Goal: Contribute content

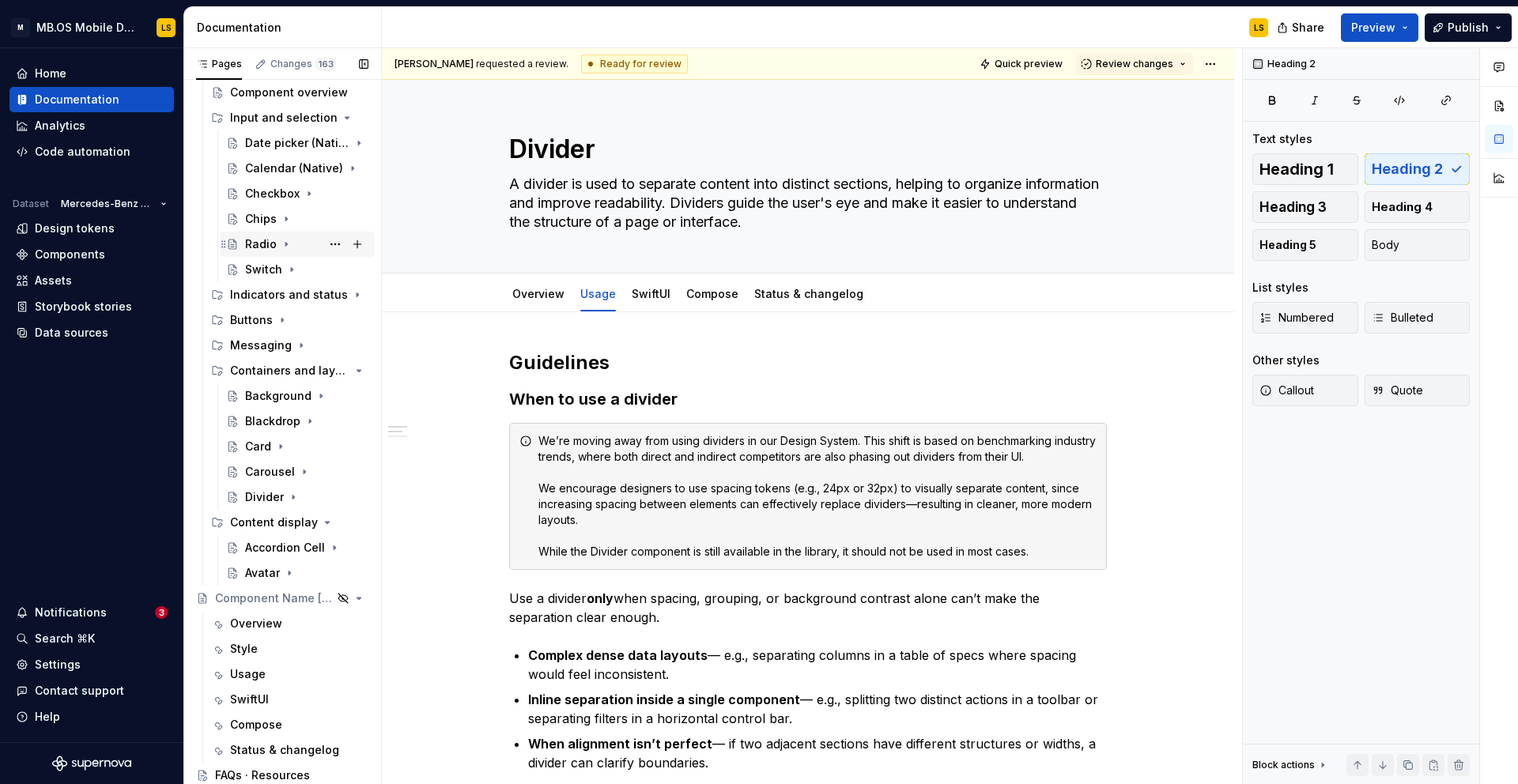
scroll to position [230, 0]
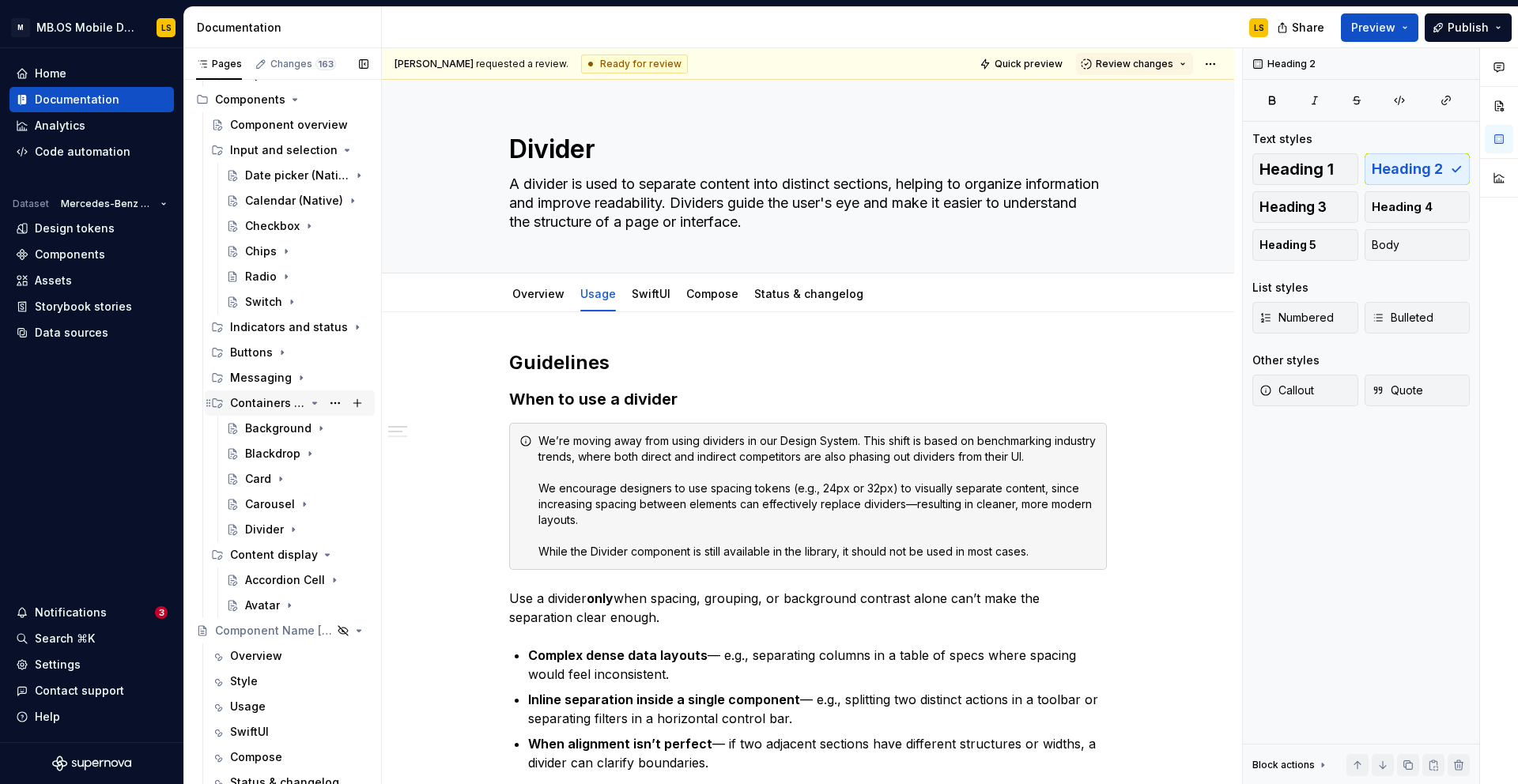
click at [313, 404] on icon "Page tree" at bounding box center [314, 403] width 4 height 2
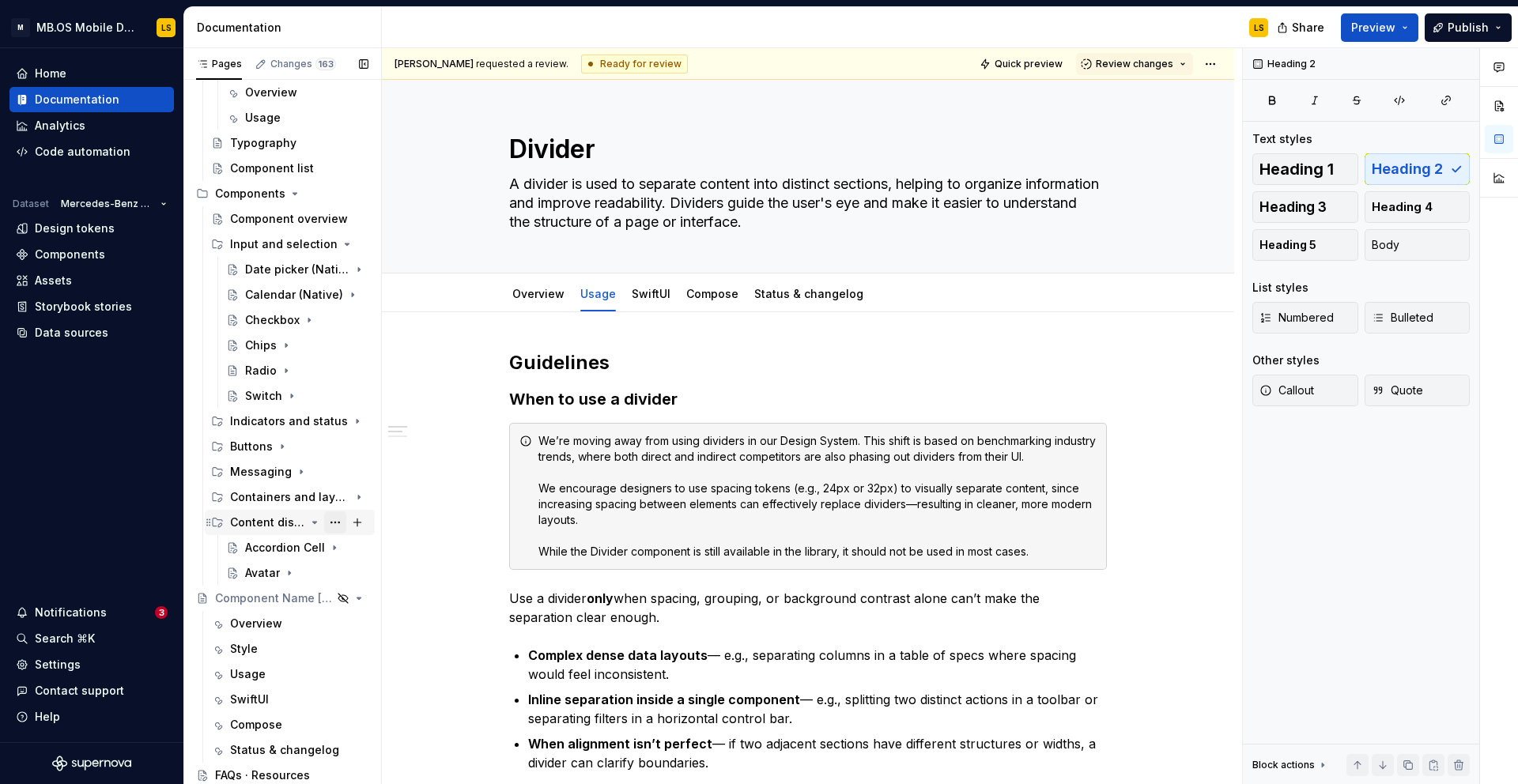
click at [324, 527] on button "Page tree" at bounding box center [335, 522] width 22 height 22
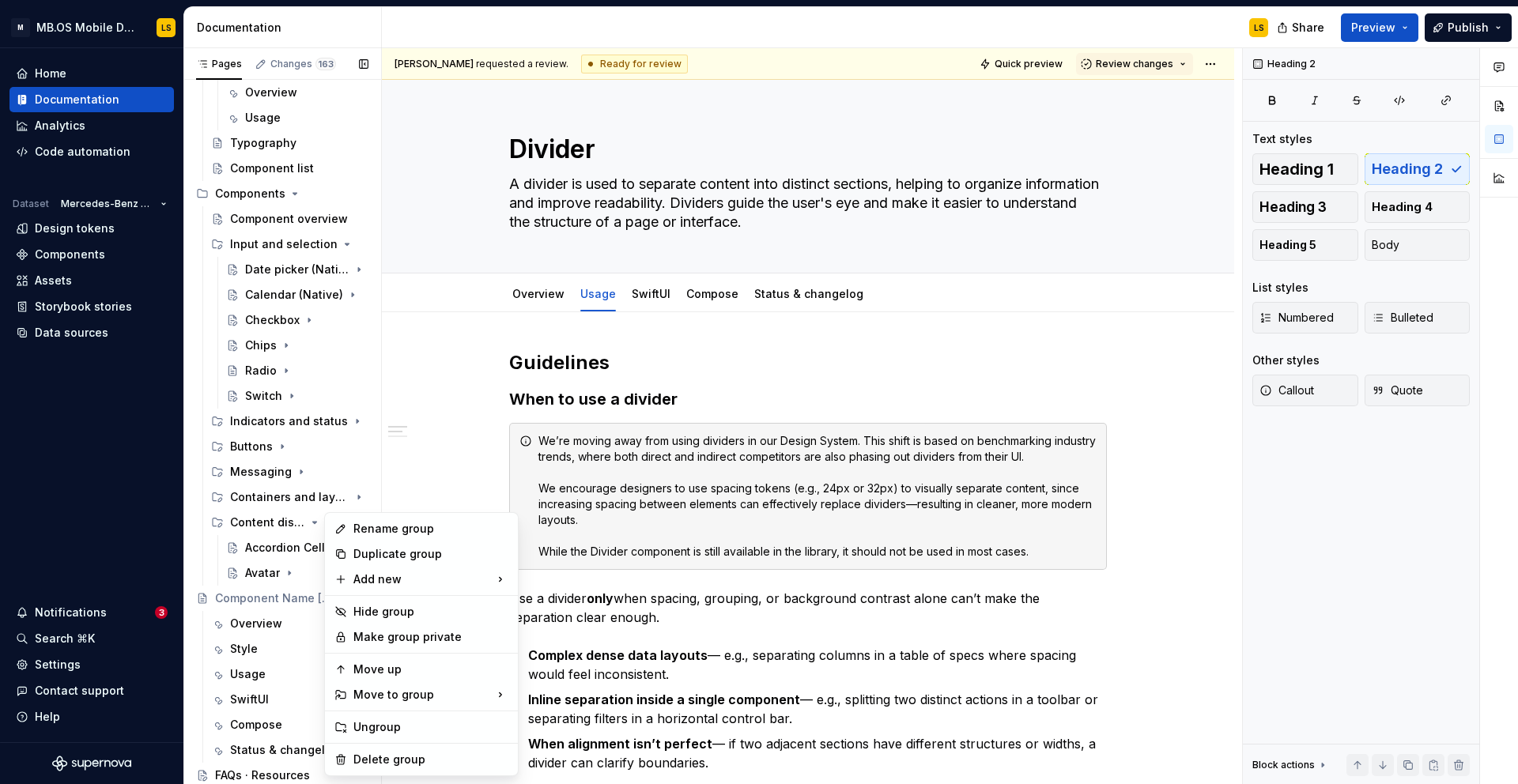
click at [313, 525] on div "Pages Changes 163 Add Accessibility guide for tree Page tree. Navigate the tree…" at bounding box center [281, 419] width 197 height 743
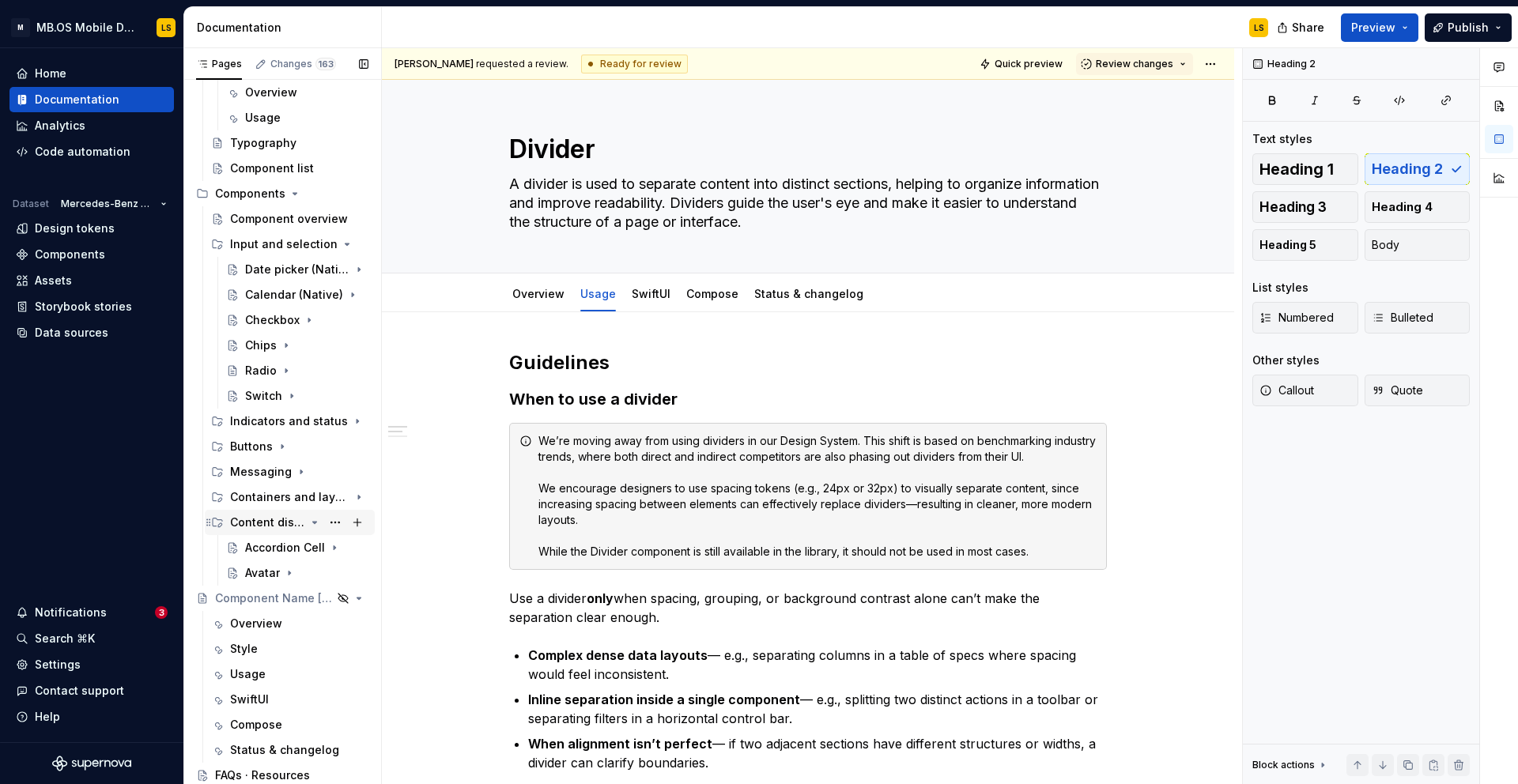
click at [313, 523] on icon "Page tree" at bounding box center [314, 522] width 12 height 12
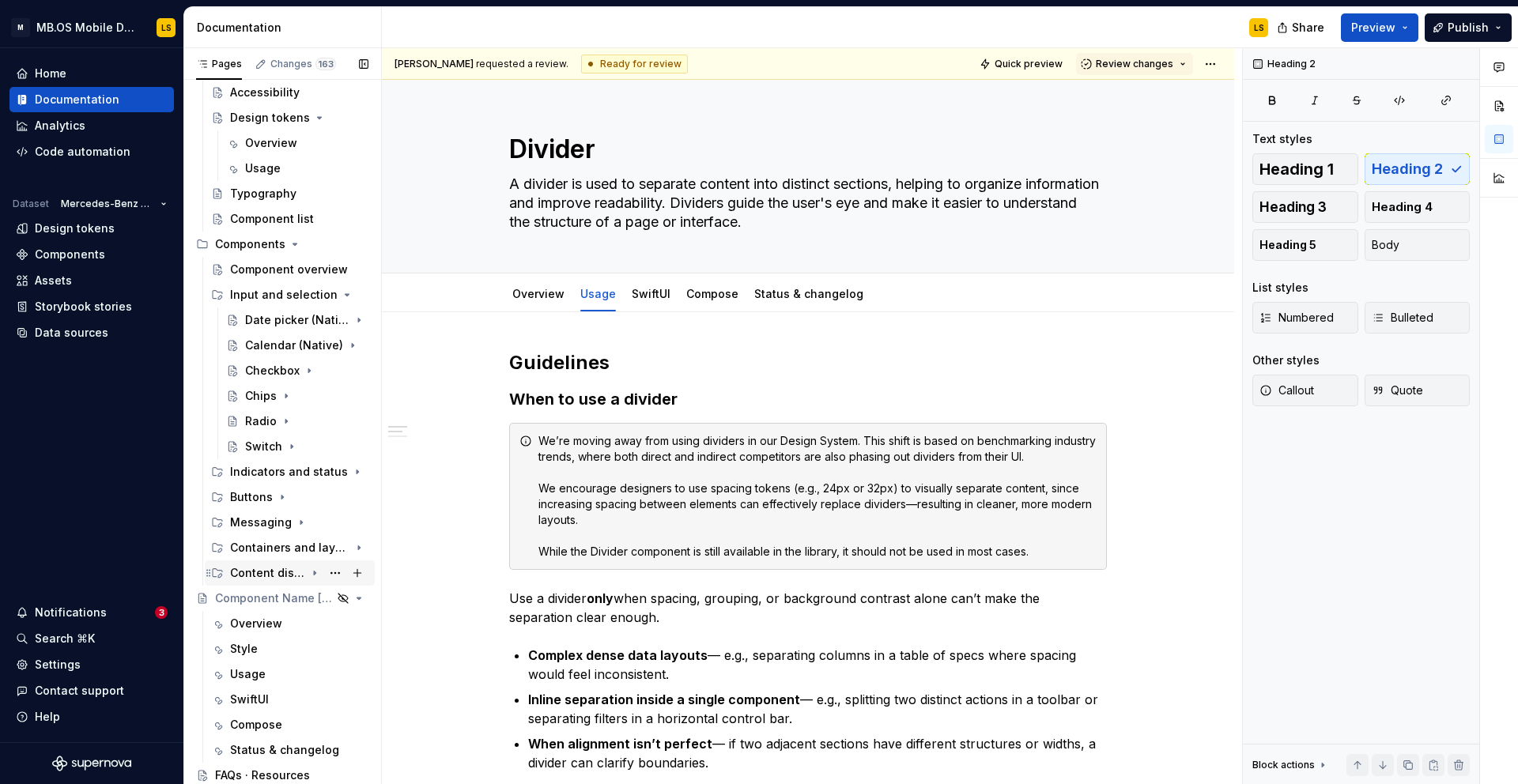
scroll to position [85, 0]
click at [314, 298] on icon "Page tree" at bounding box center [314, 295] width 12 height 12
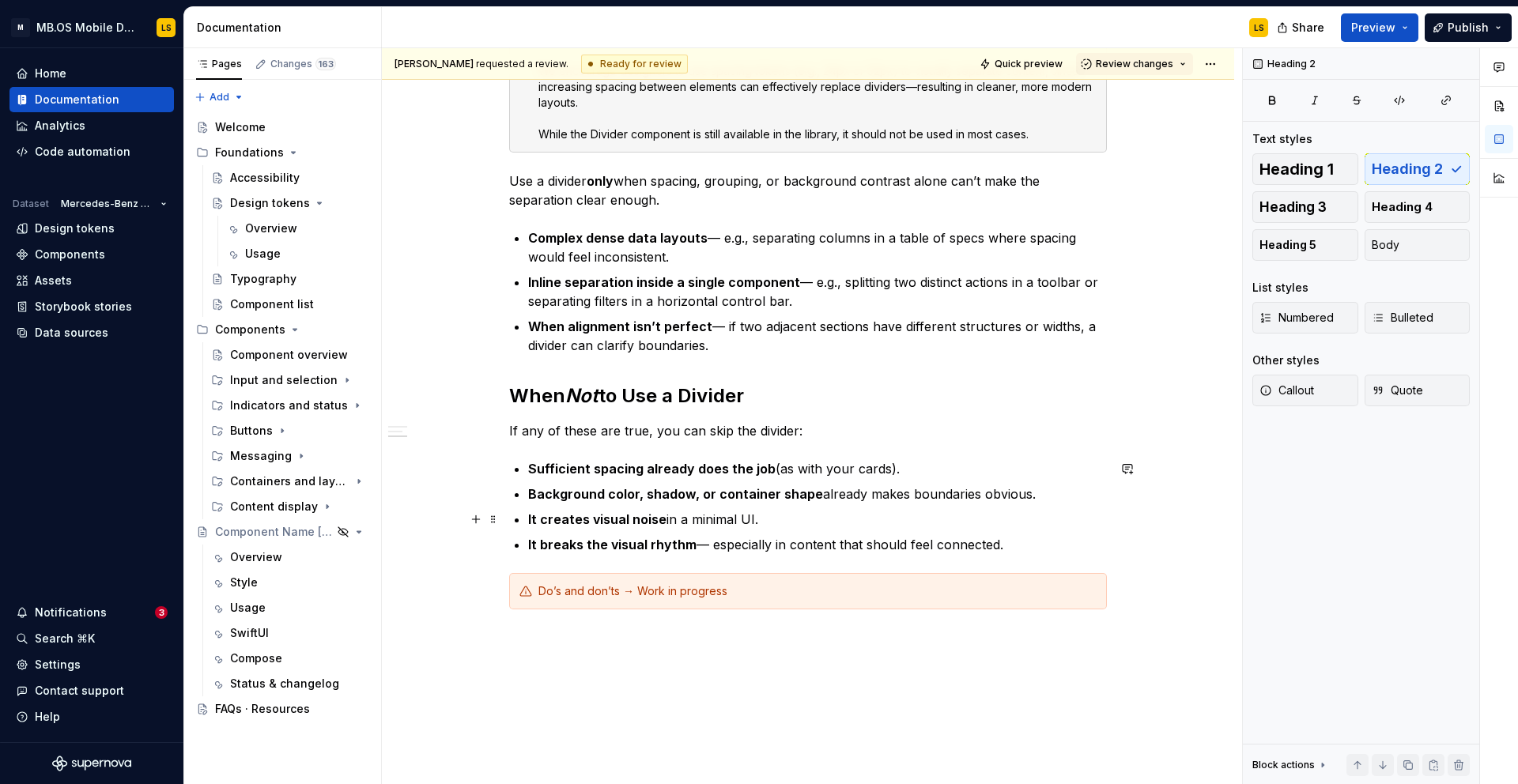
scroll to position [418, 0]
click at [265, 509] on div "Content display" at bounding box center [267, 506] width 75 height 16
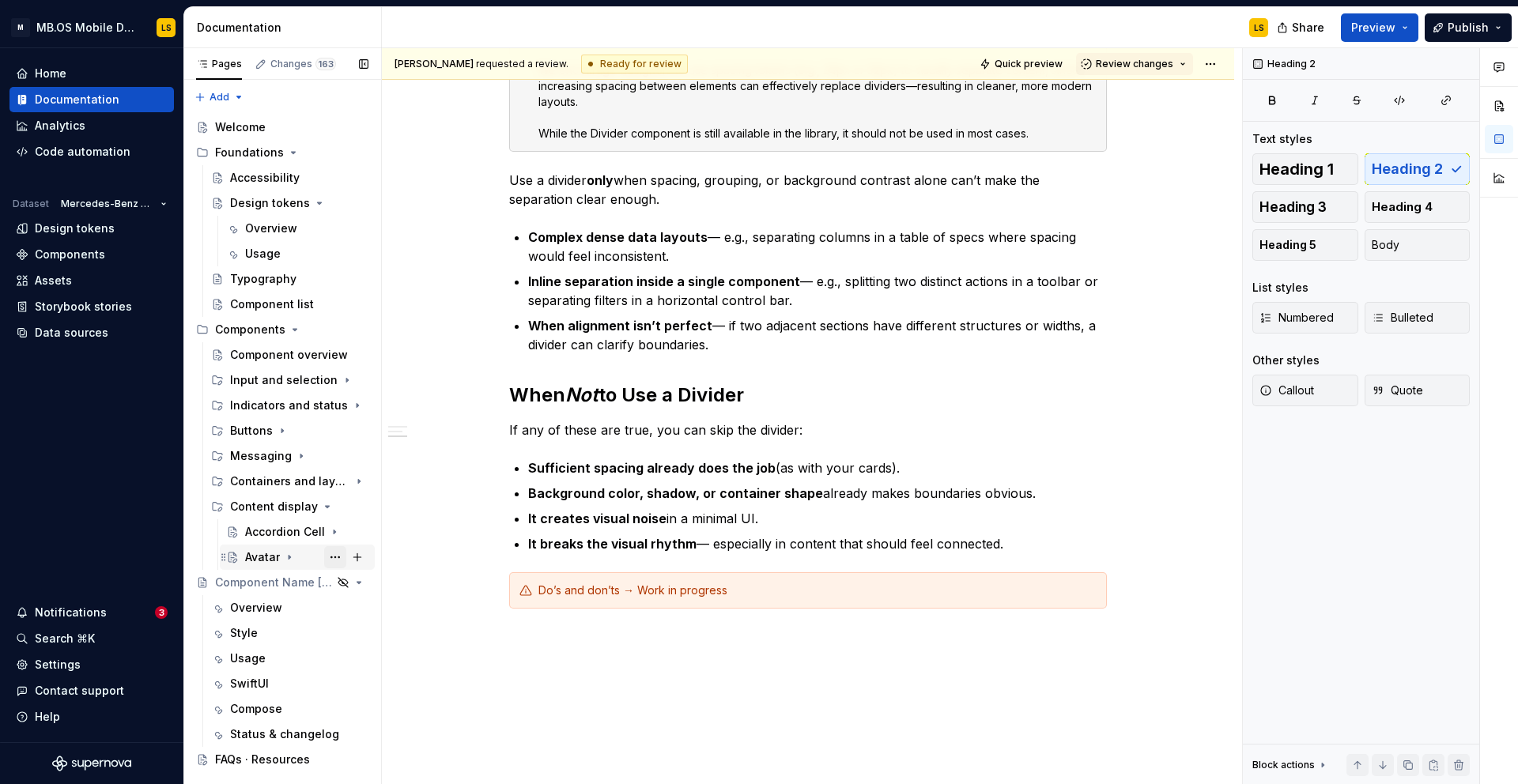
click at [330, 553] on button "Page tree" at bounding box center [335, 557] width 22 height 22
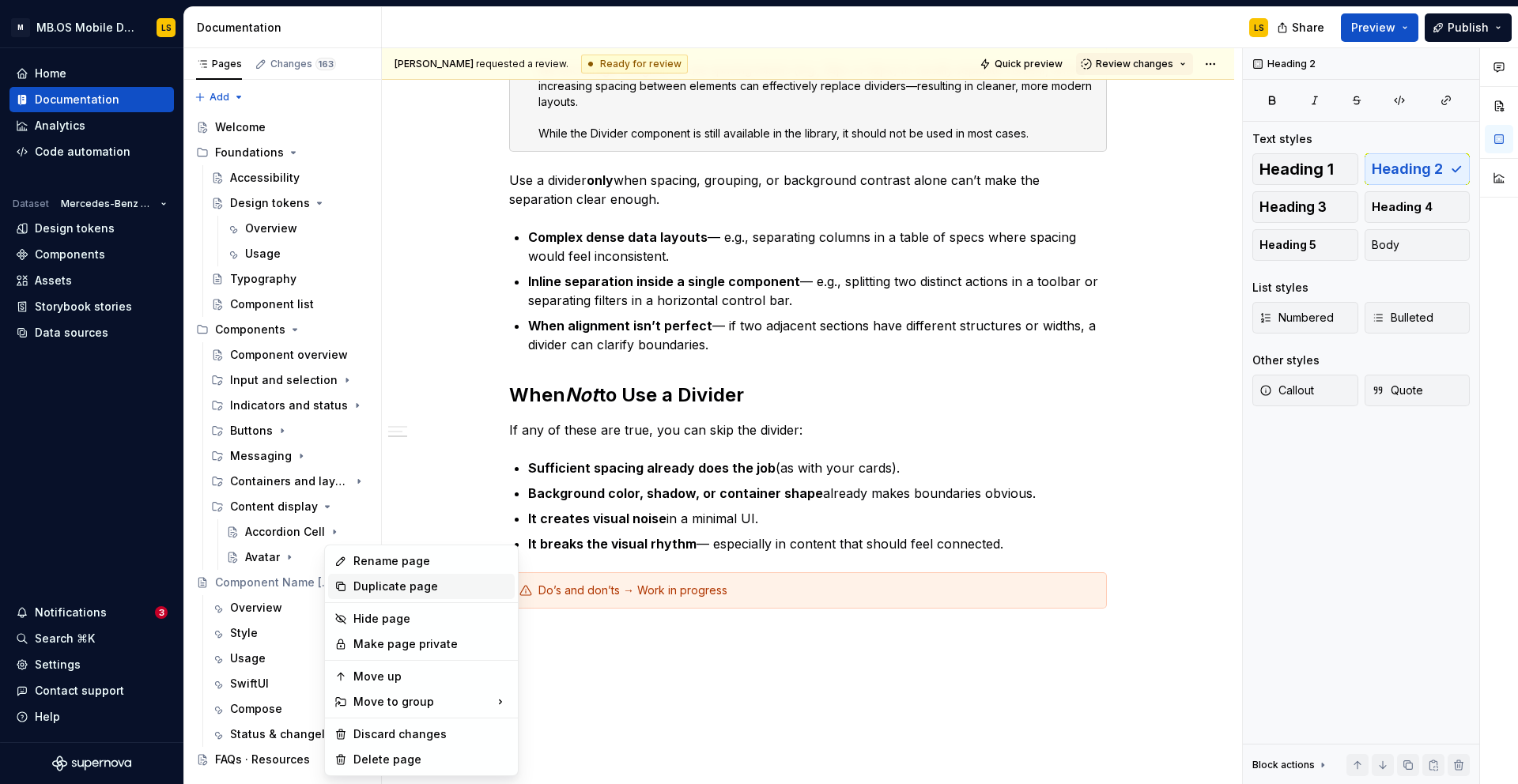
click at [356, 588] on div "Duplicate page" at bounding box center [431, 586] width 155 height 16
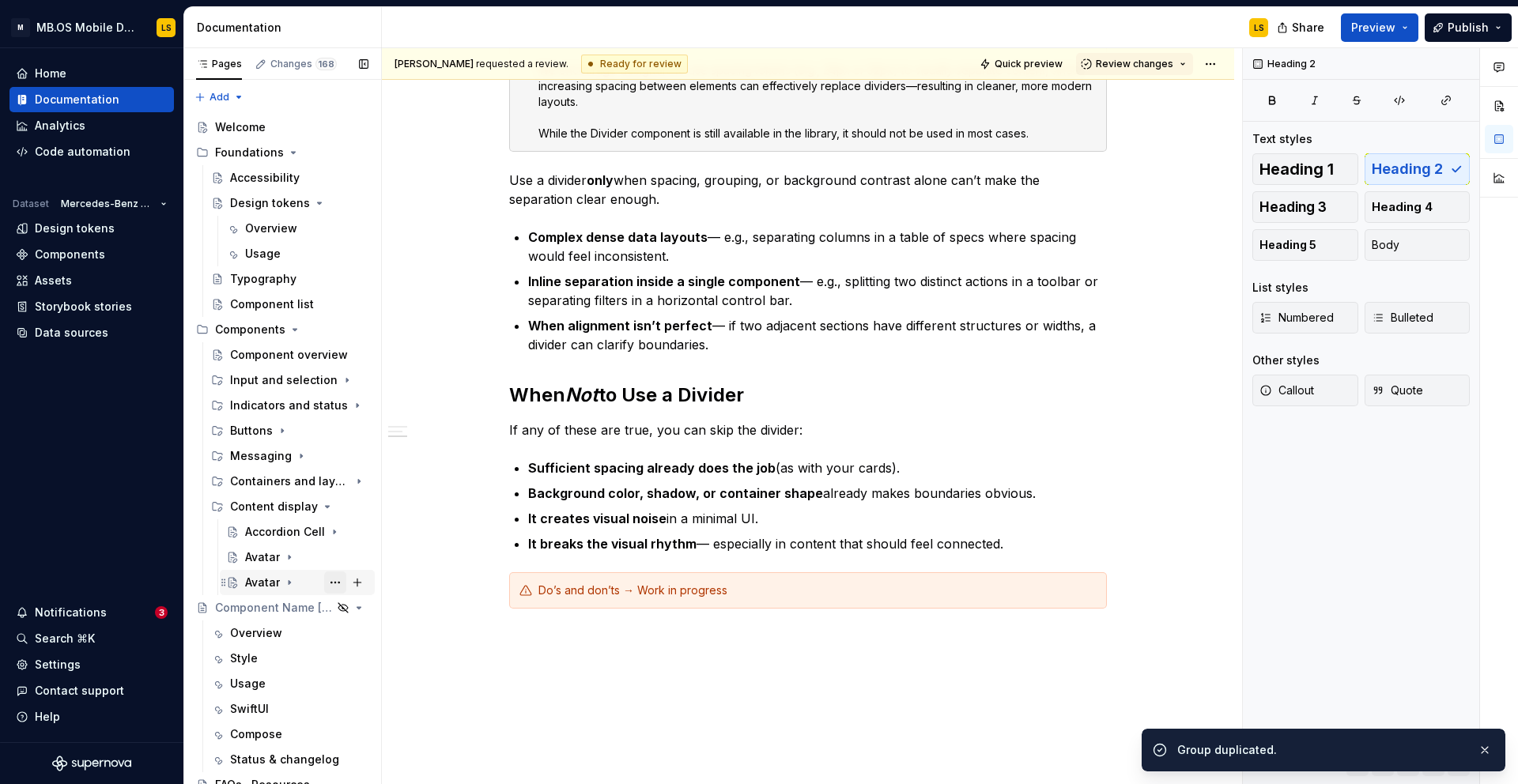
click at [338, 586] on button "Page tree" at bounding box center [335, 582] width 22 height 22
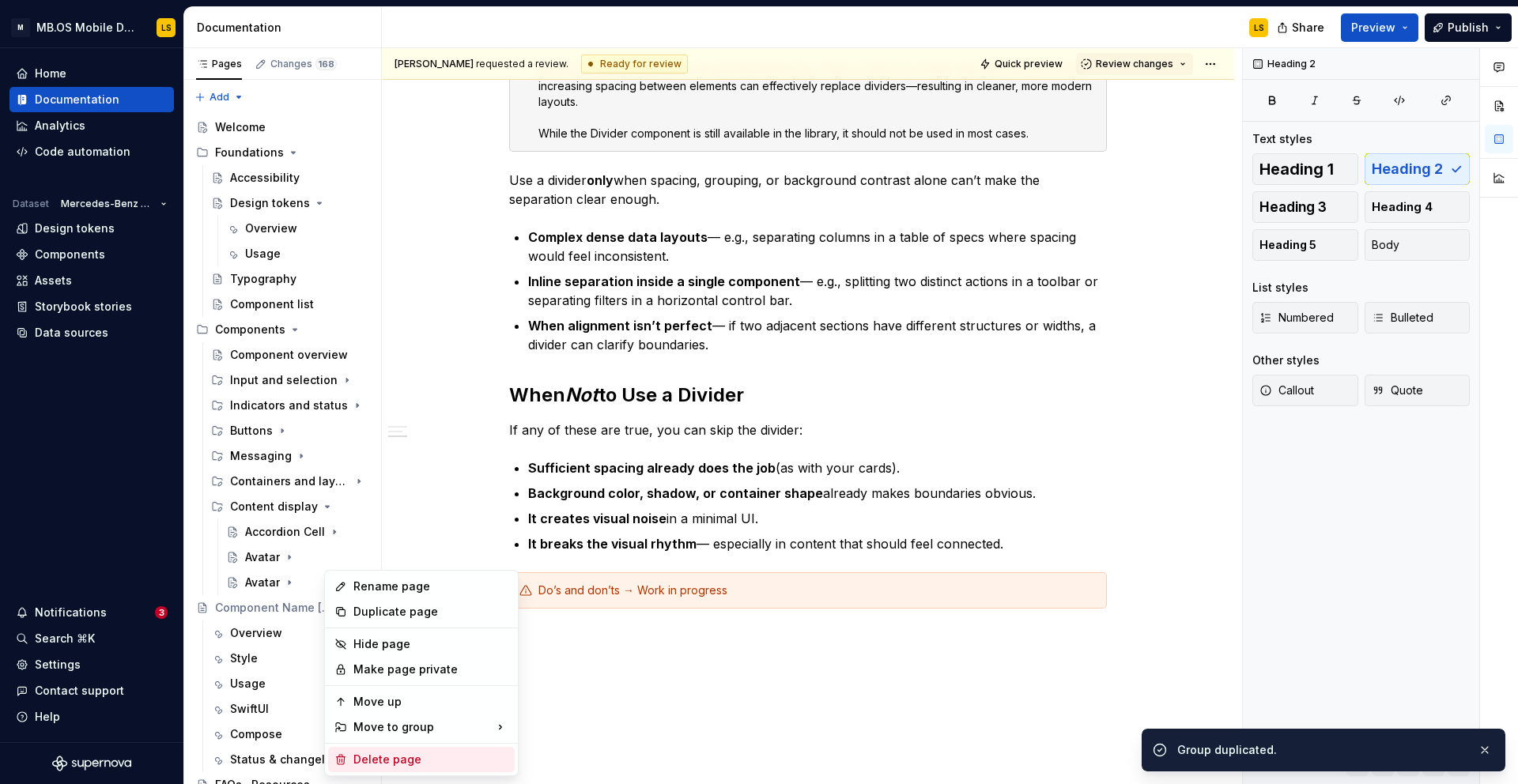
click at [399, 762] on div "Delete page" at bounding box center [431, 759] width 155 height 16
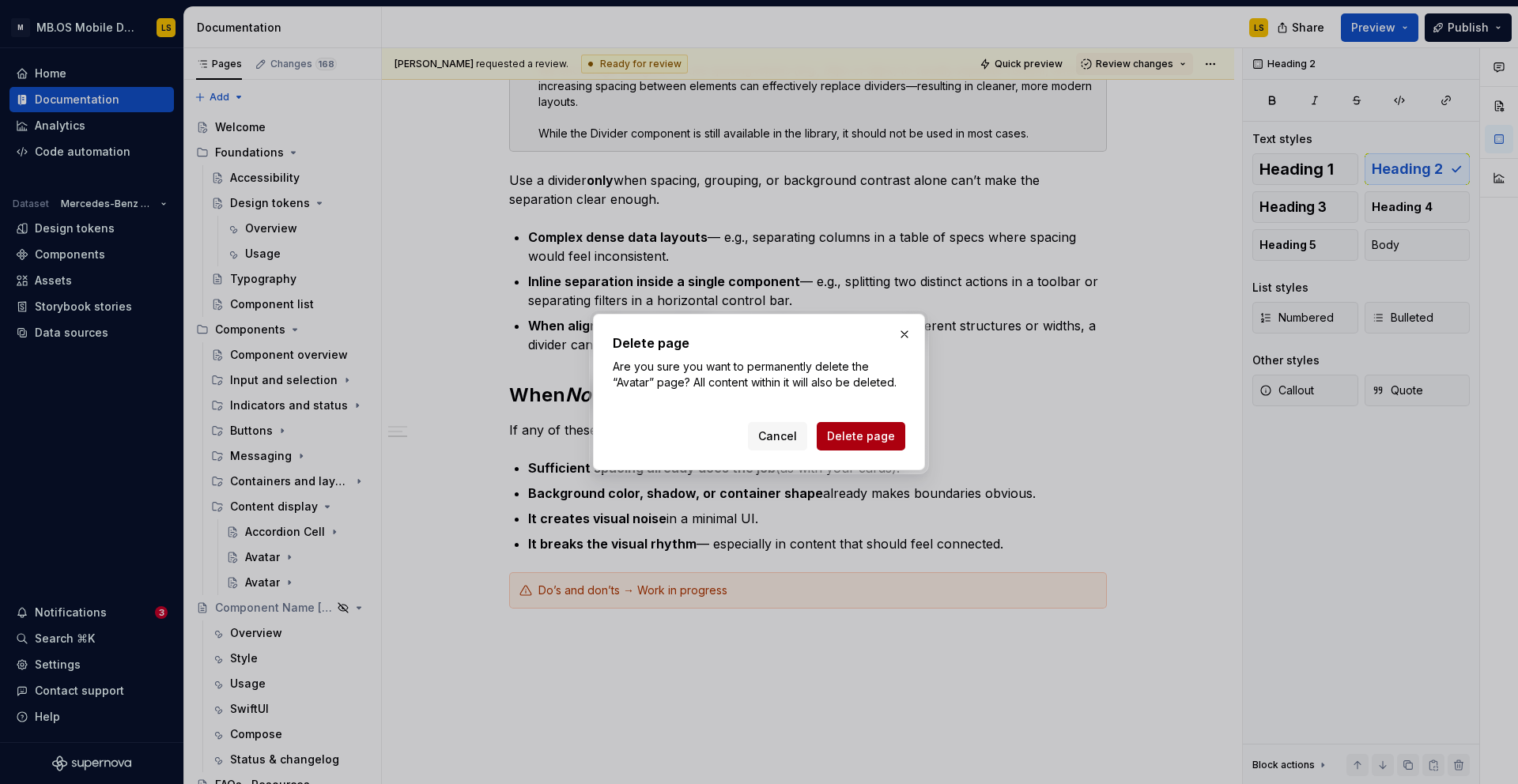
click at [869, 429] on span "Delete page" at bounding box center [861, 436] width 68 height 16
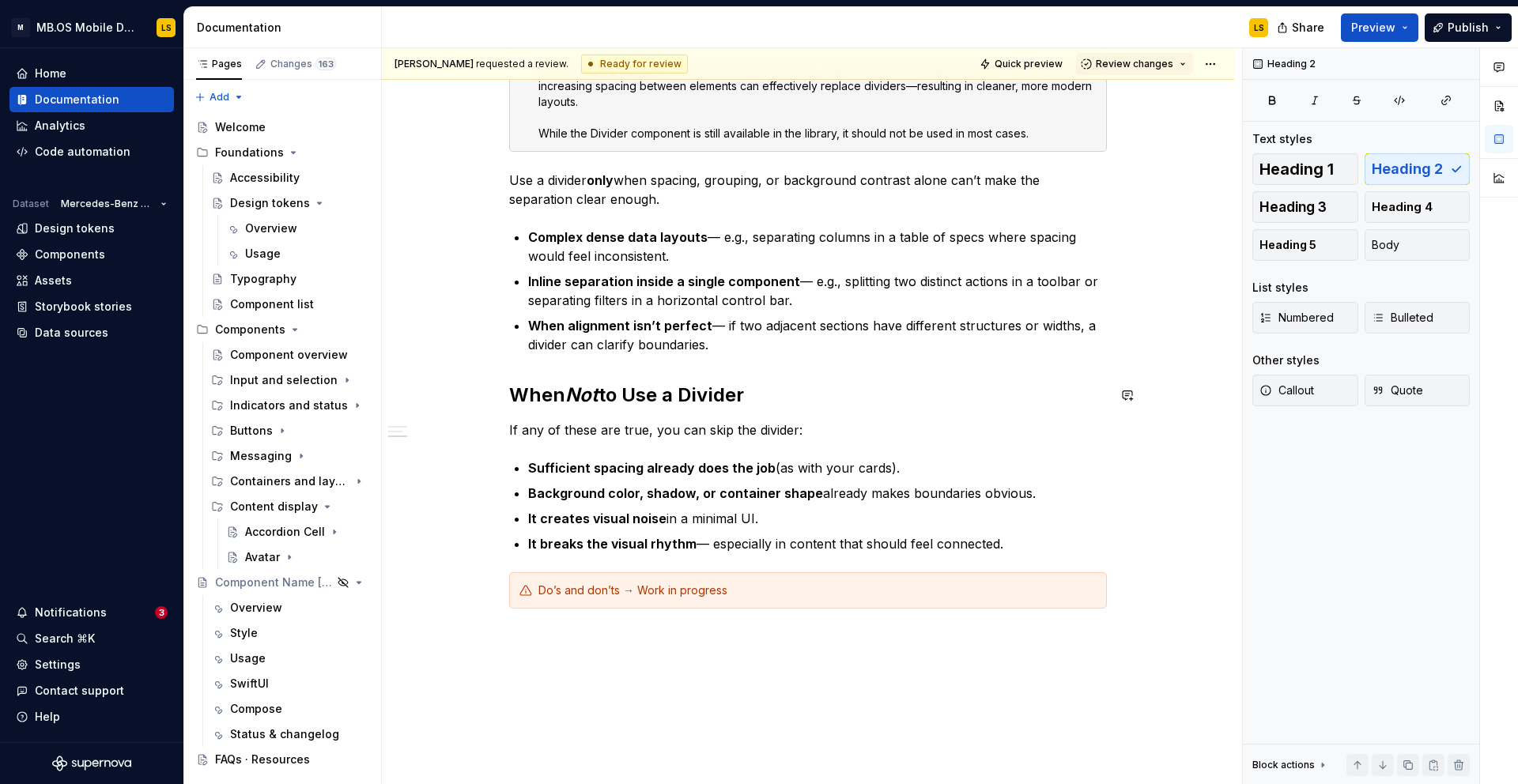
scroll to position [0, 0]
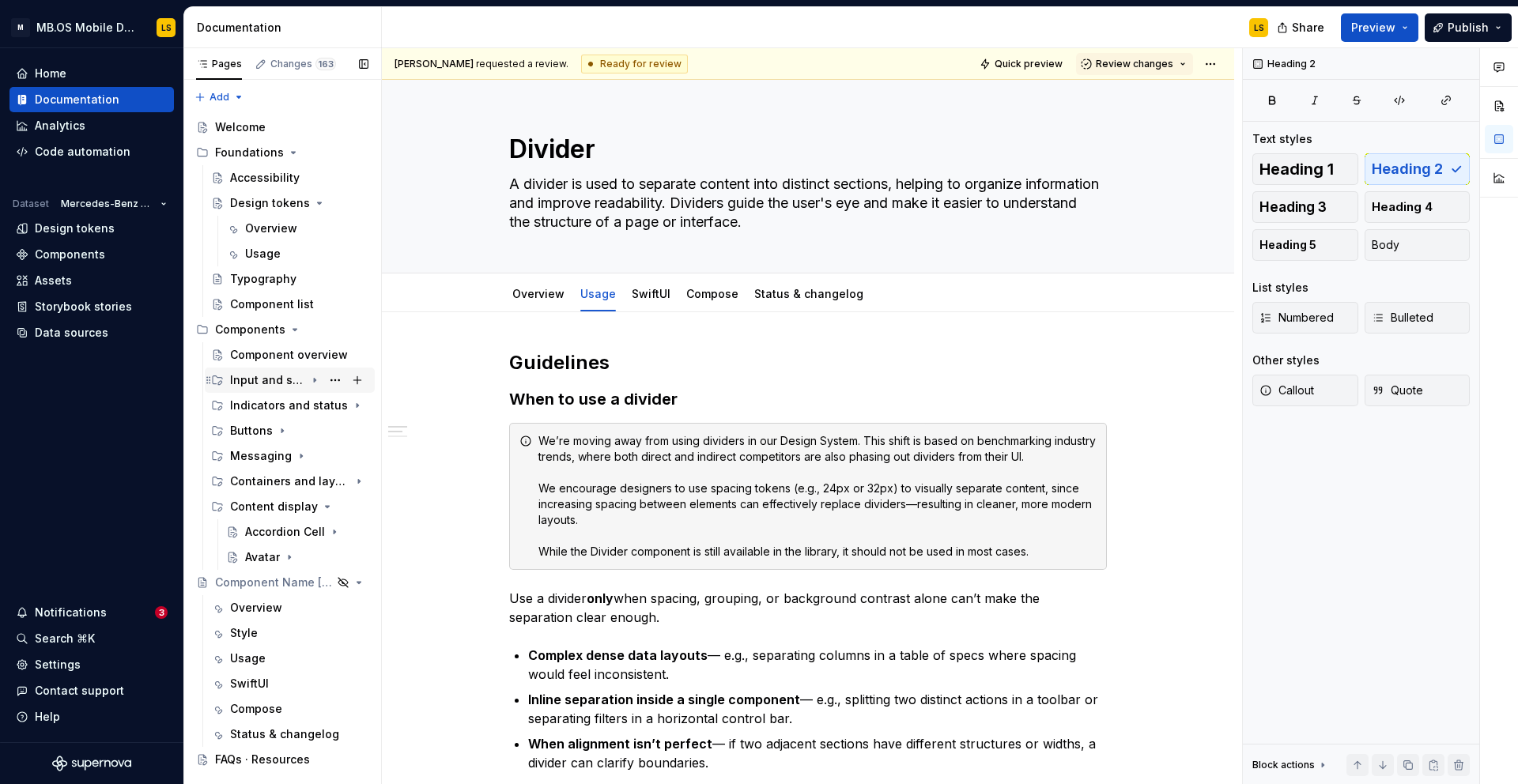
click at [314, 383] on icon "Page tree" at bounding box center [314, 380] width 2 height 4
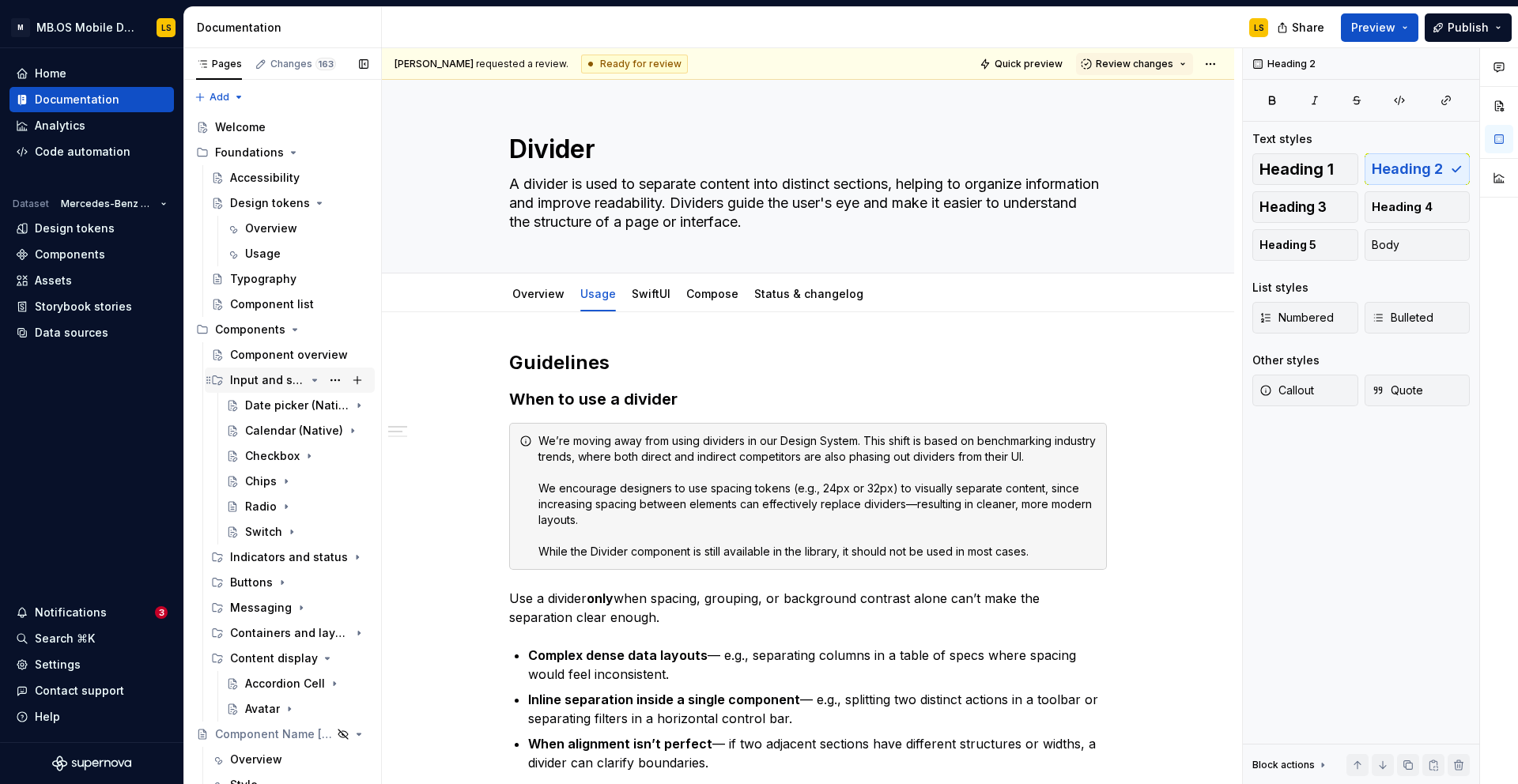
click at [314, 382] on icon "Page tree" at bounding box center [314, 380] width 12 height 12
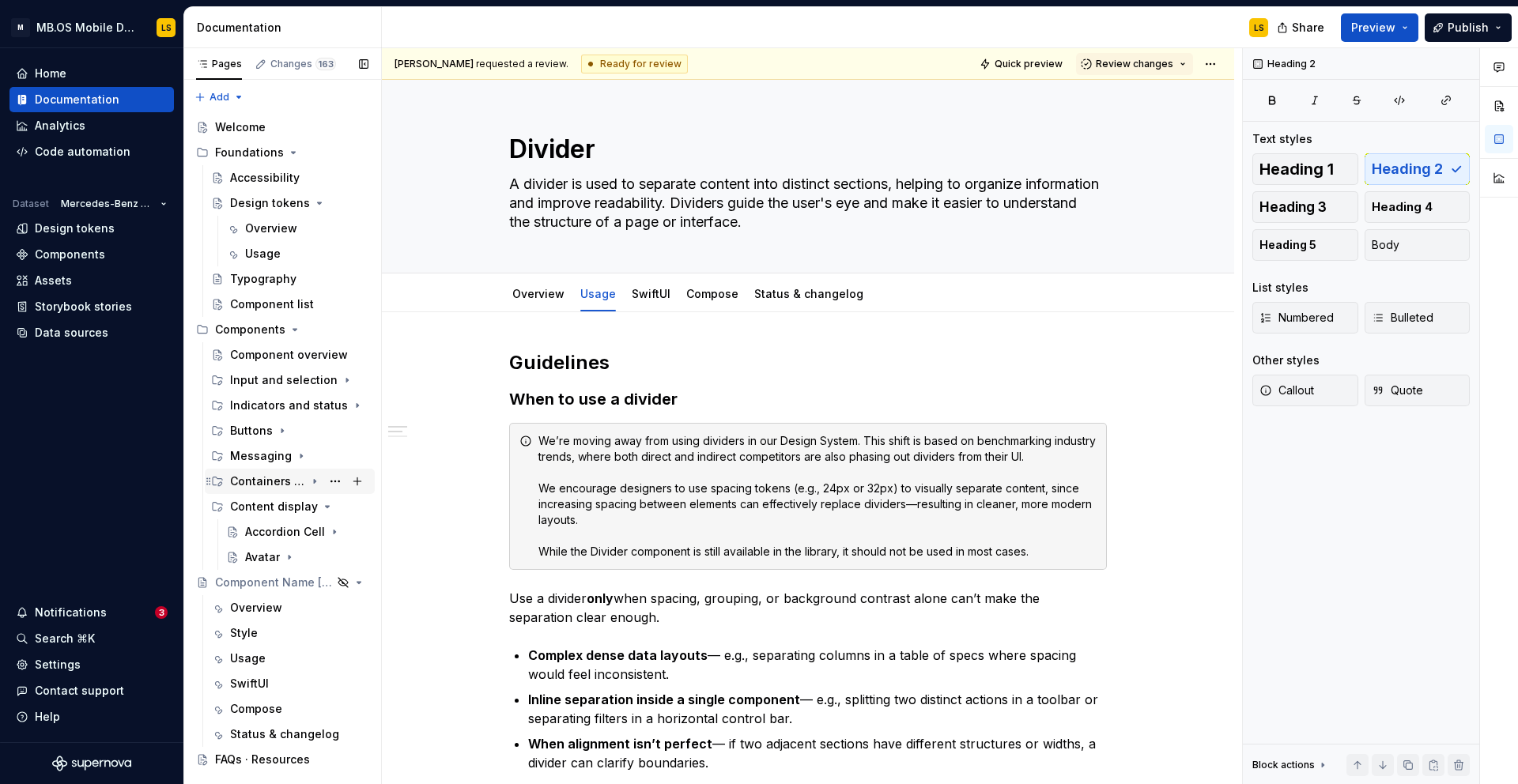
click at [311, 481] on icon "Page tree" at bounding box center [314, 481] width 12 height 12
click at [329, 604] on button "Page tree" at bounding box center [335, 607] width 22 height 22
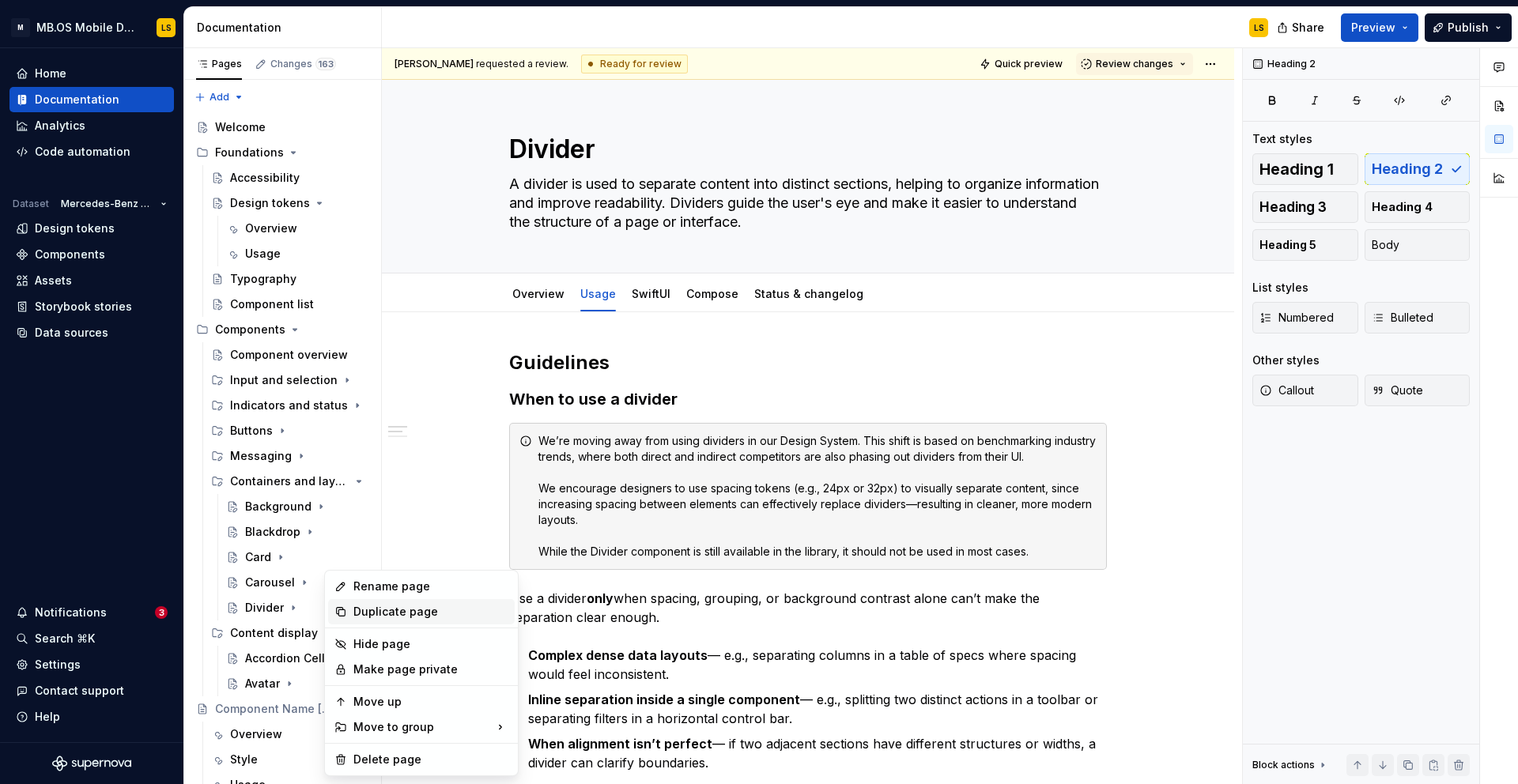
click at [373, 609] on div "Duplicate page" at bounding box center [431, 612] width 155 height 16
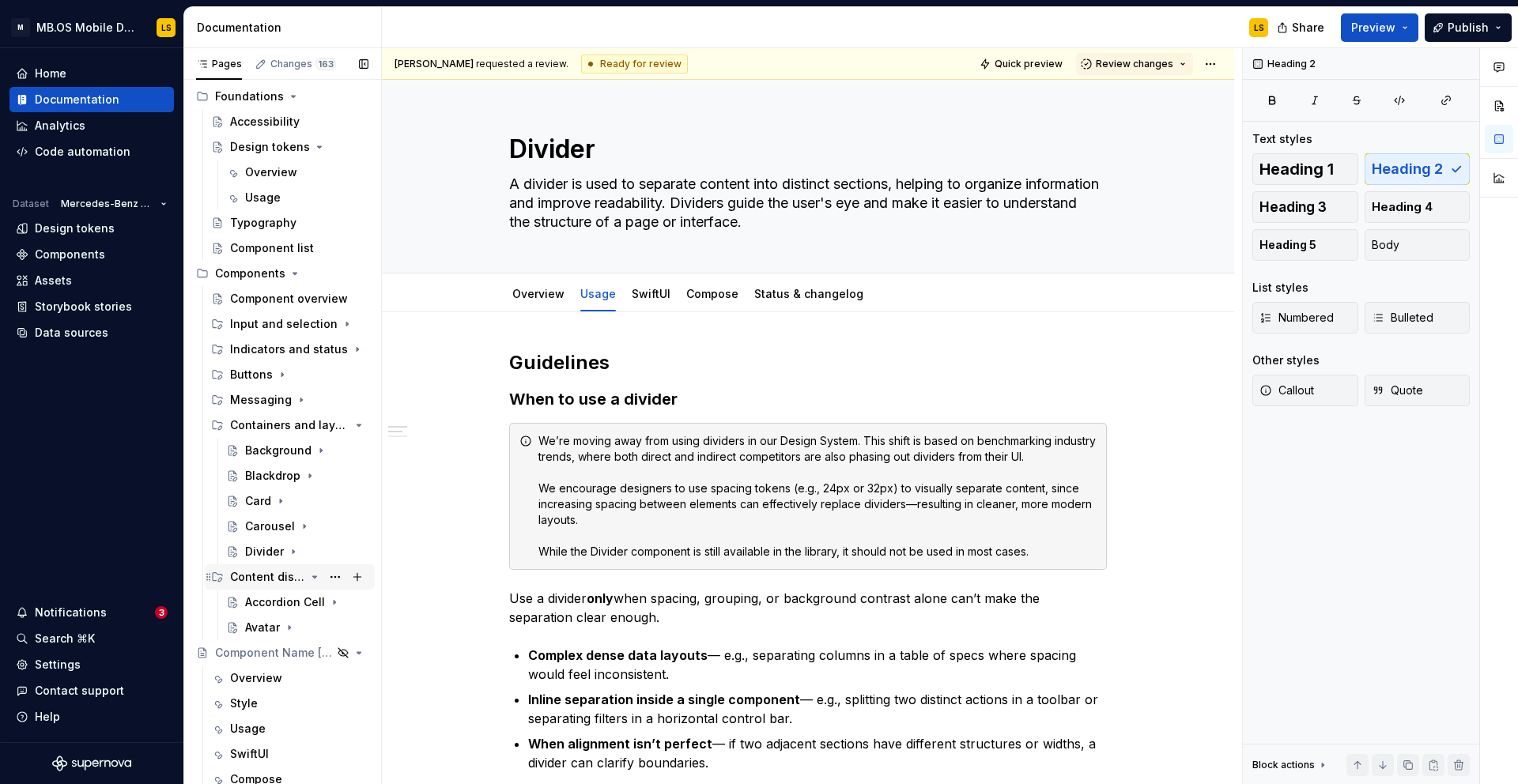
scroll to position [80, 0]
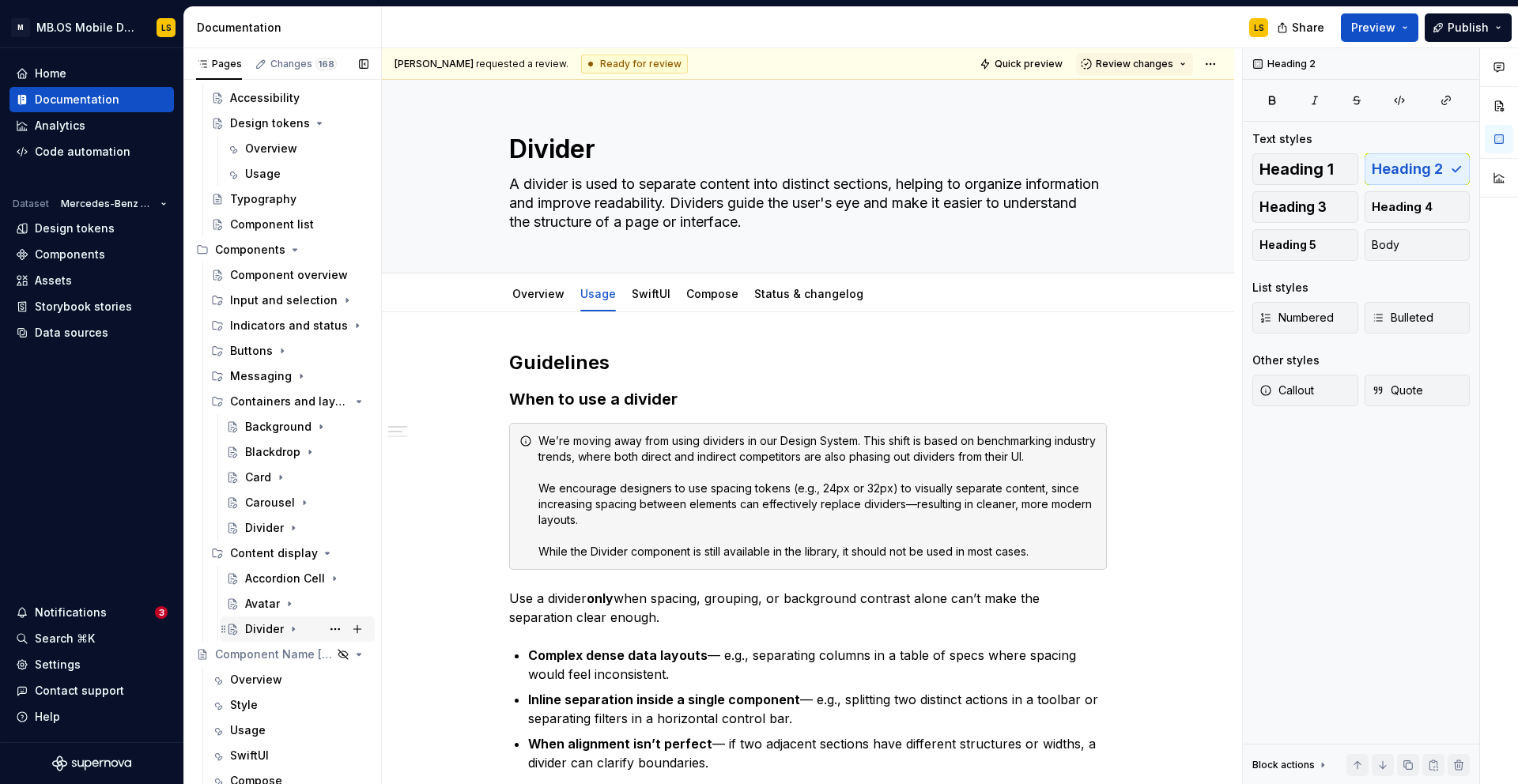
click at [262, 628] on div "Divider" at bounding box center [264, 629] width 39 height 16
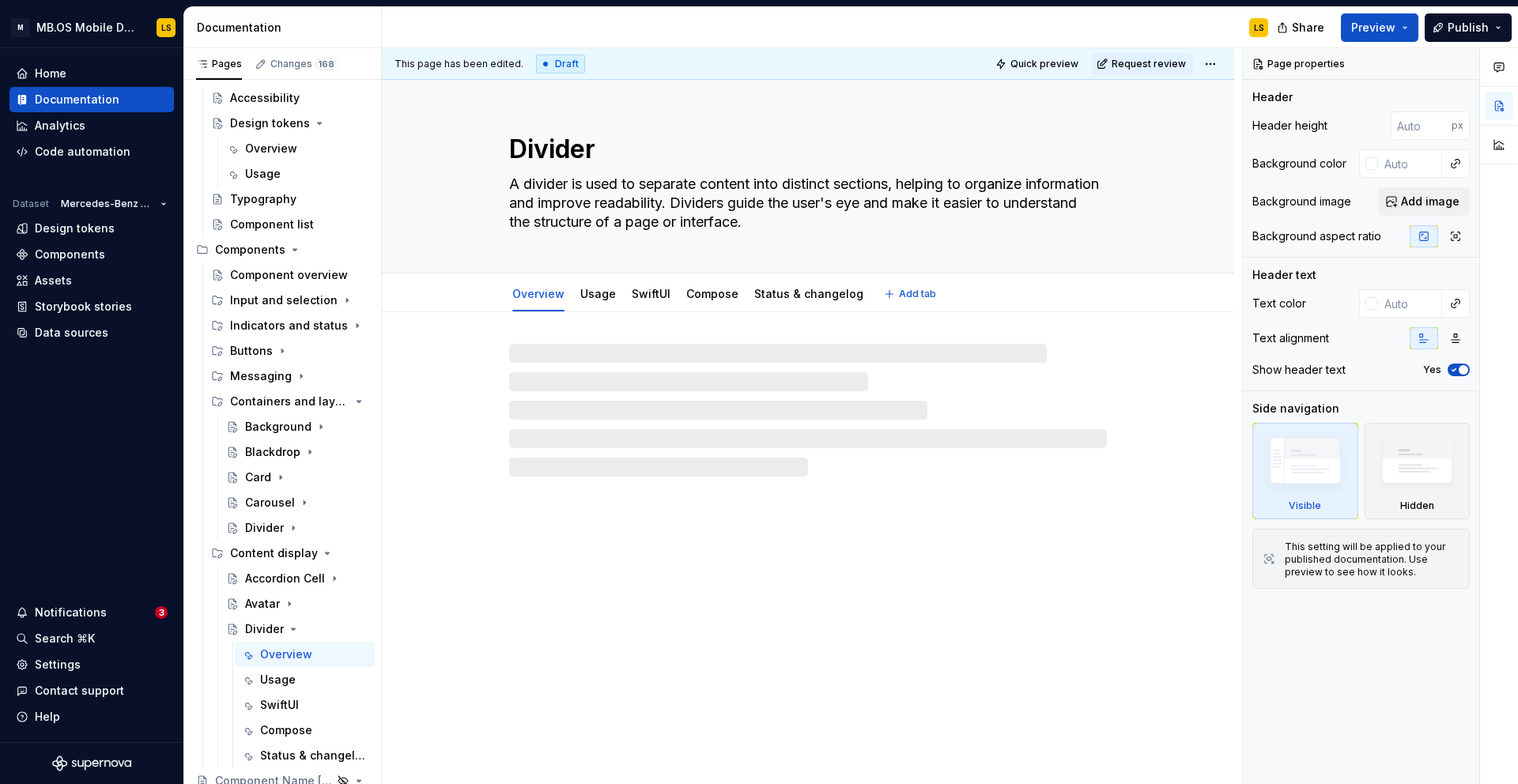
click at [566, 149] on textarea "Divider" at bounding box center [805, 149] width 598 height 38
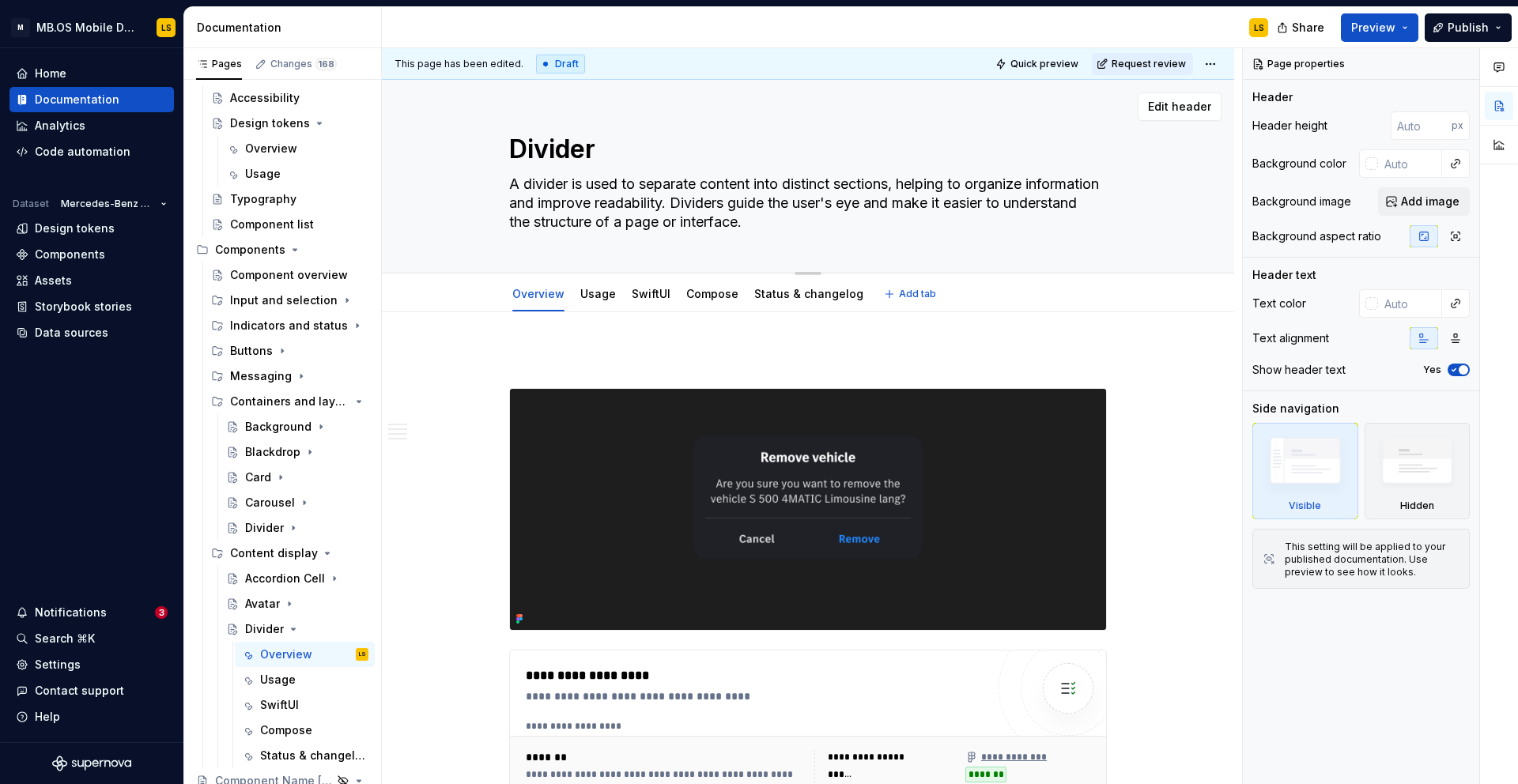
type textarea "*"
type textarea "C"
type textarea "*"
type textarea "Co"
type textarea "*"
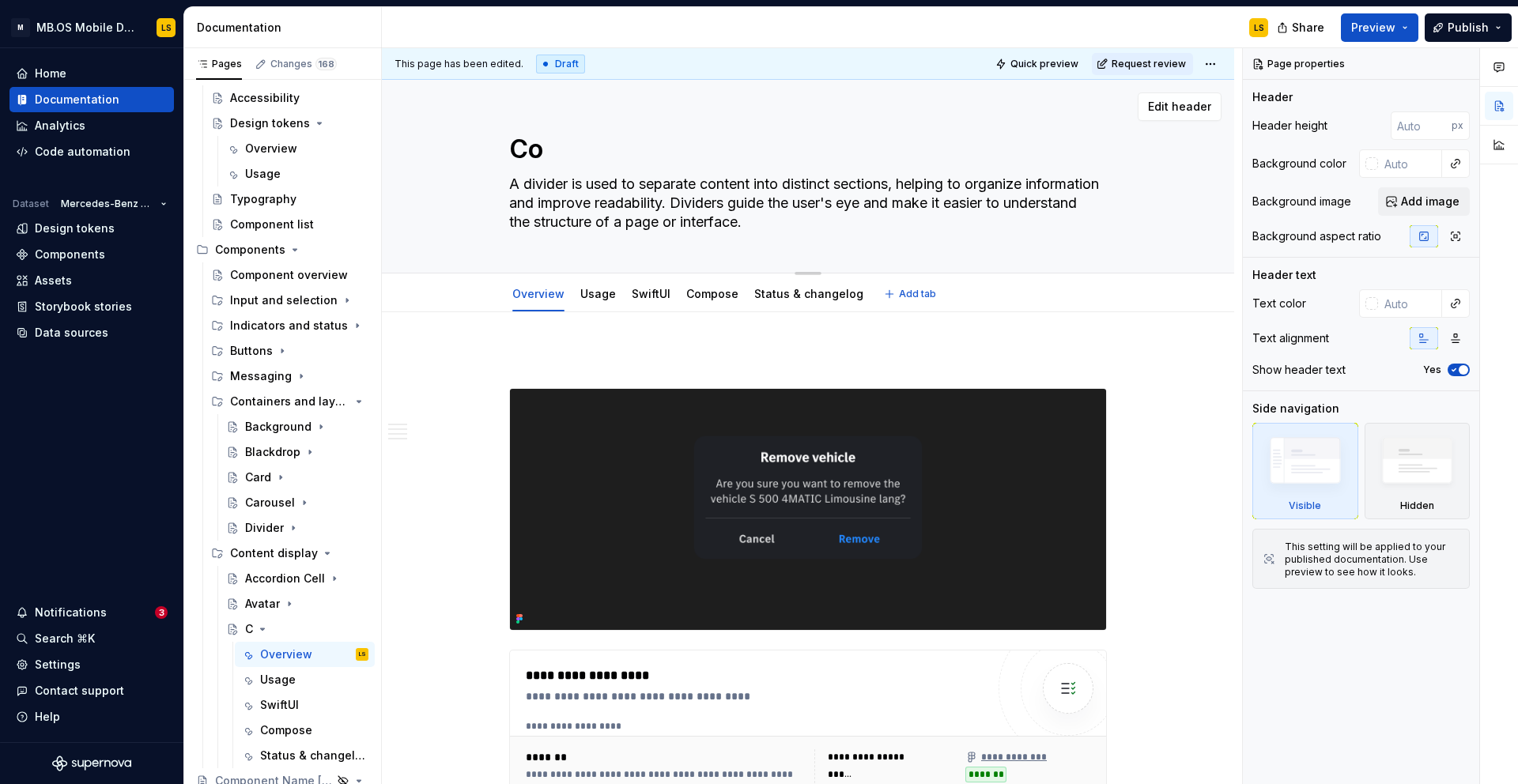
type textarea "Con"
type textarea "*"
type textarea "Cont"
type textarea "*"
type textarea "[PERSON_NAME]"
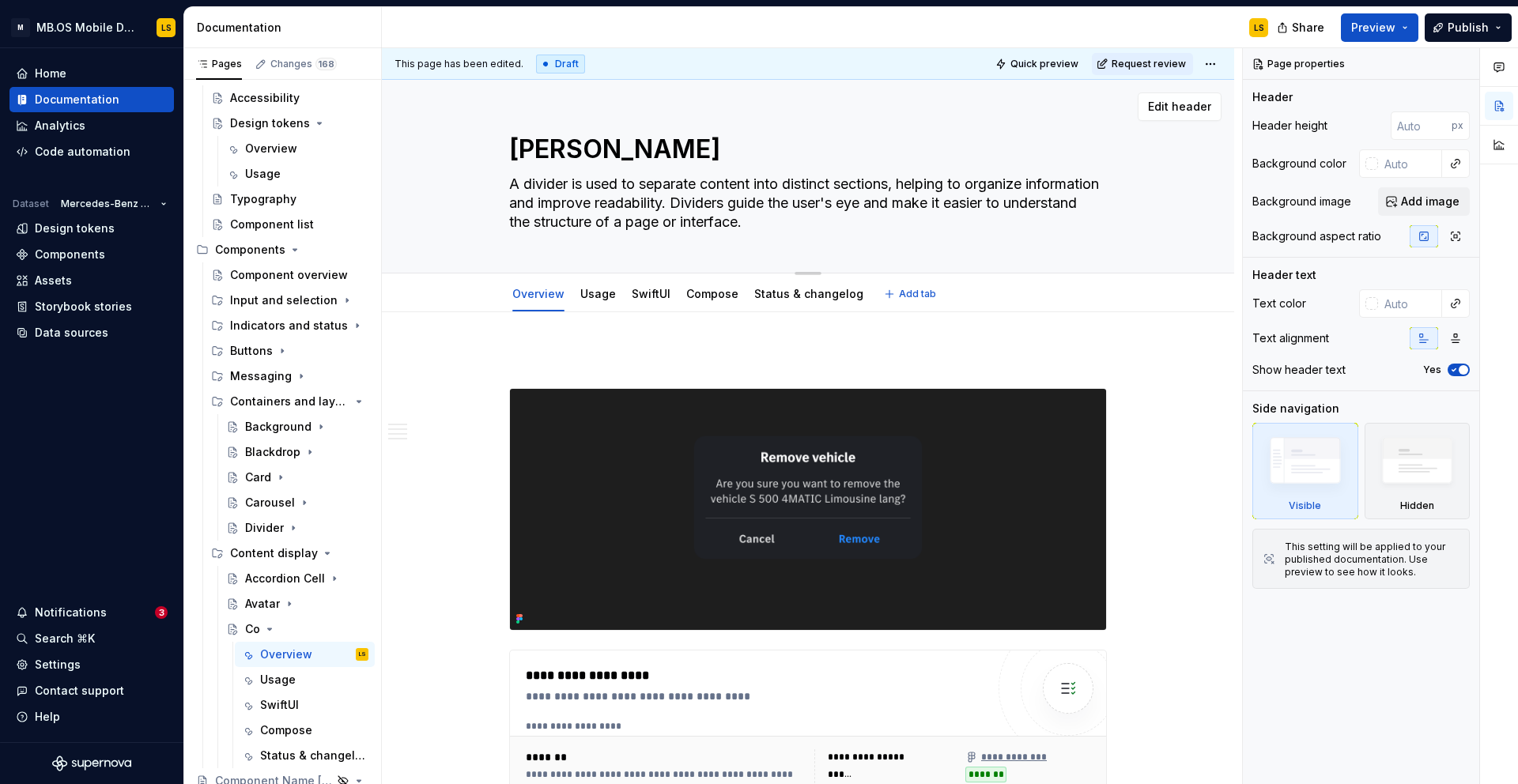
type textarea "*"
type textarea "Conten"
type textarea "*"
type textarea "Content"
type textarea "*"
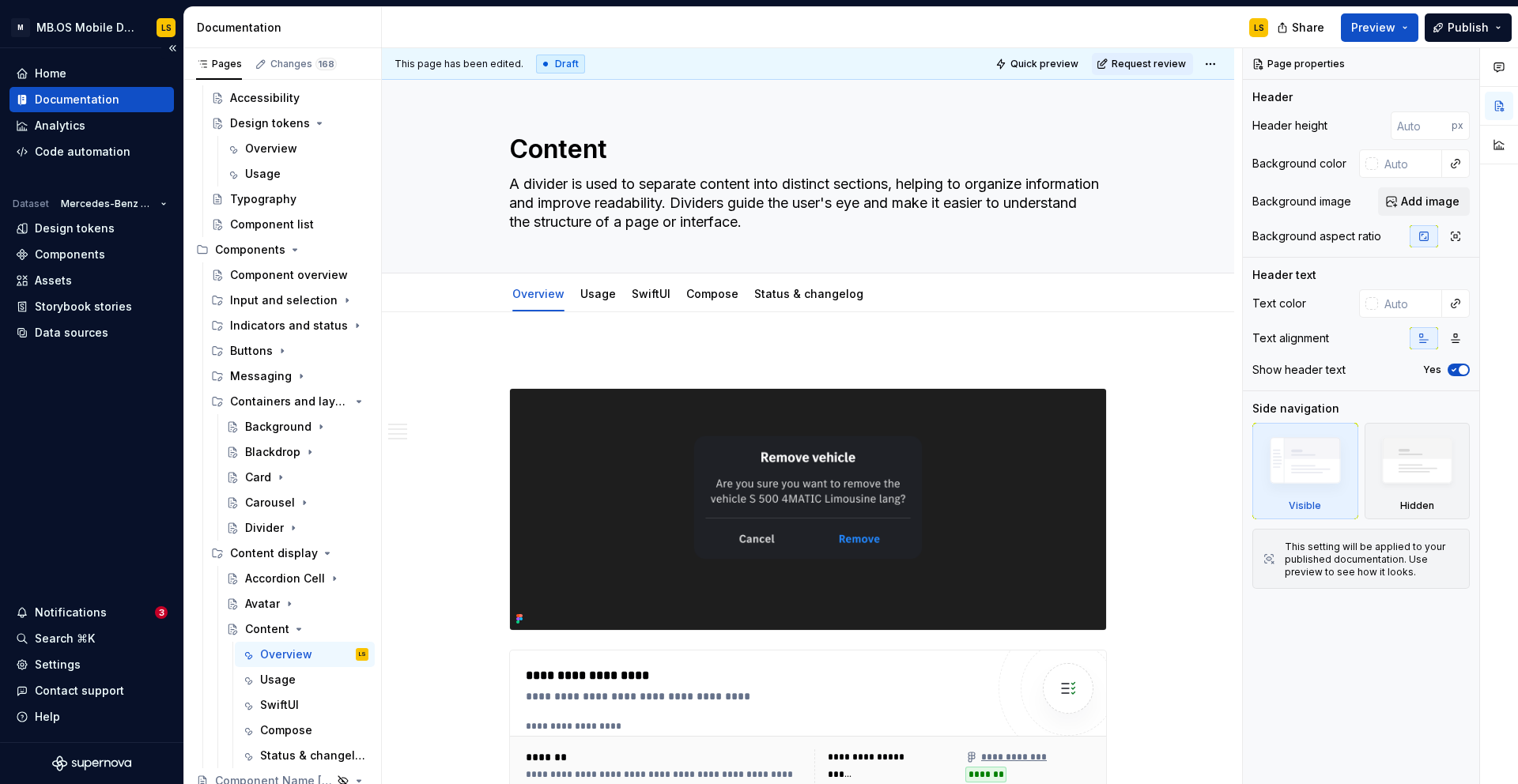
type textarea "Content"
click at [585, 216] on textarea "A divider is used to separate content into distinct sections, helping to organi…" at bounding box center [805, 203] width 598 height 64
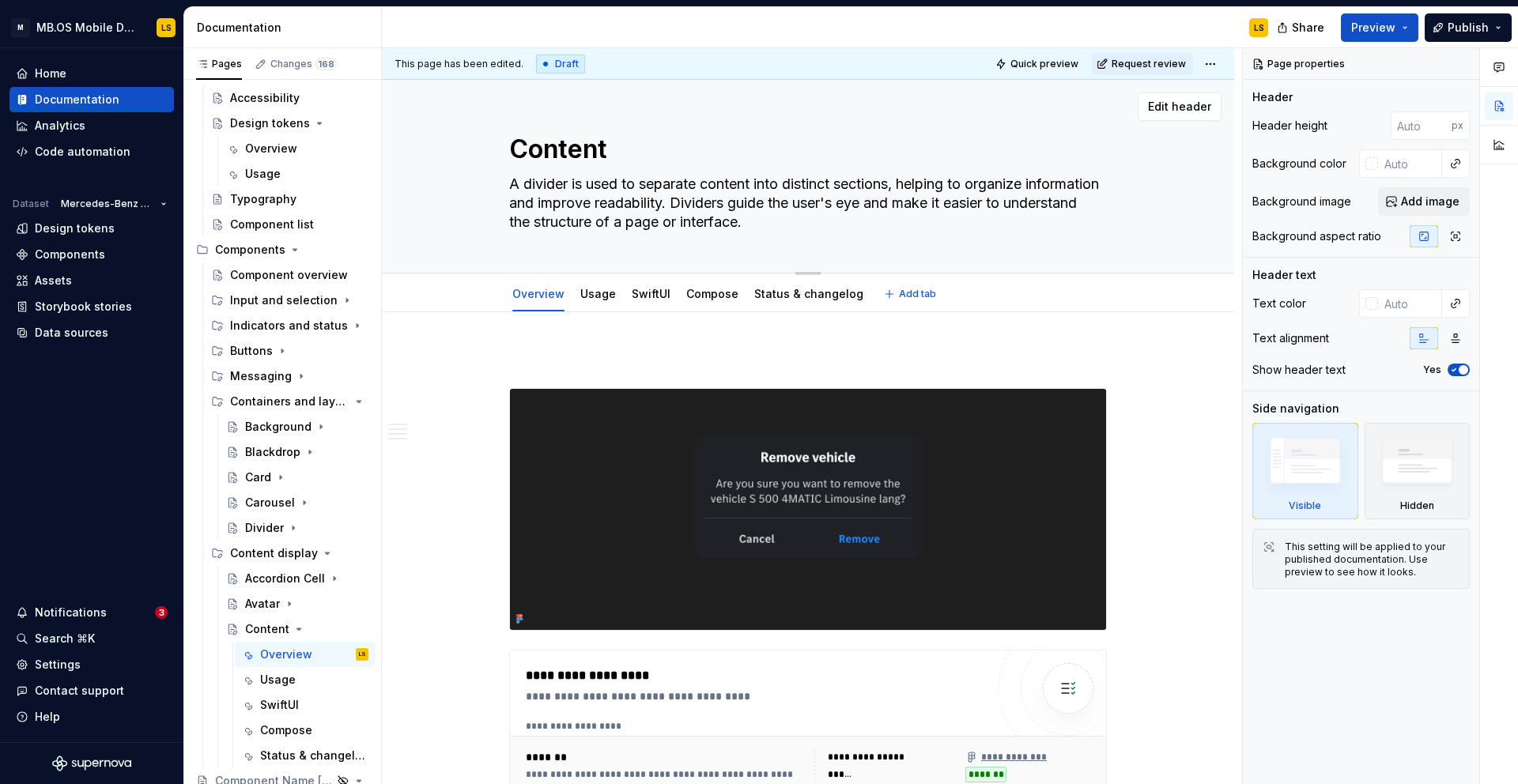
paste textarea "The Content component is designed to present textual information in a structure…"
type textarea "*"
type textarea "The Content component is designed to present textual information in a structure…"
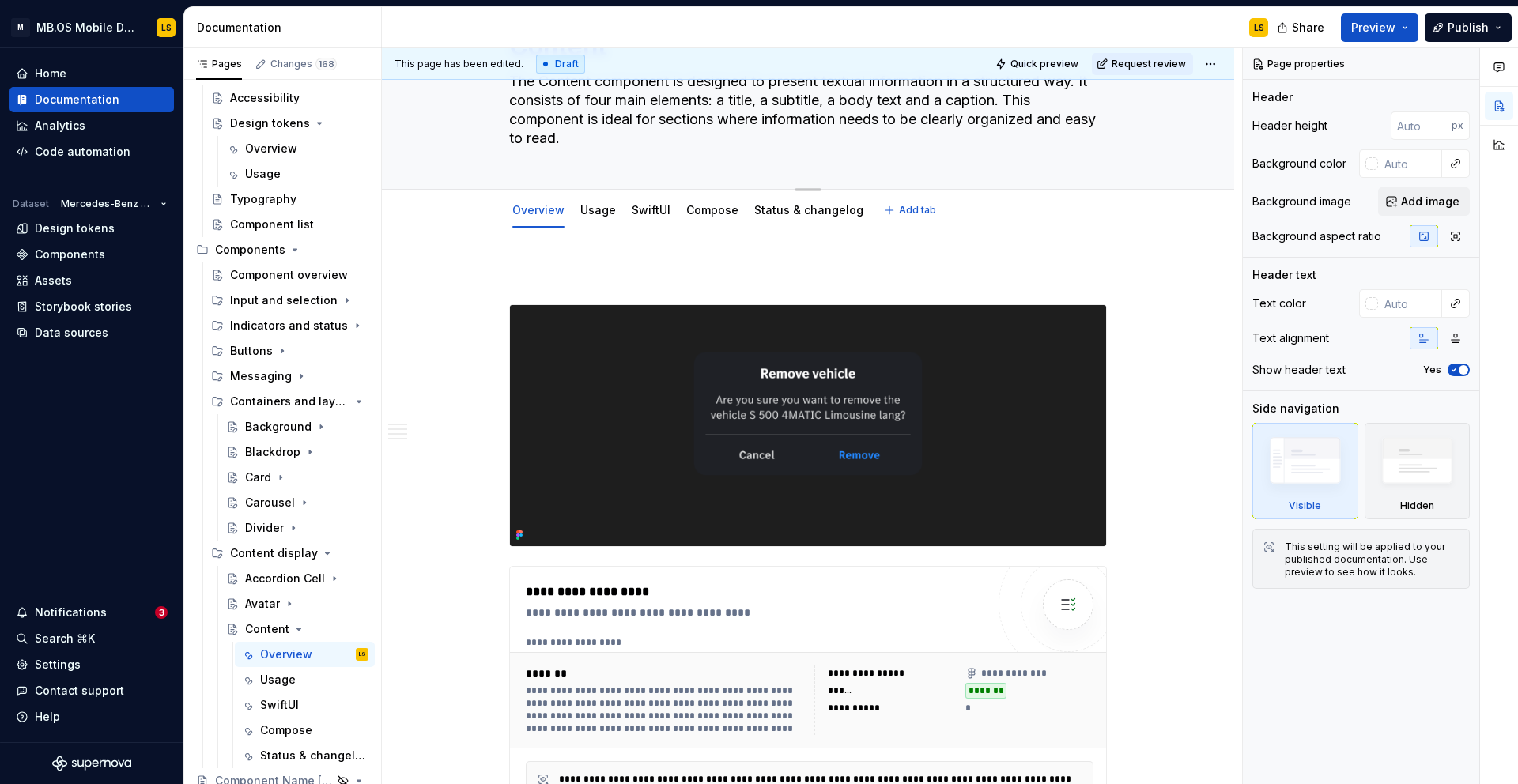
type textarea "*"
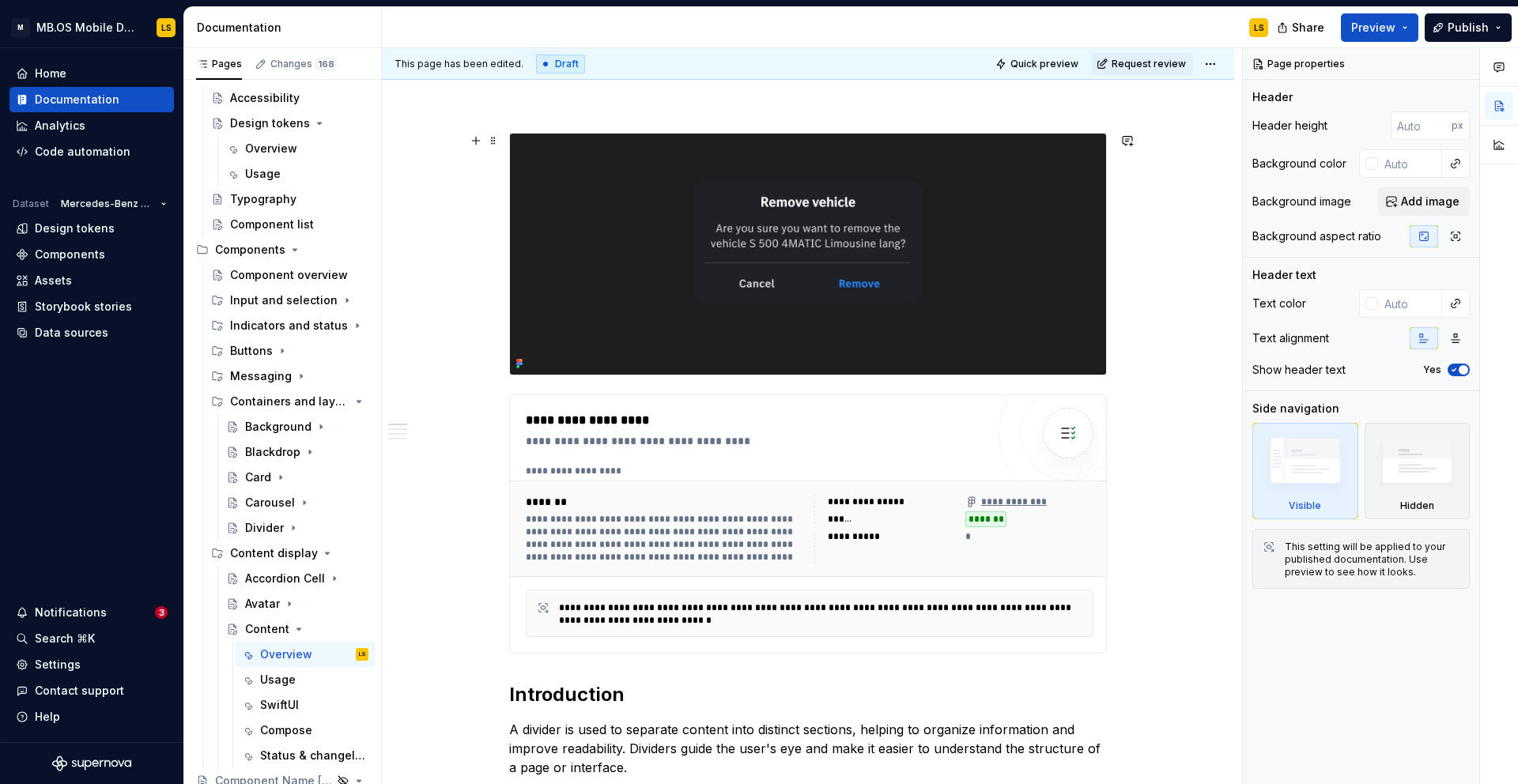
scroll to position [318, 0]
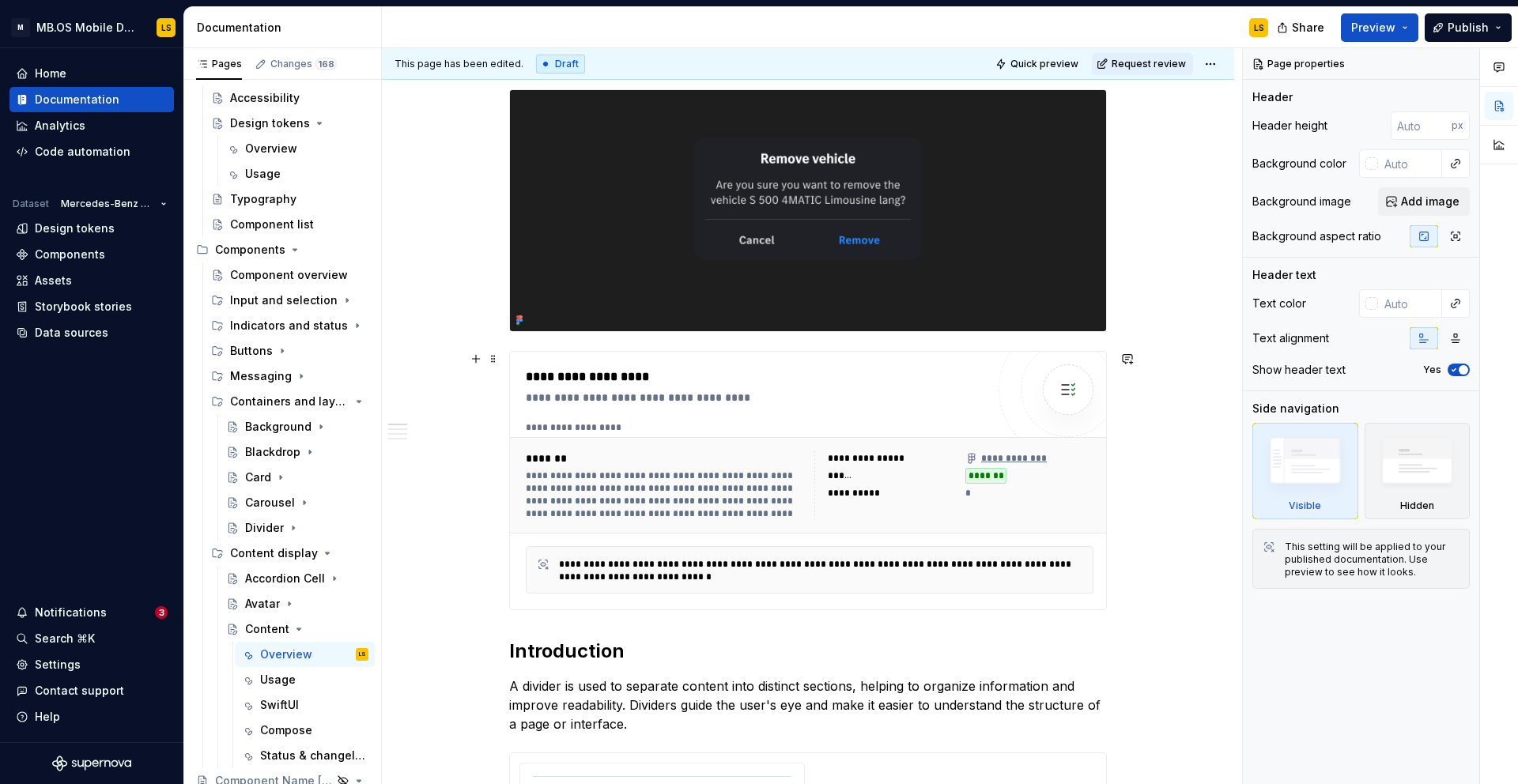
type textarea "The Content component is designed to present textual information in a structure…"
click at [731, 488] on div "**********" at bounding box center [665, 494] width 279 height 50
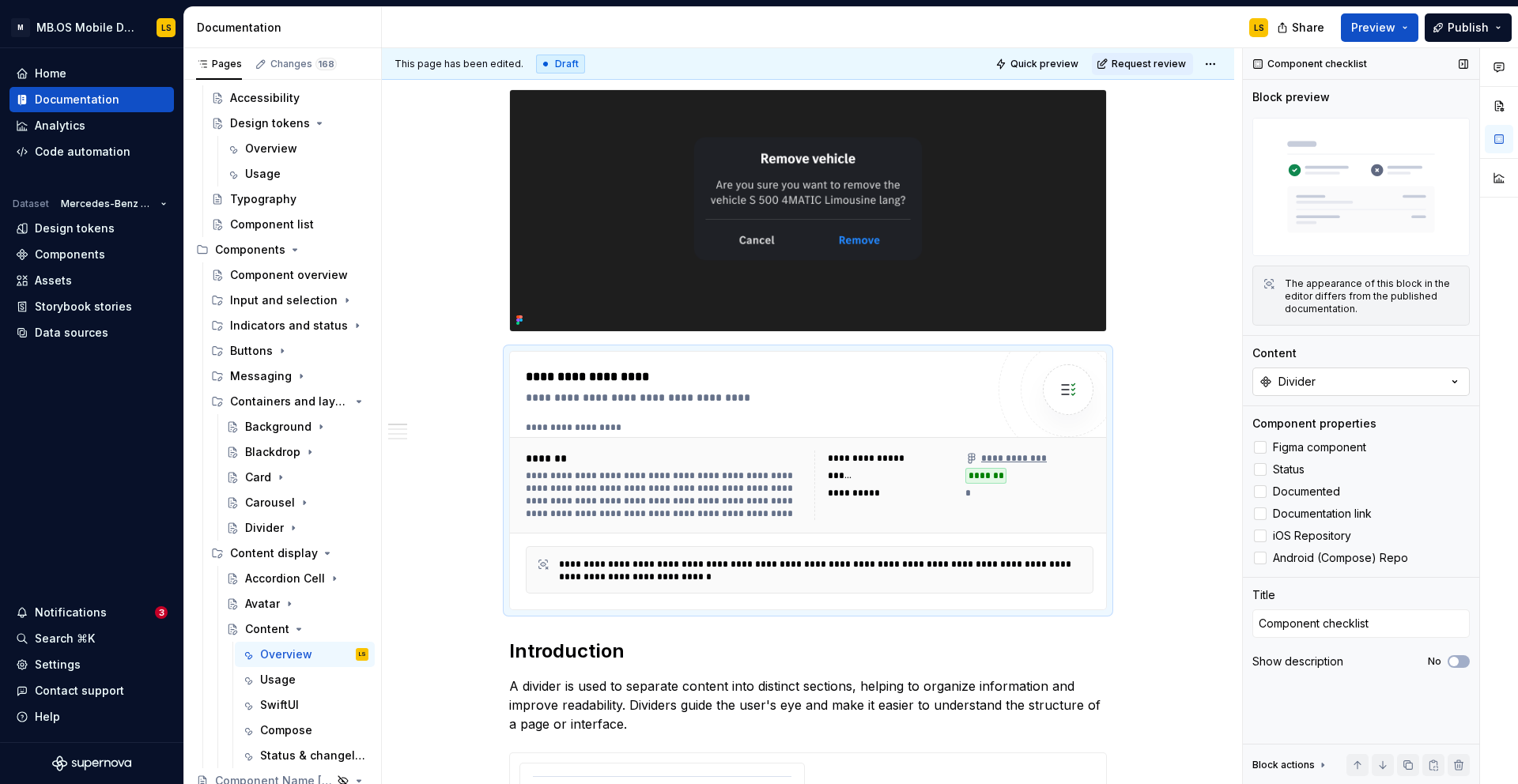
type textarea "*"
click at [1369, 379] on button "Divider" at bounding box center [1360, 381] width 217 height 28
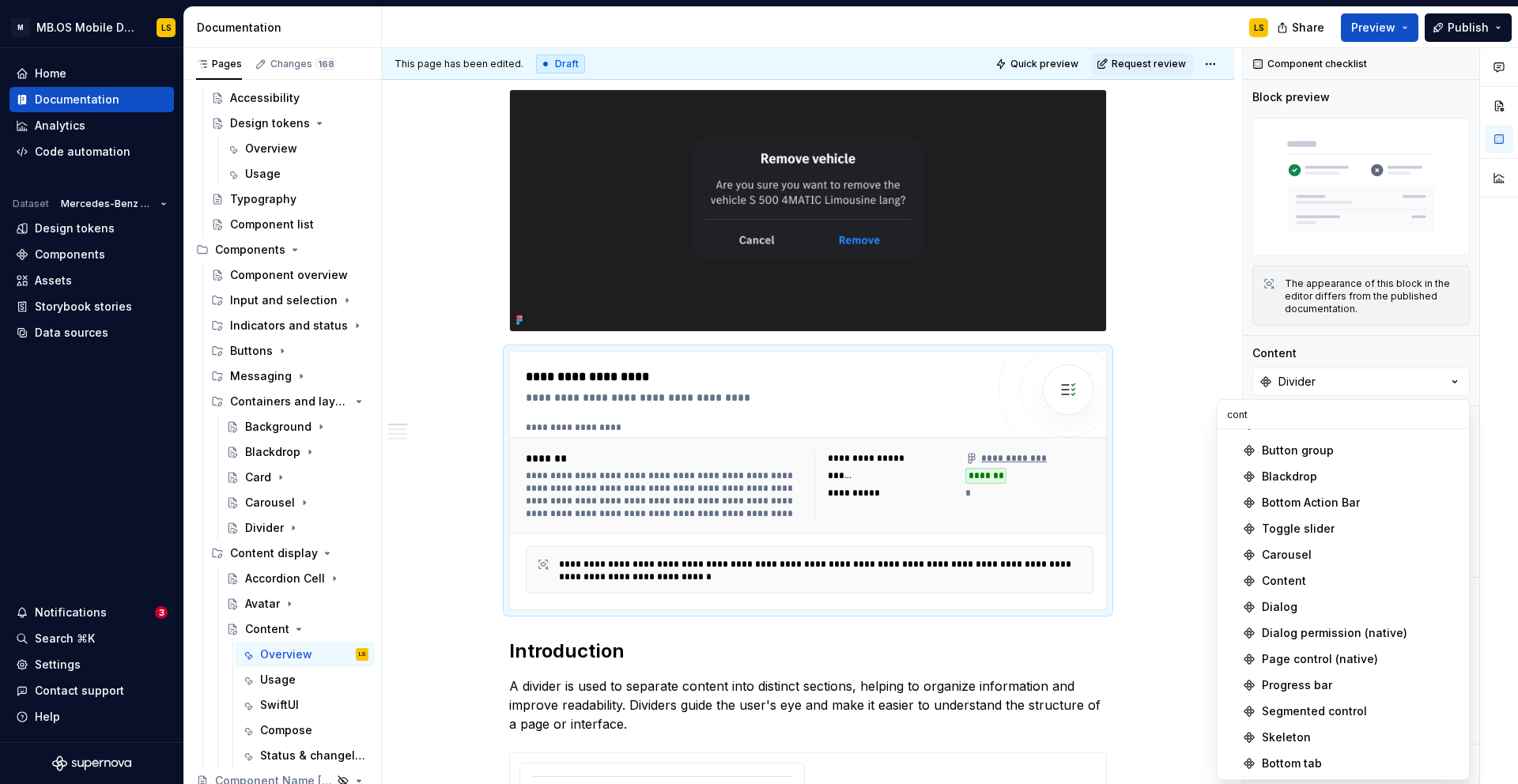
scroll to position [0, 0]
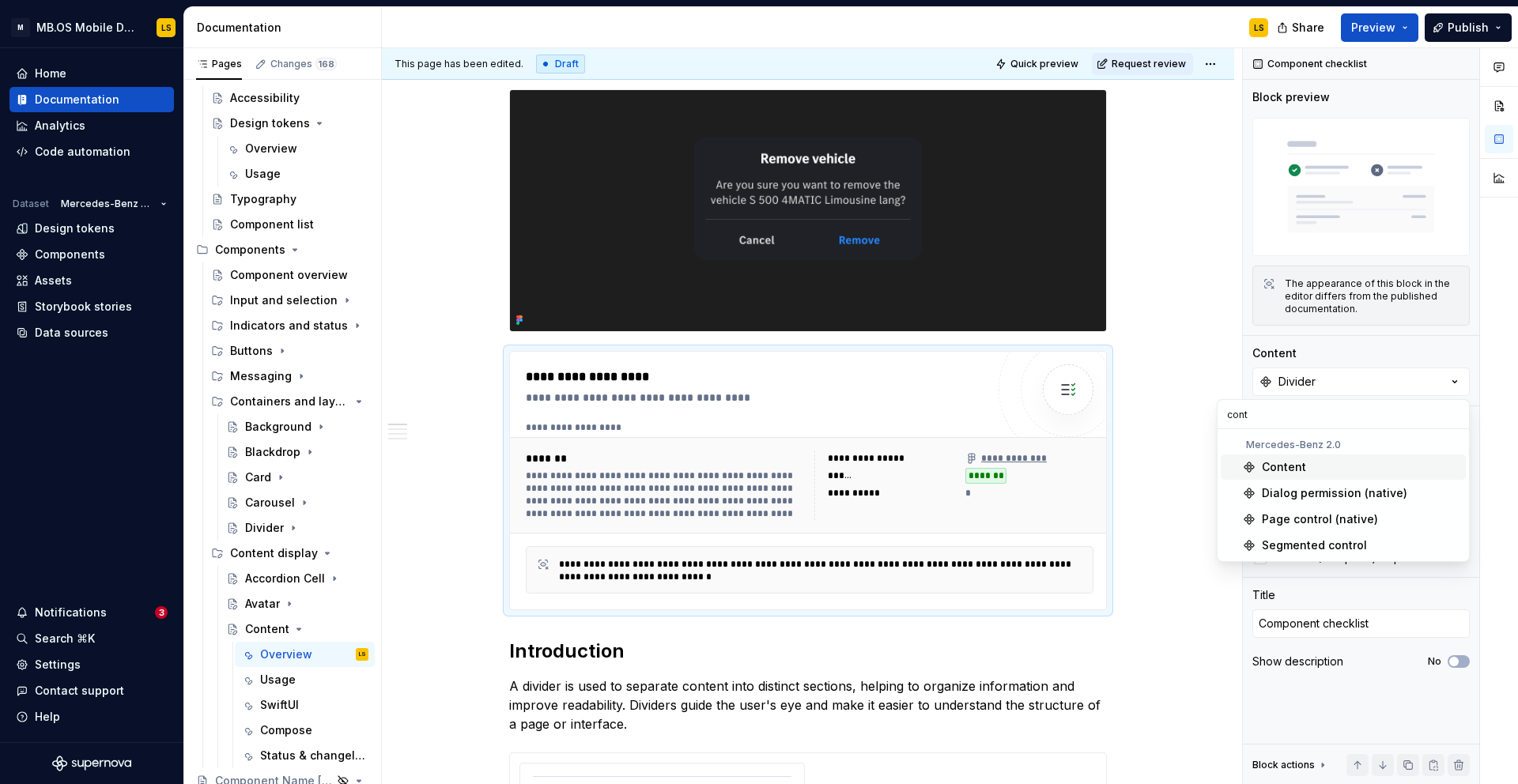
type input "cont"
click at [1327, 464] on div "Content" at bounding box center [1360, 466] width 197 height 16
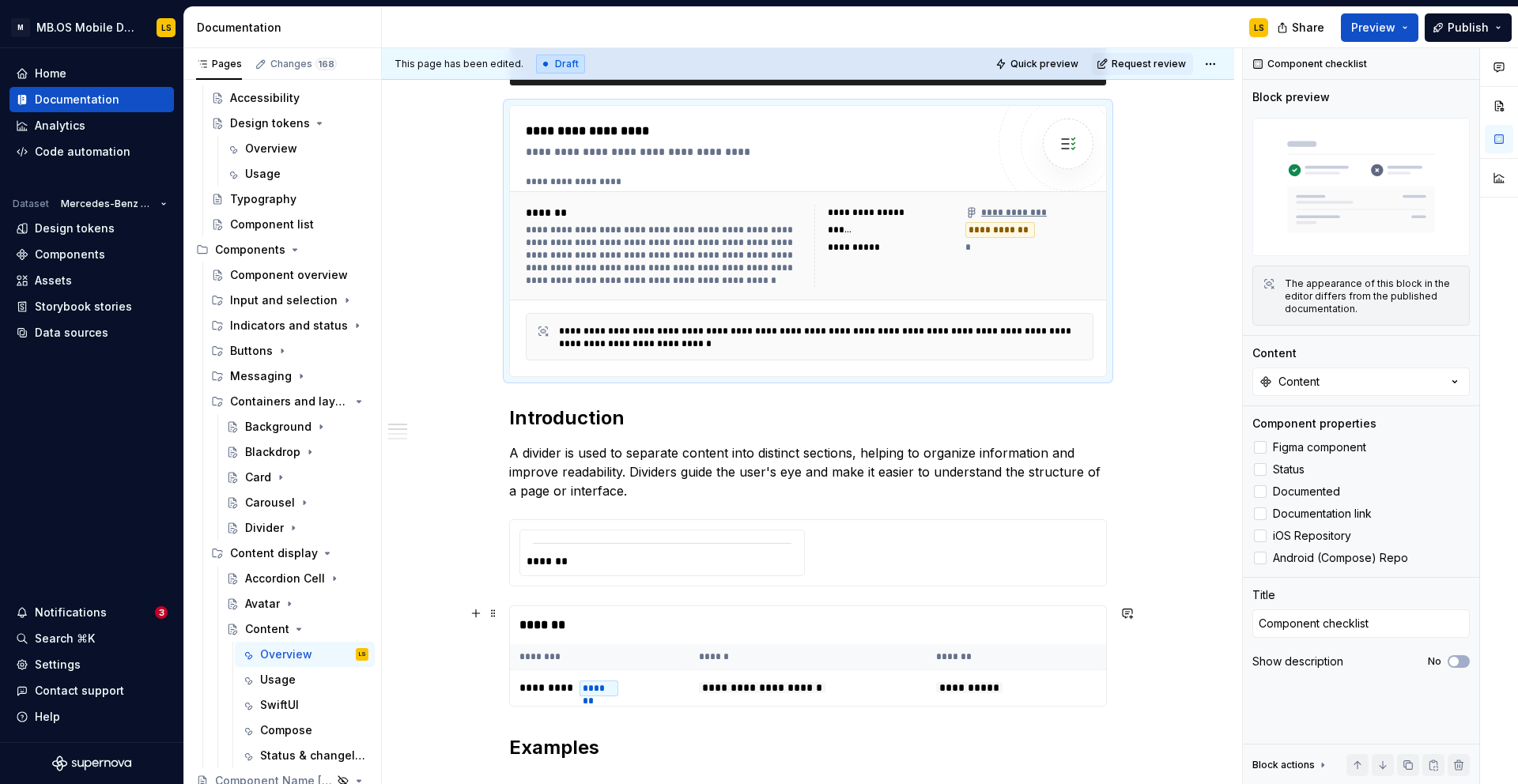
scroll to position [568, 0]
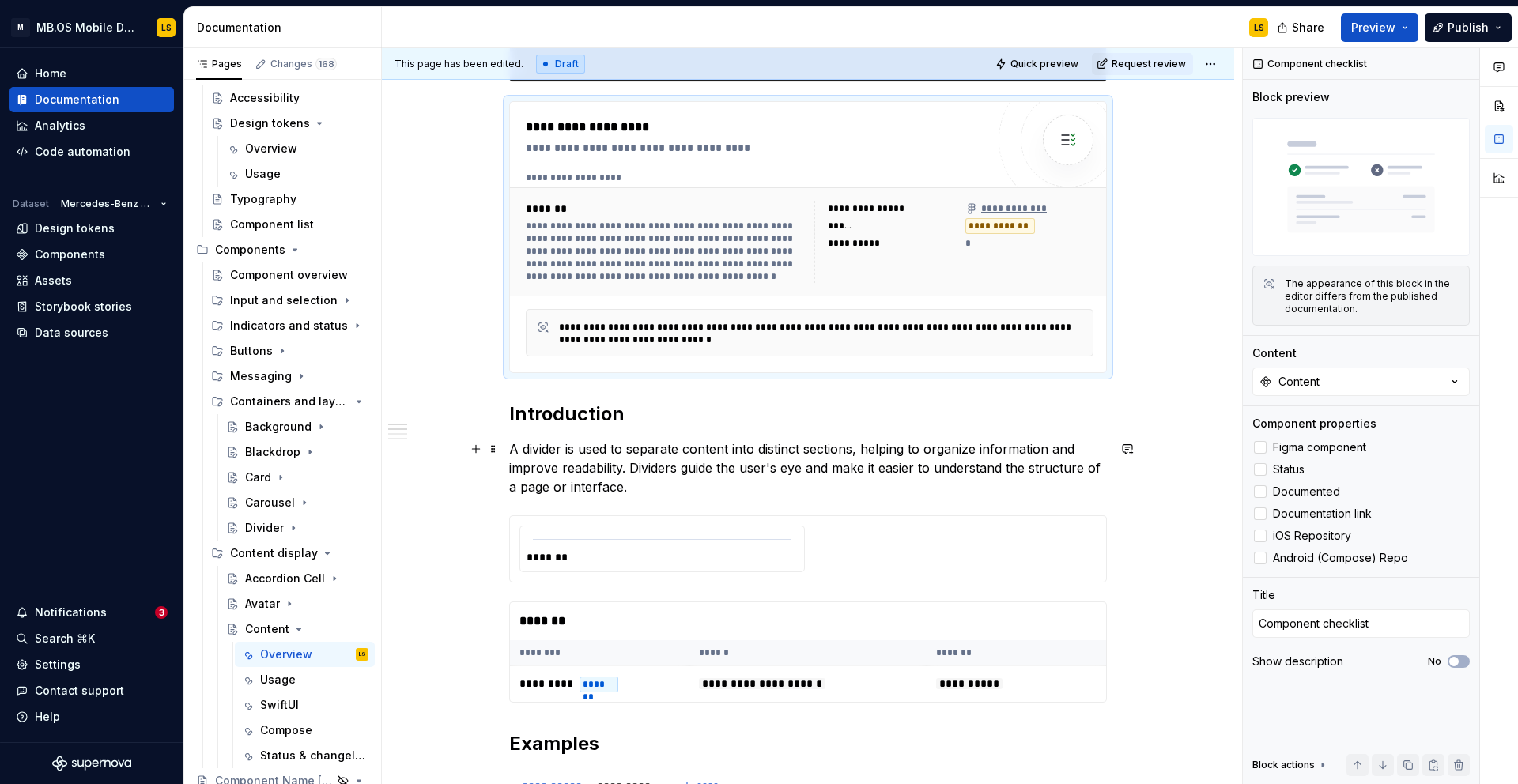
click at [674, 455] on p "A divider is used to separate content into distinct sections, helping to organi…" at bounding box center [808, 467] width 598 height 57
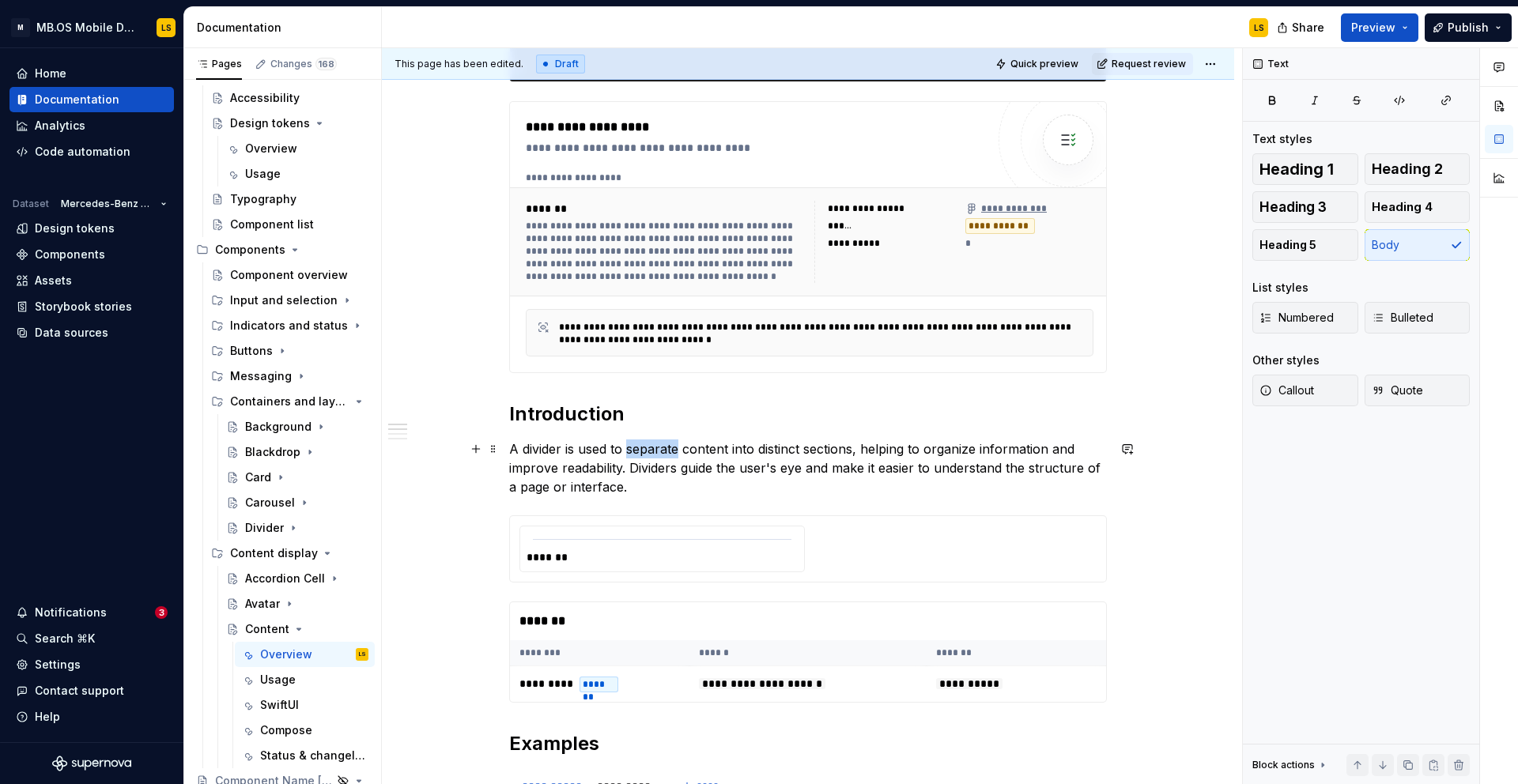
click at [674, 455] on p "A divider is used to separate content into distinct sections, helping to organi…" at bounding box center [808, 467] width 598 height 57
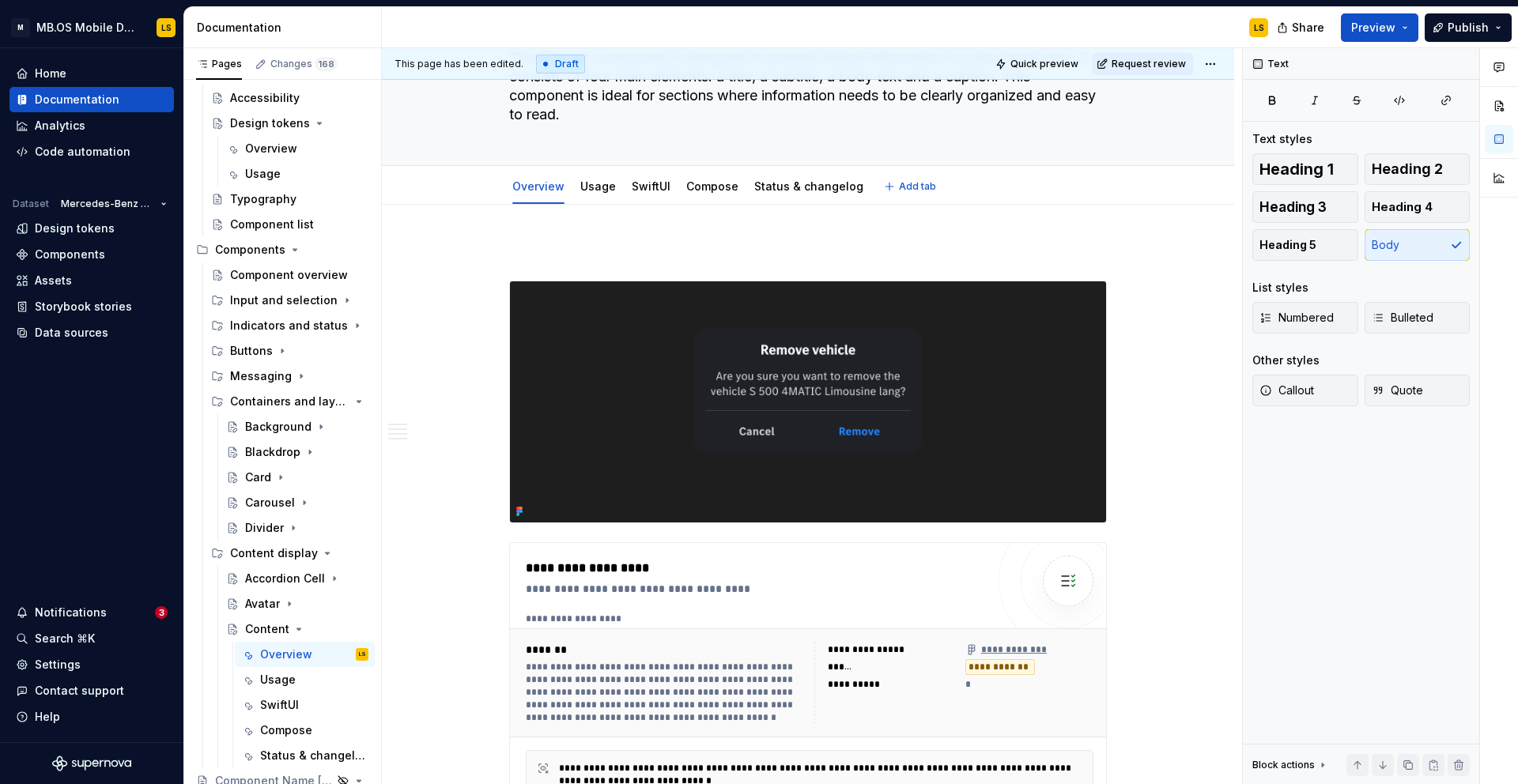
scroll to position [0, 0]
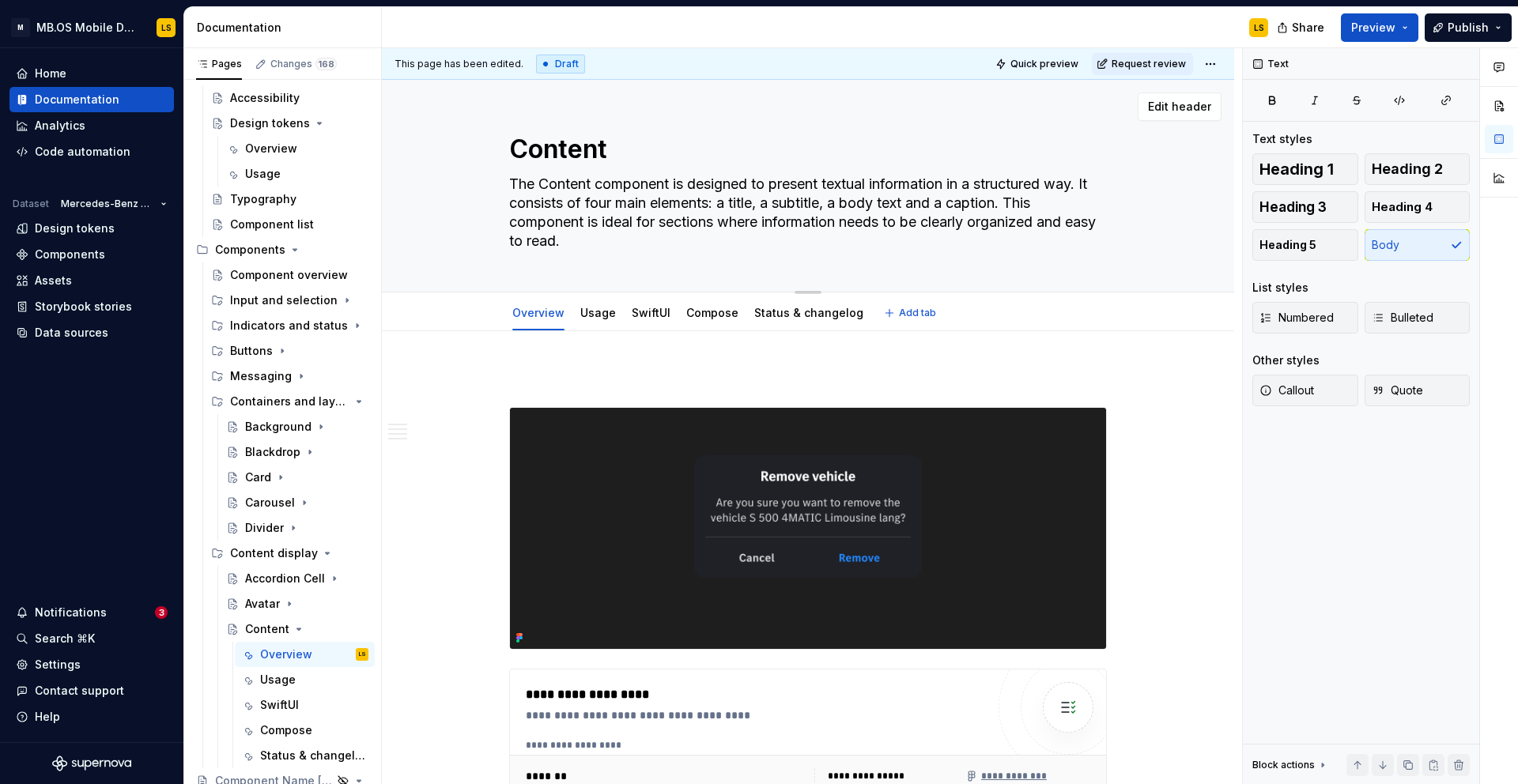
click at [693, 203] on textarea "The Content component is designed to present textual information in a structure…" at bounding box center [805, 213] width 598 height 83
click at [737, 218] on textarea "The Content component is designed to present textual information in a structure…" at bounding box center [805, 213] width 598 height 83
drag, startPoint x: 776, startPoint y: 238, endPoint x: 471, endPoint y: 207, distance: 306.6
click at [471, 207] on div "Content The Content component is designed to present textual information in a s…" at bounding box center [807, 186] width 726 height 212
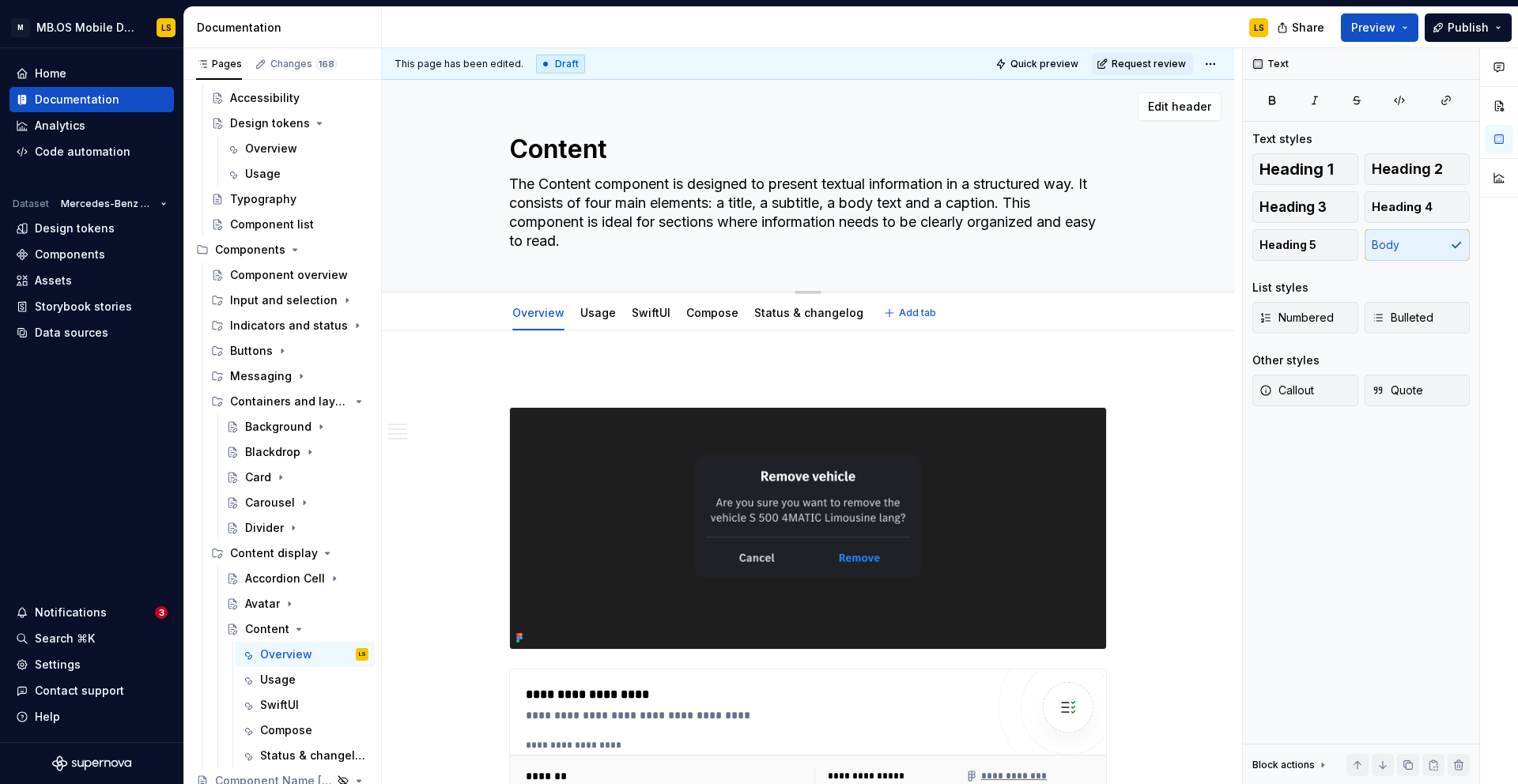
type textarea "*"
type textarea "The Content component is designed to present textual information in a structure…"
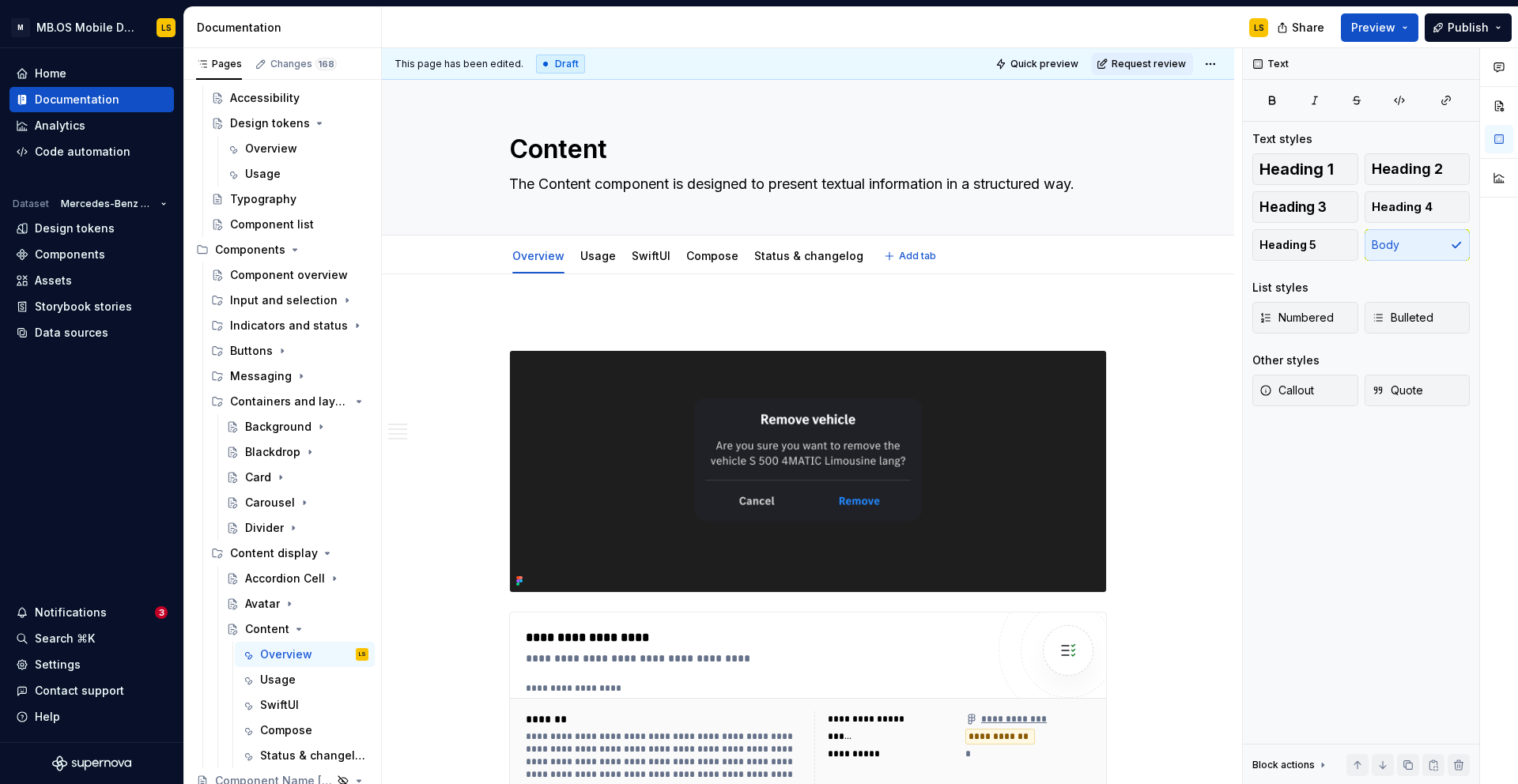
type textarea "*"
type textarea "The Content component is designed to present textual information in a structure…"
click at [688, 322] on p at bounding box center [808, 321] width 598 height 19
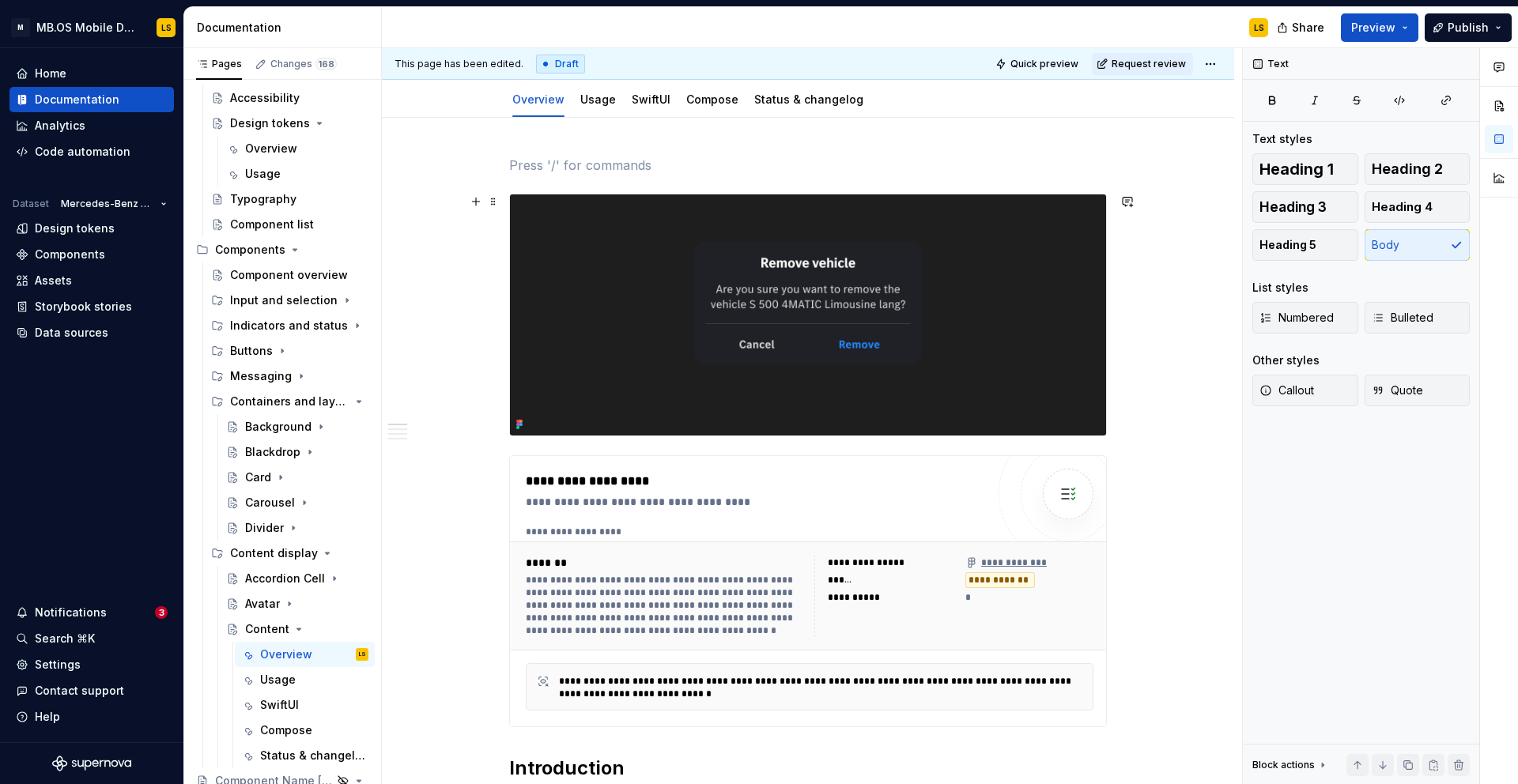
scroll to position [155, 0]
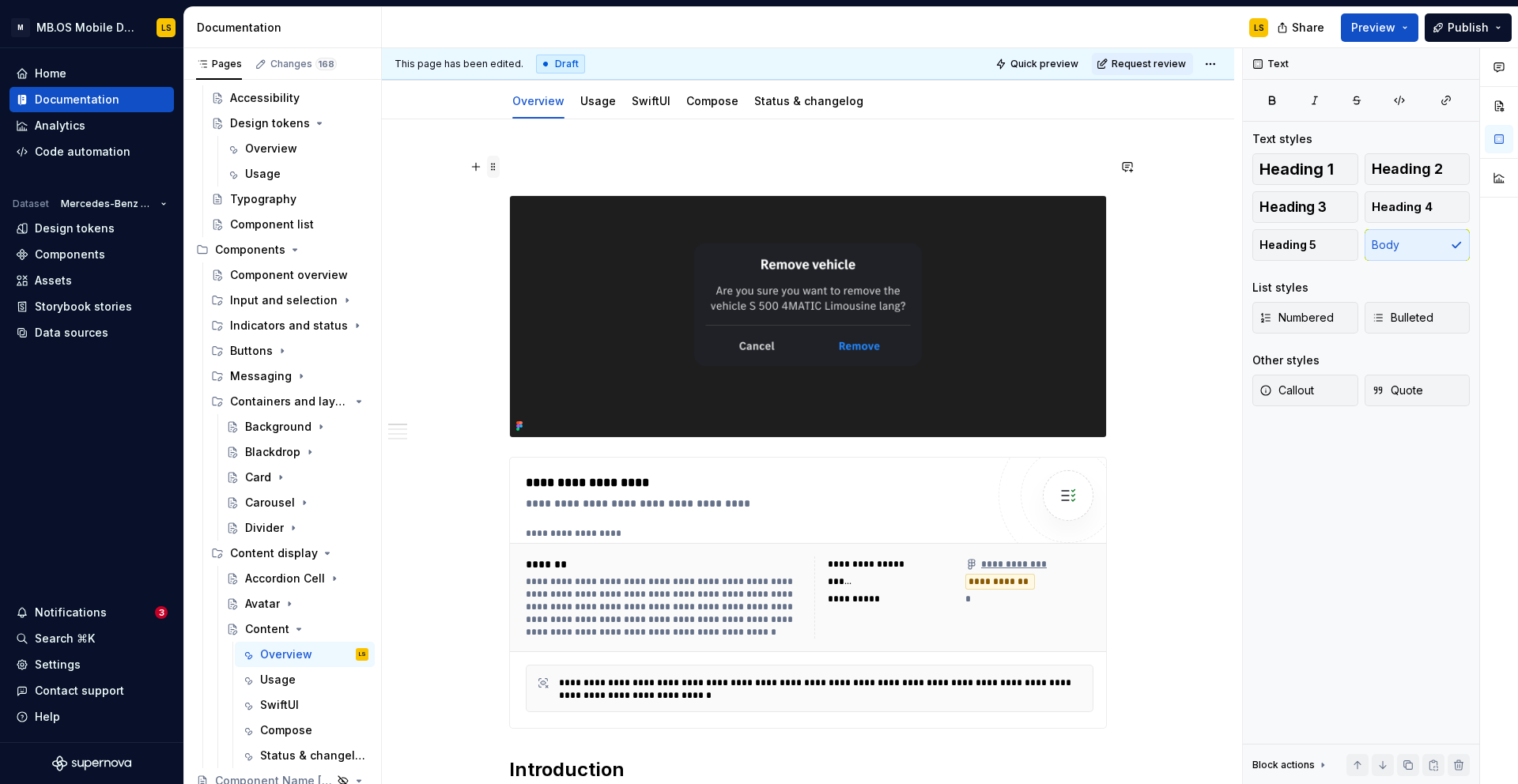
click at [495, 168] on span at bounding box center [493, 167] width 12 height 22
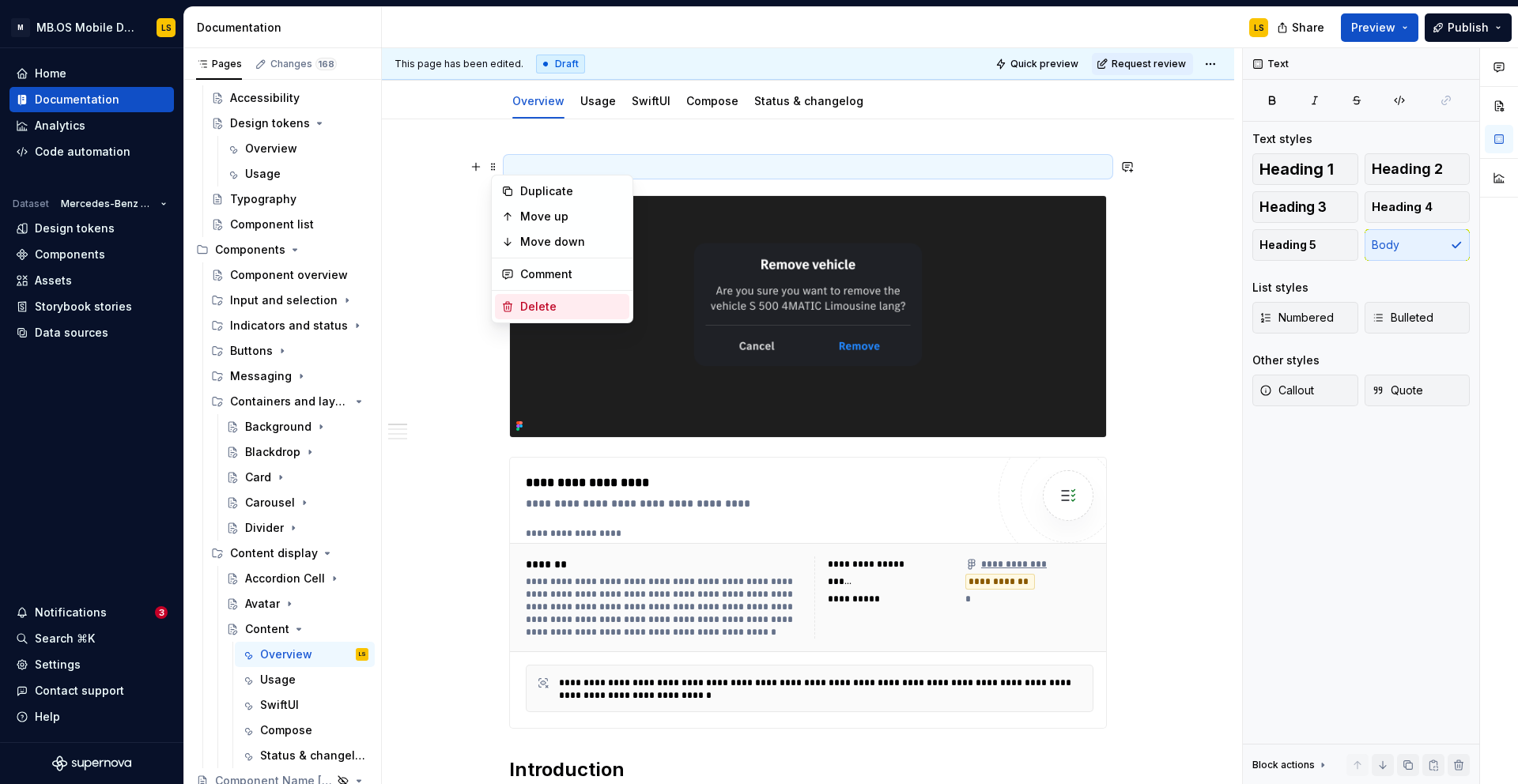
click at [565, 305] on div "Delete" at bounding box center [571, 306] width 103 height 16
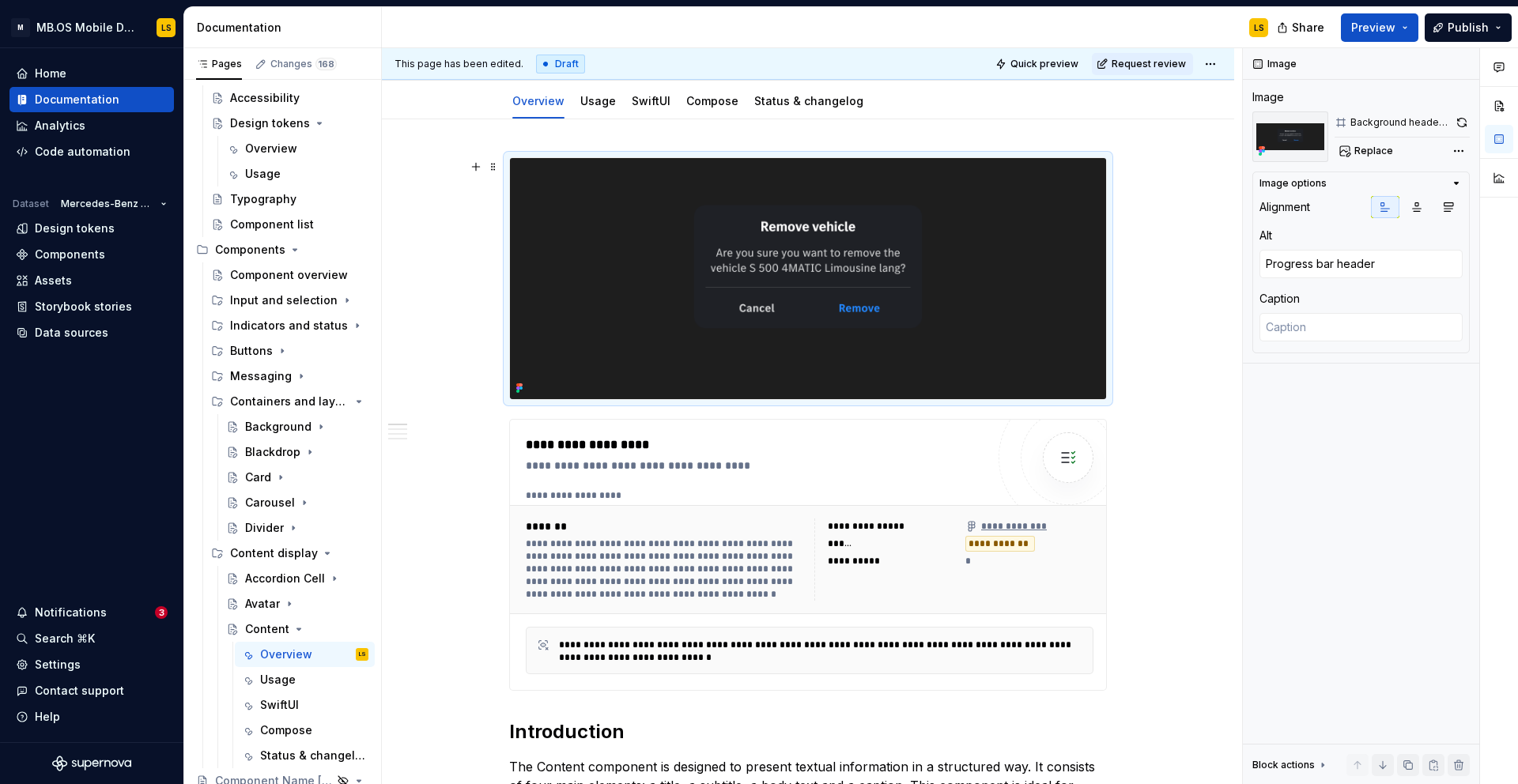
scroll to position [117, 0]
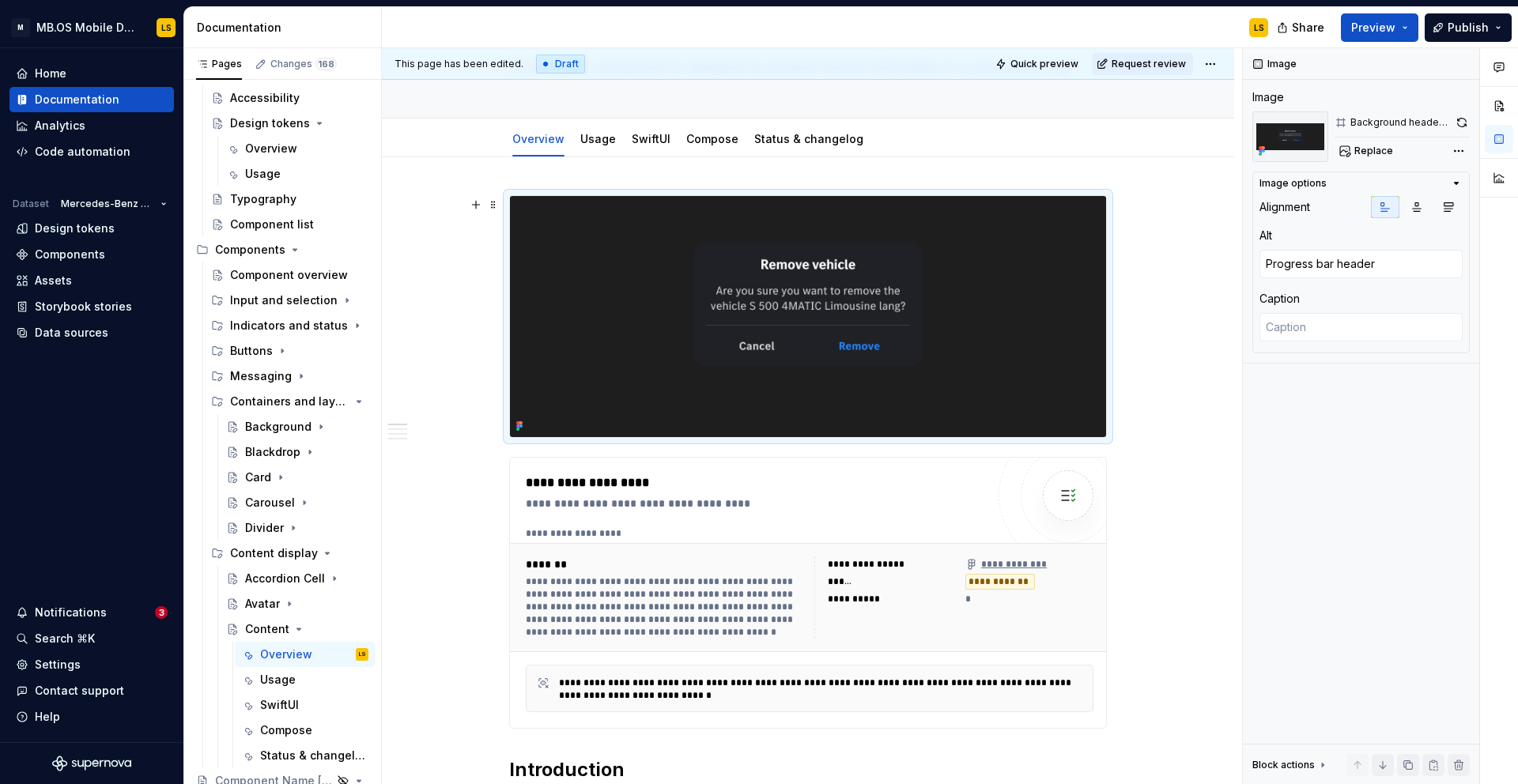
type textarea "*"
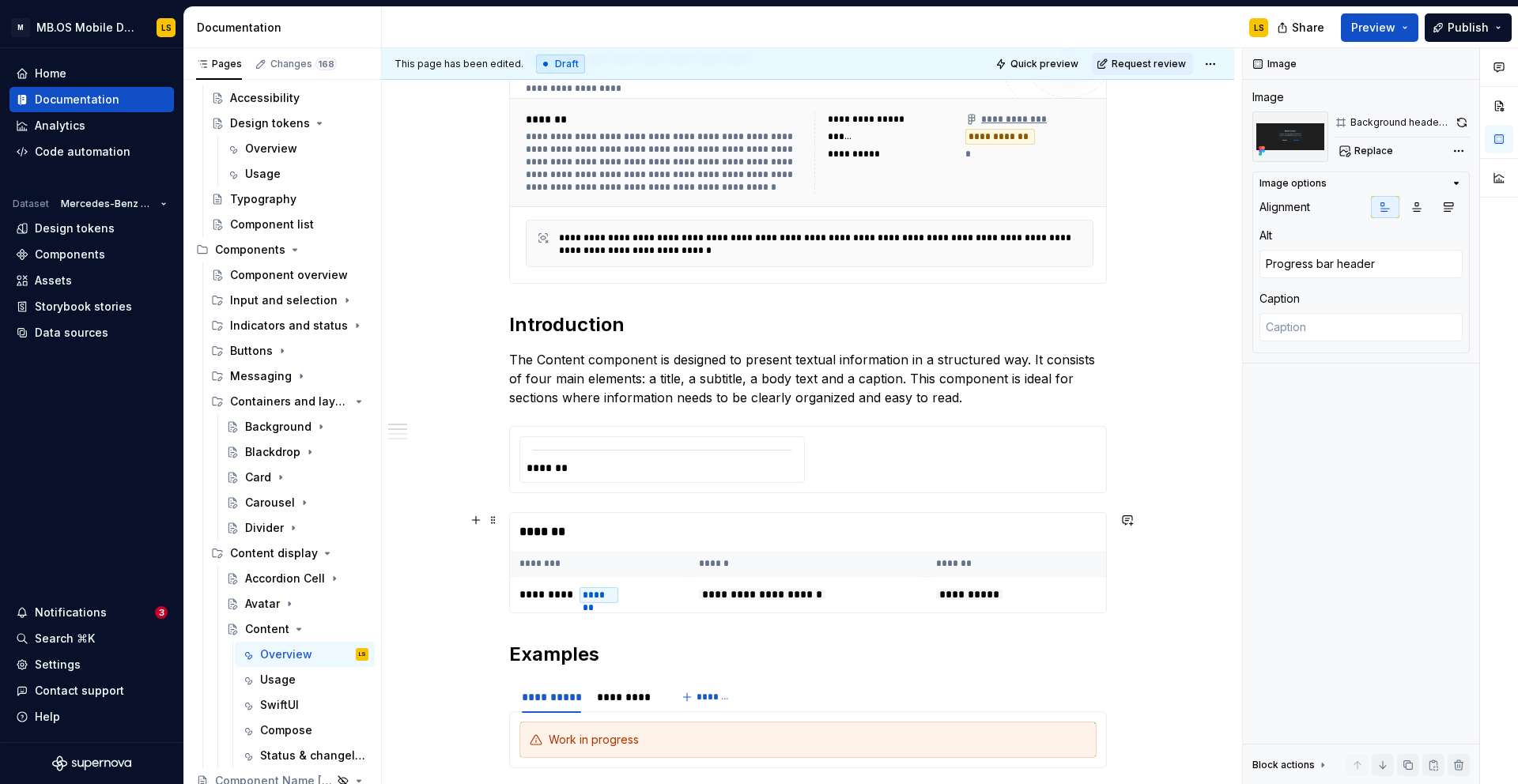
scroll to position [564, 0]
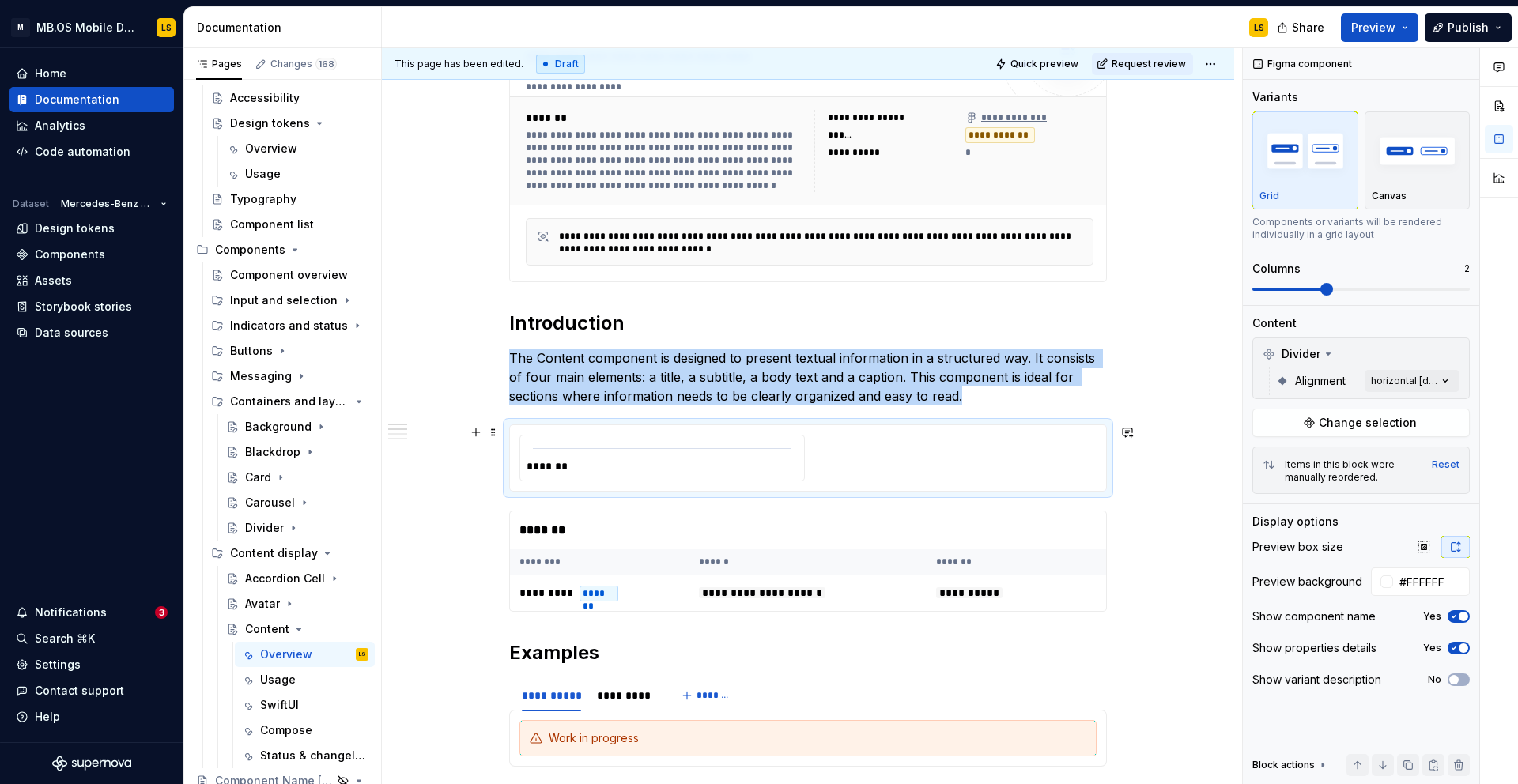
click at [601, 476] on div "*******" at bounding box center [662, 458] width 284 height 45
click at [1350, 423] on span "Change selection" at bounding box center [1367, 423] width 98 height 16
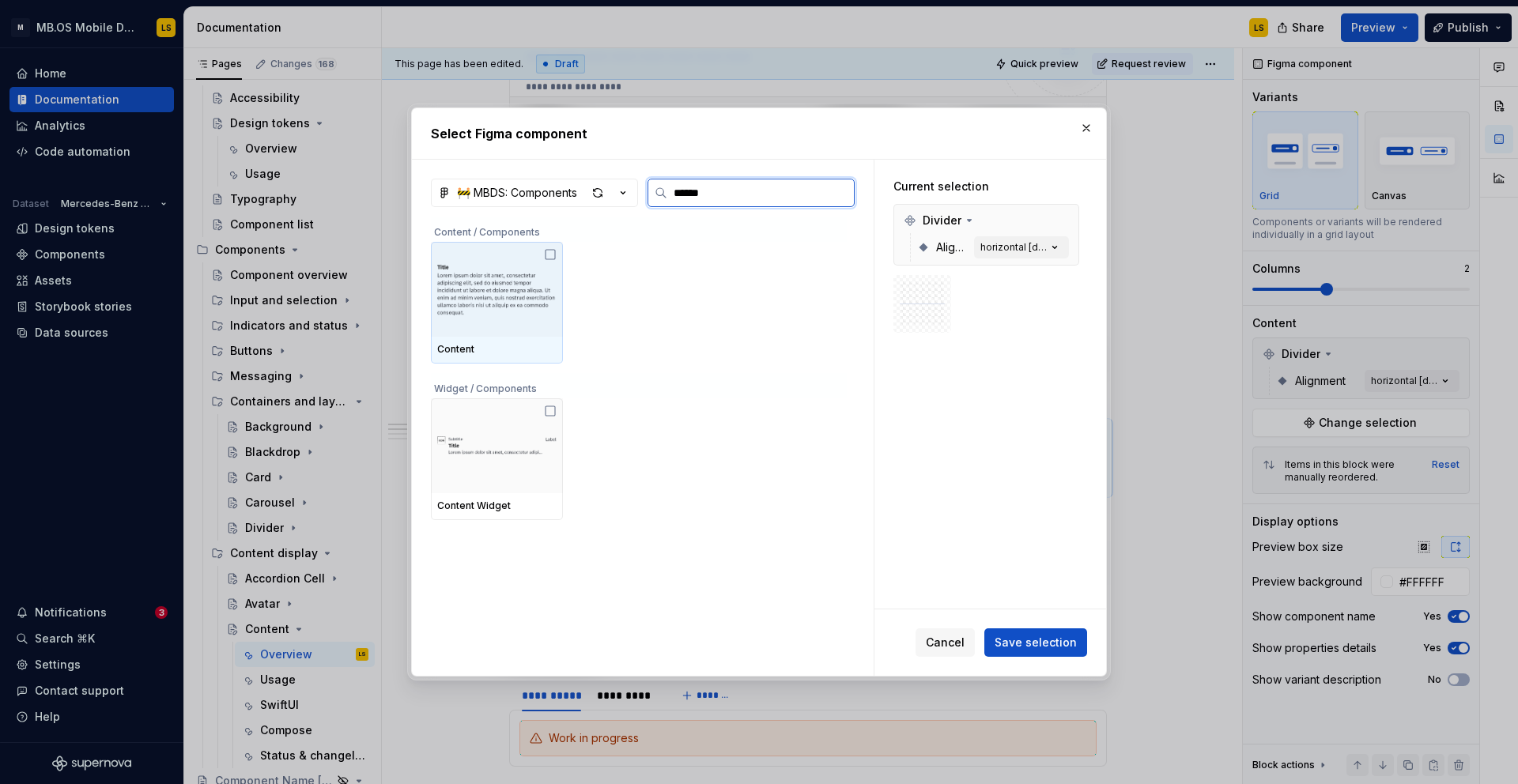
type input "*******"
click at [551, 252] on icon at bounding box center [550, 254] width 12 height 12
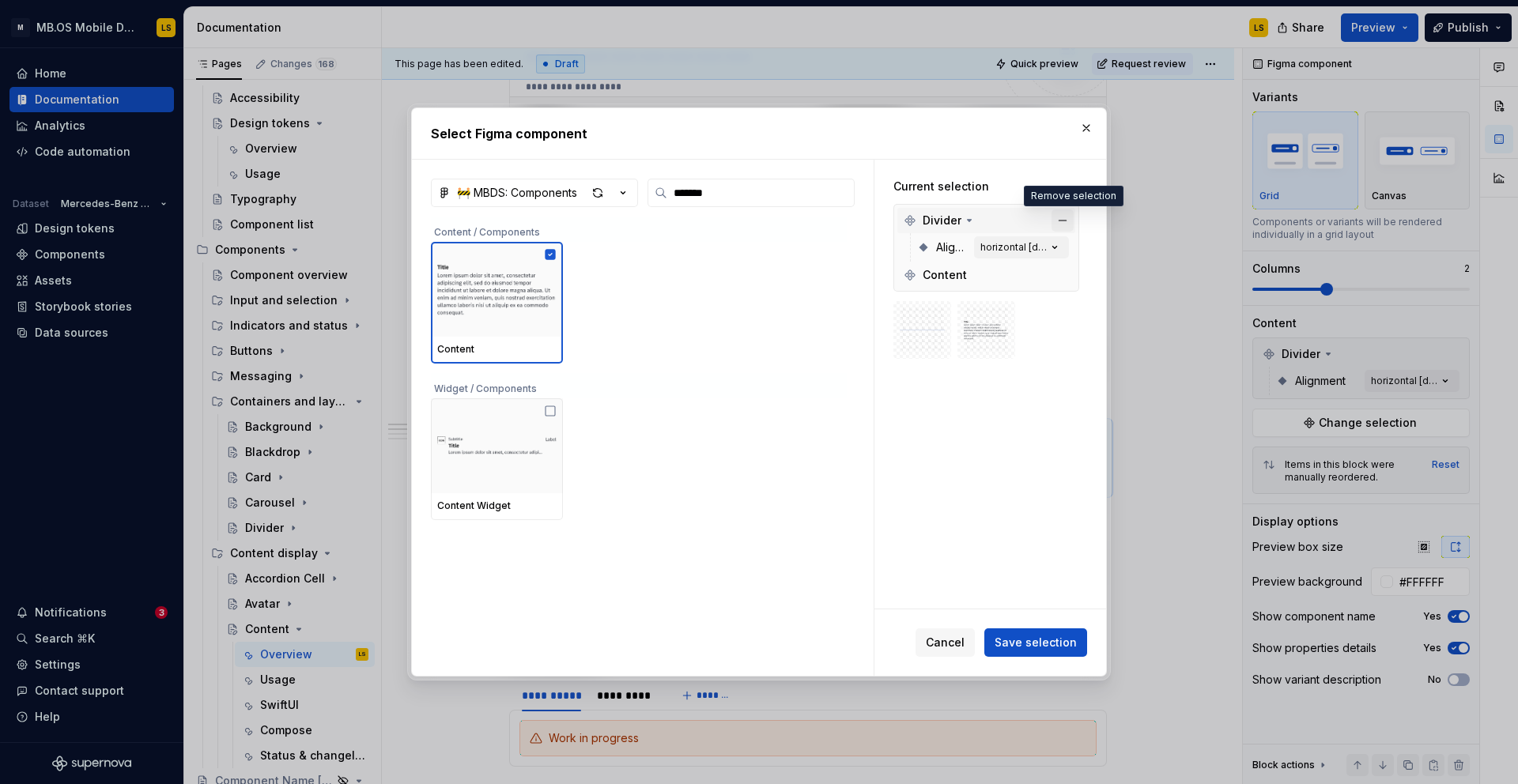
click at [1071, 218] on button "button" at bounding box center [1062, 220] width 22 height 22
click at [1047, 646] on span "Save selection" at bounding box center [1036, 642] width 83 height 16
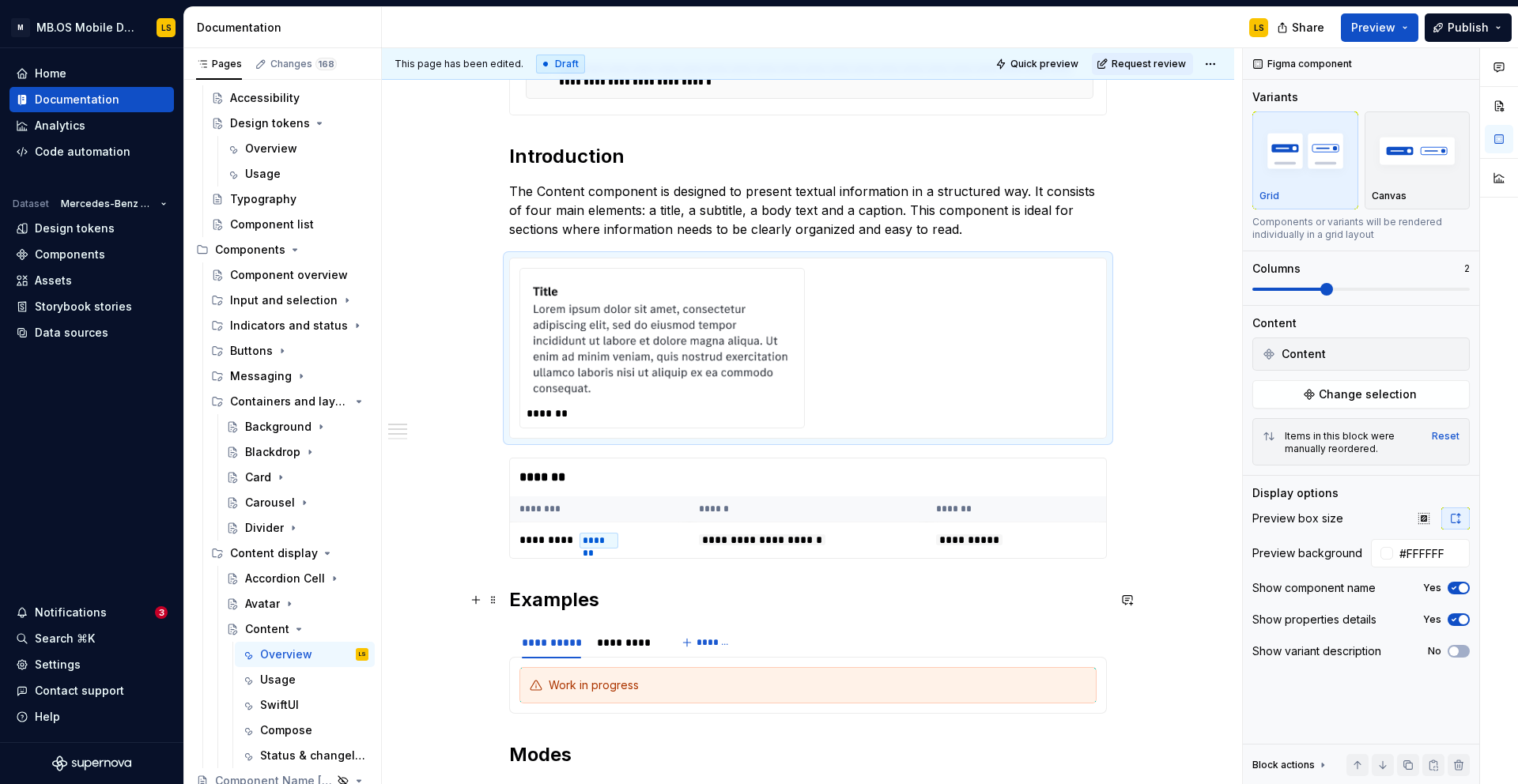
scroll to position [778, 0]
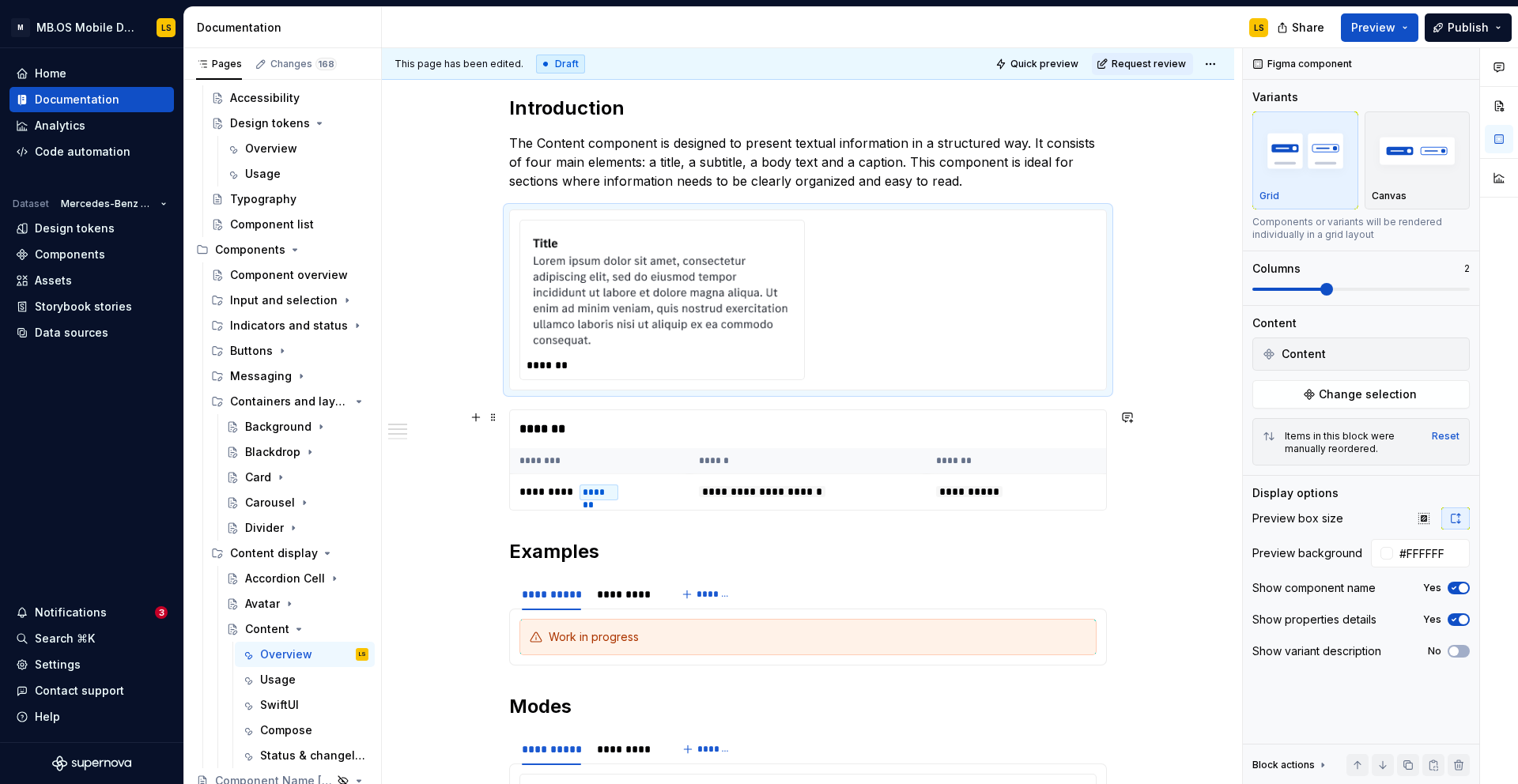
click at [638, 411] on div "*******" at bounding box center [808, 429] width 596 height 38
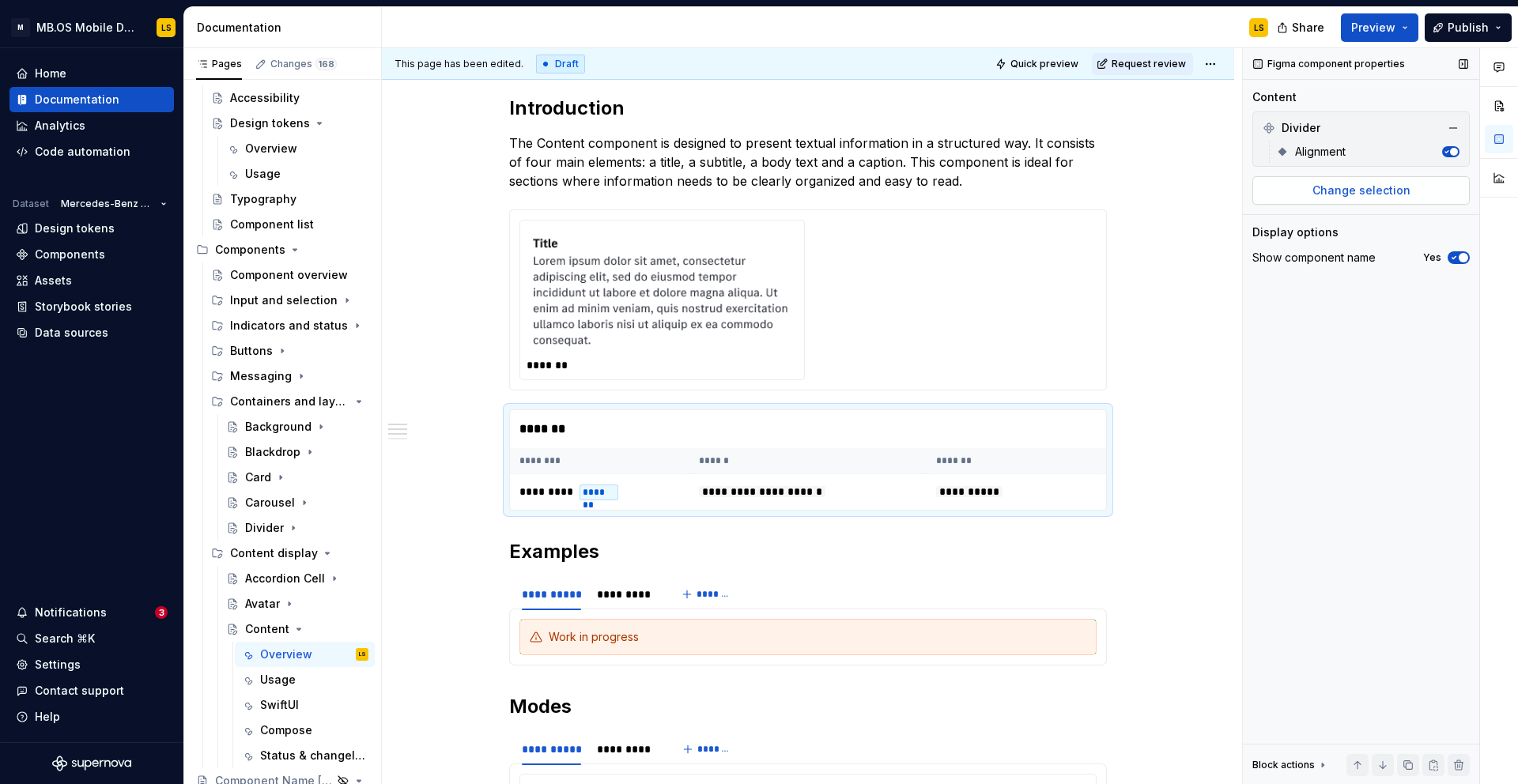
click at [1365, 203] on button "Change selection" at bounding box center [1360, 191] width 217 height 28
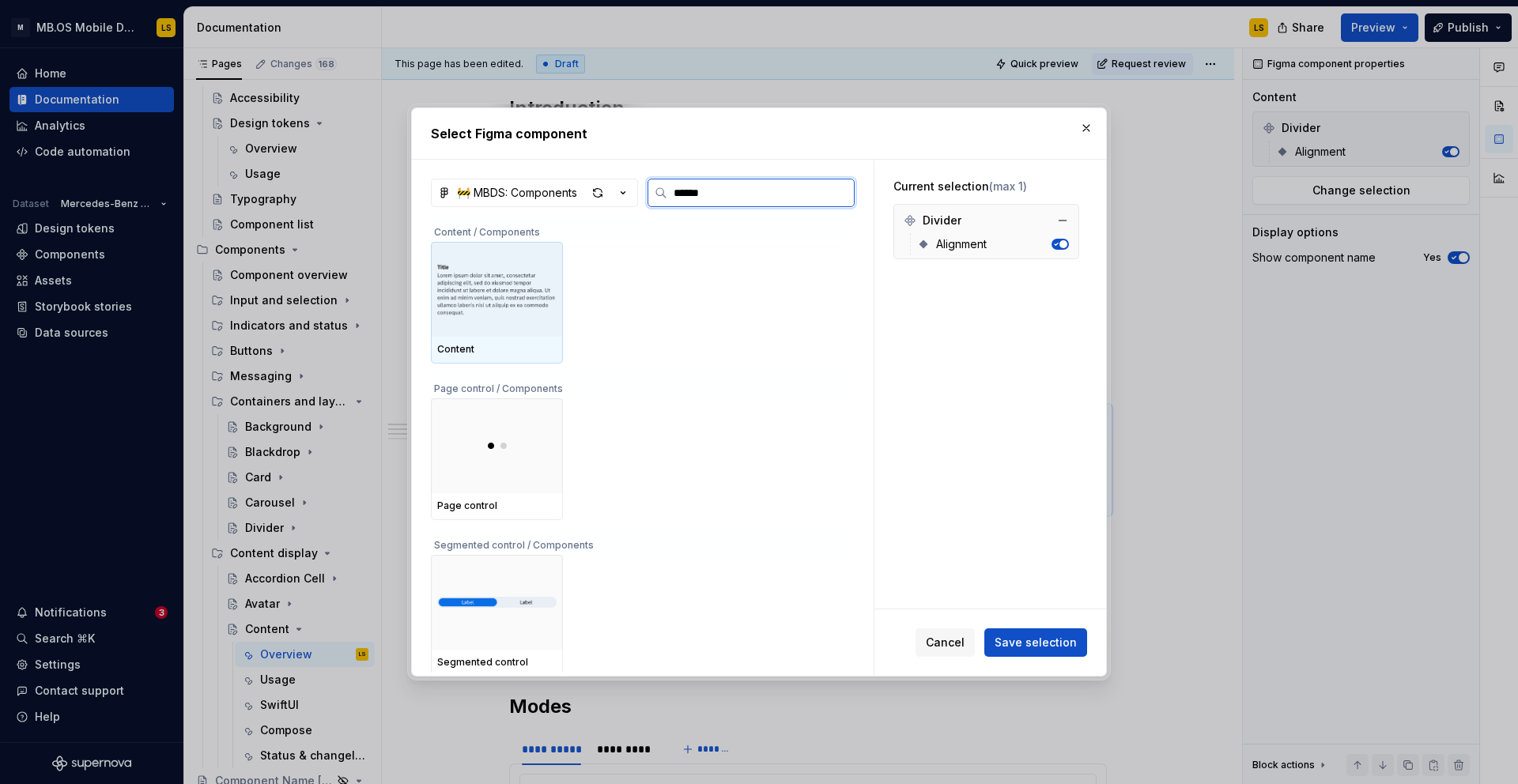
type input "*******"
click at [476, 307] on img at bounding box center [497, 290] width 120 height 83
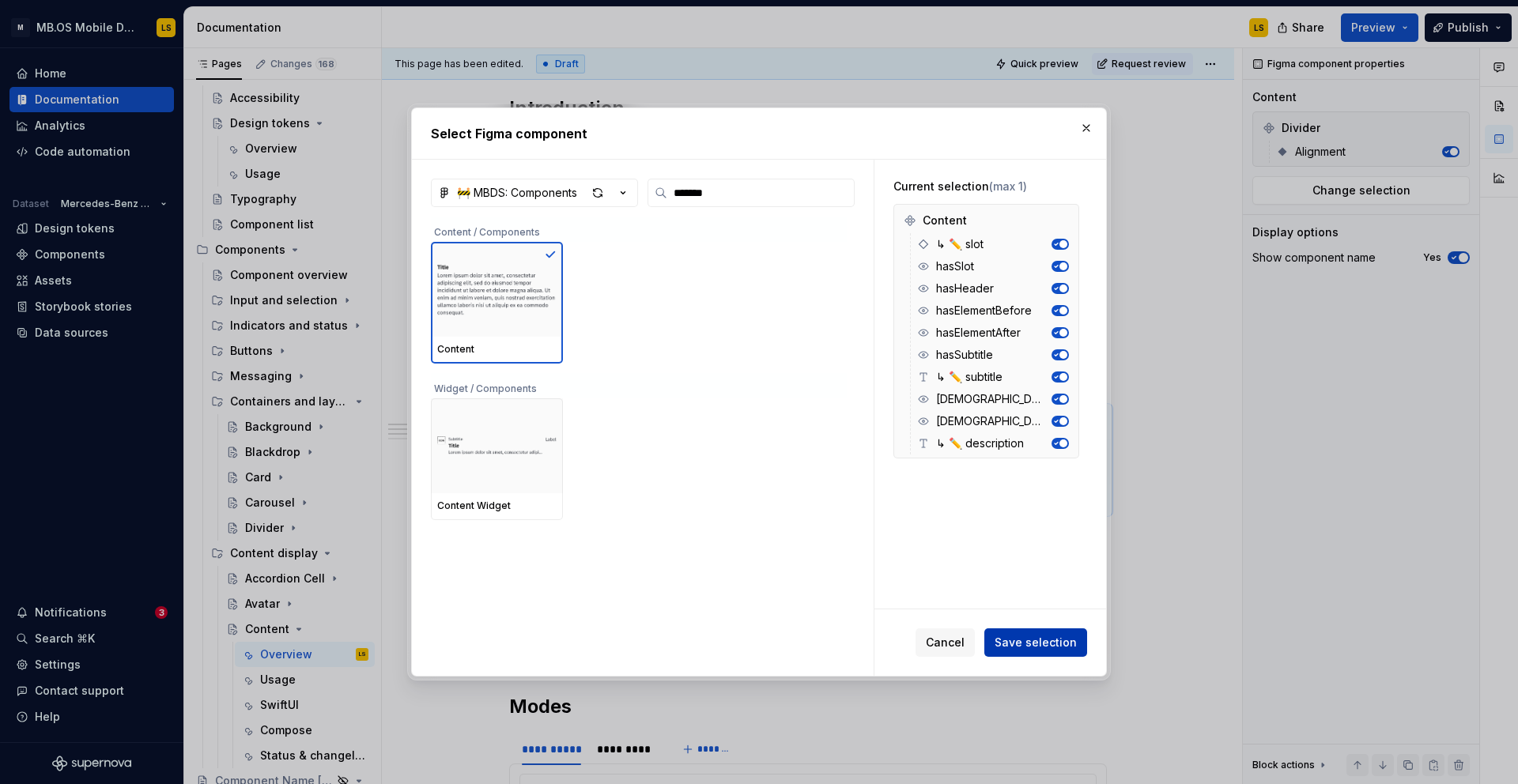
click at [1045, 639] on span "Save selection" at bounding box center [1036, 642] width 83 height 16
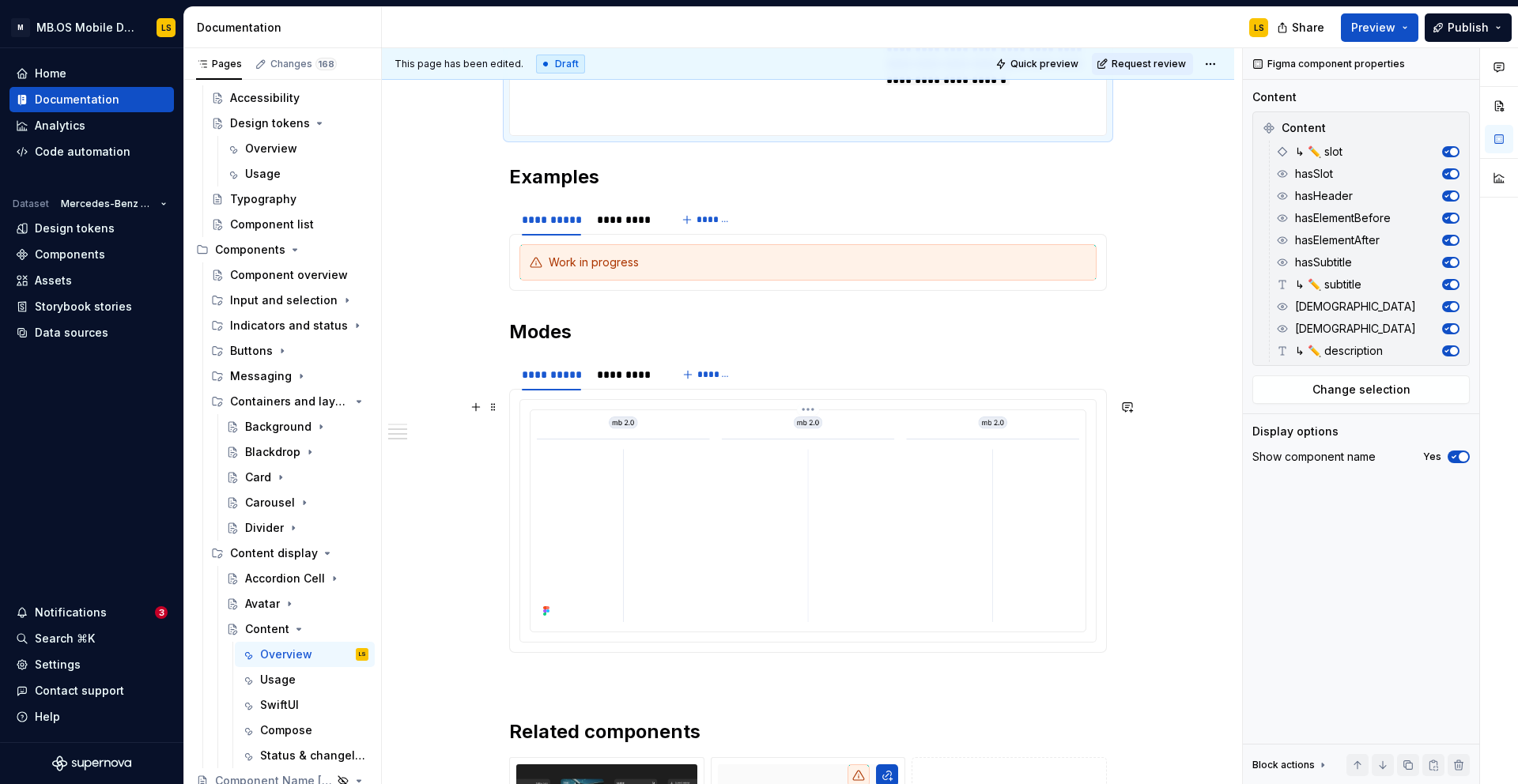
scroll to position [1655, 0]
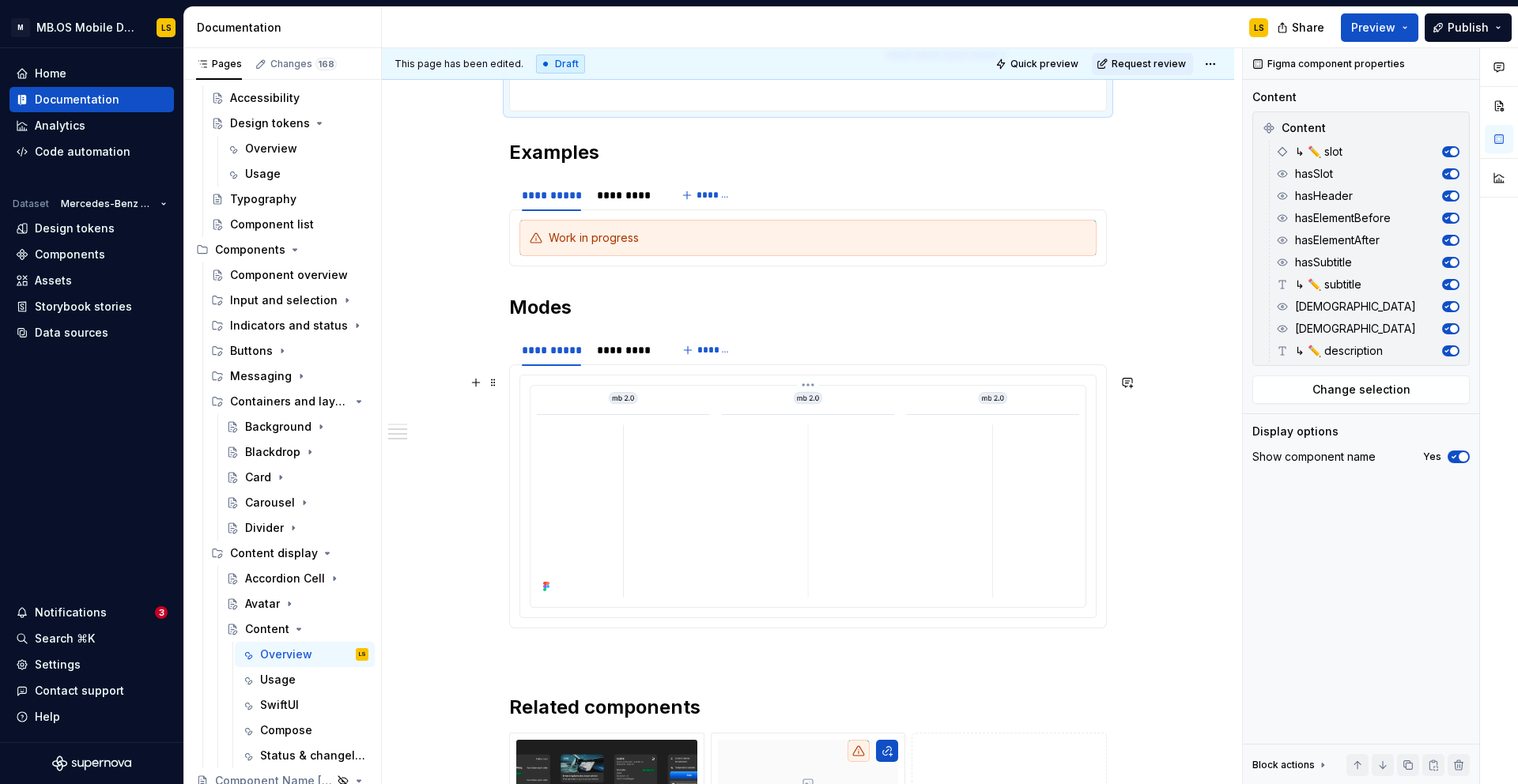
click at [658, 447] on img at bounding box center [807, 494] width 542 height 205
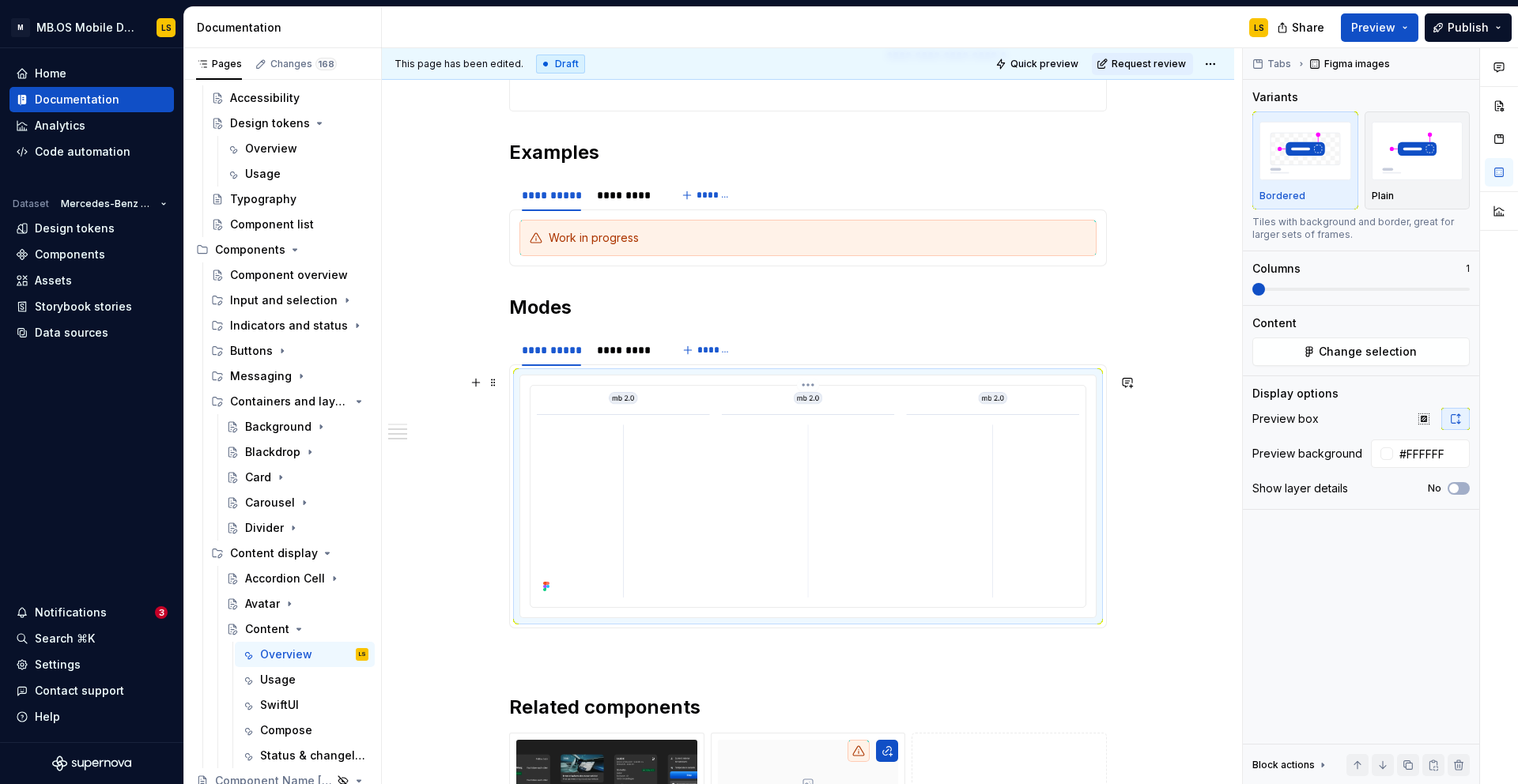
click at [651, 460] on img at bounding box center [807, 494] width 542 height 205
click at [1363, 349] on span "Change selection" at bounding box center [1367, 352] width 98 height 16
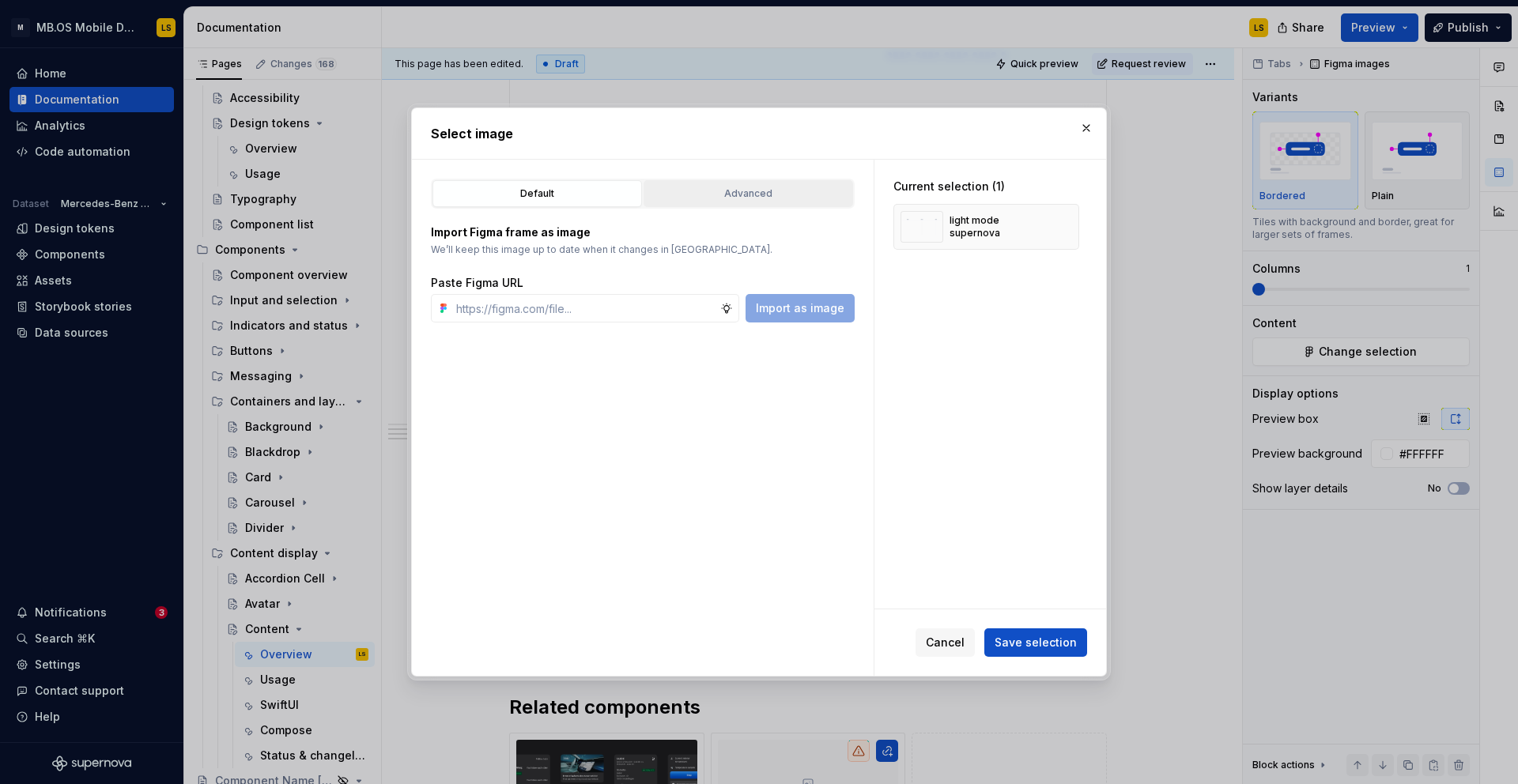
click at [730, 188] on div "Advanced" at bounding box center [748, 193] width 198 height 16
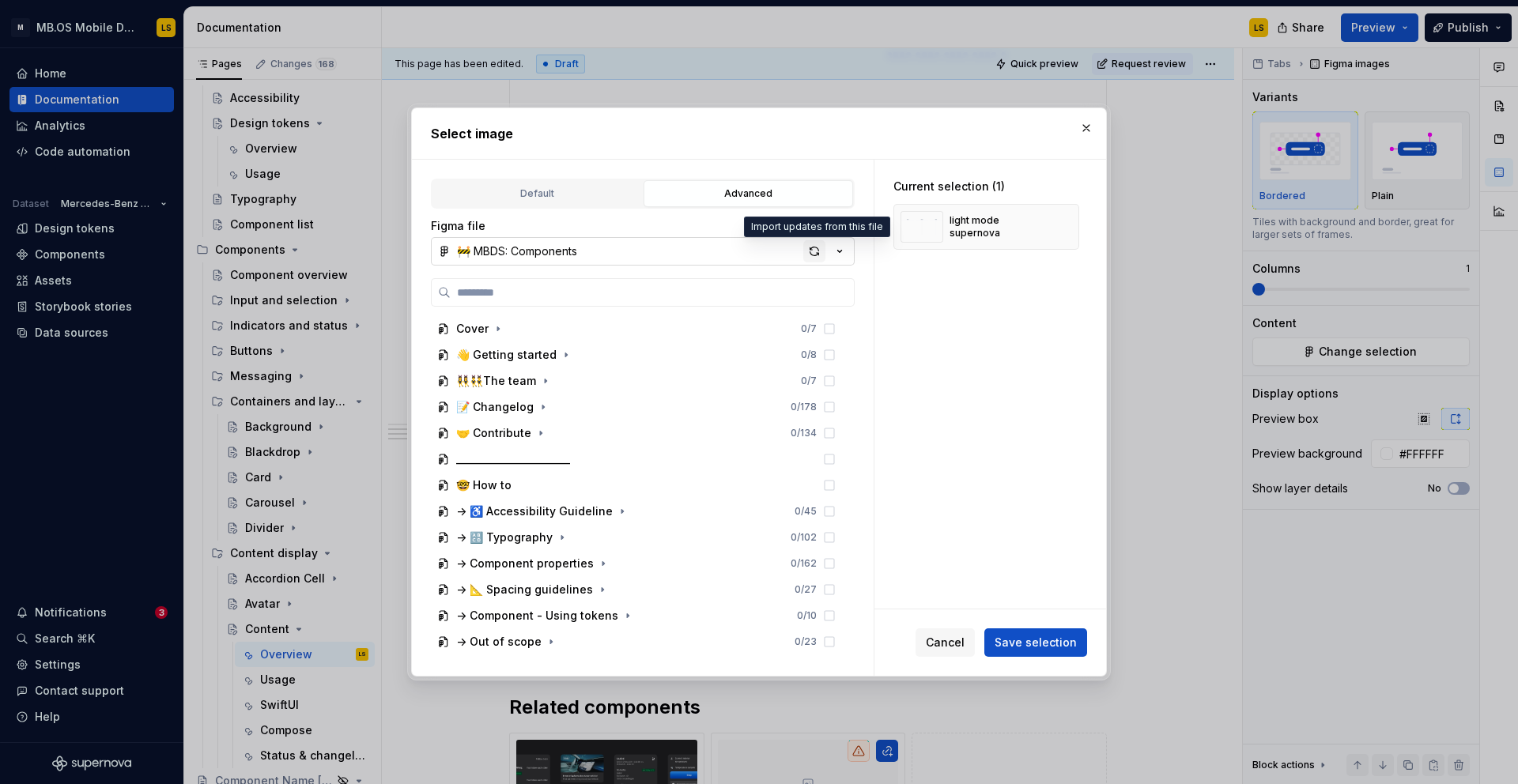
click at [817, 253] on div "button" at bounding box center [814, 251] width 22 height 22
type textarea "*"
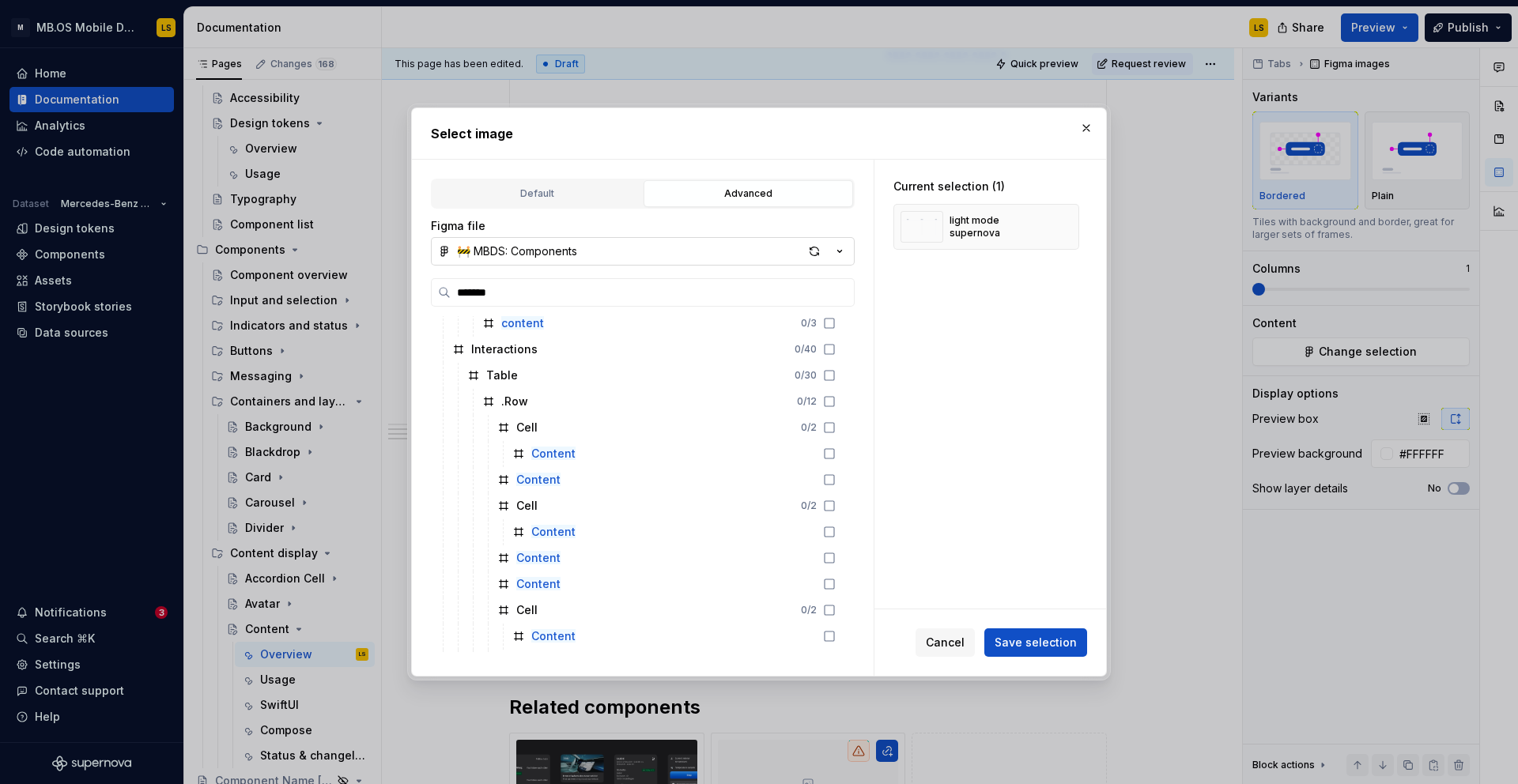
scroll to position [3296, 0]
click at [511, 290] on input "*******" at bounding box center [652, 292] width 403 height 16
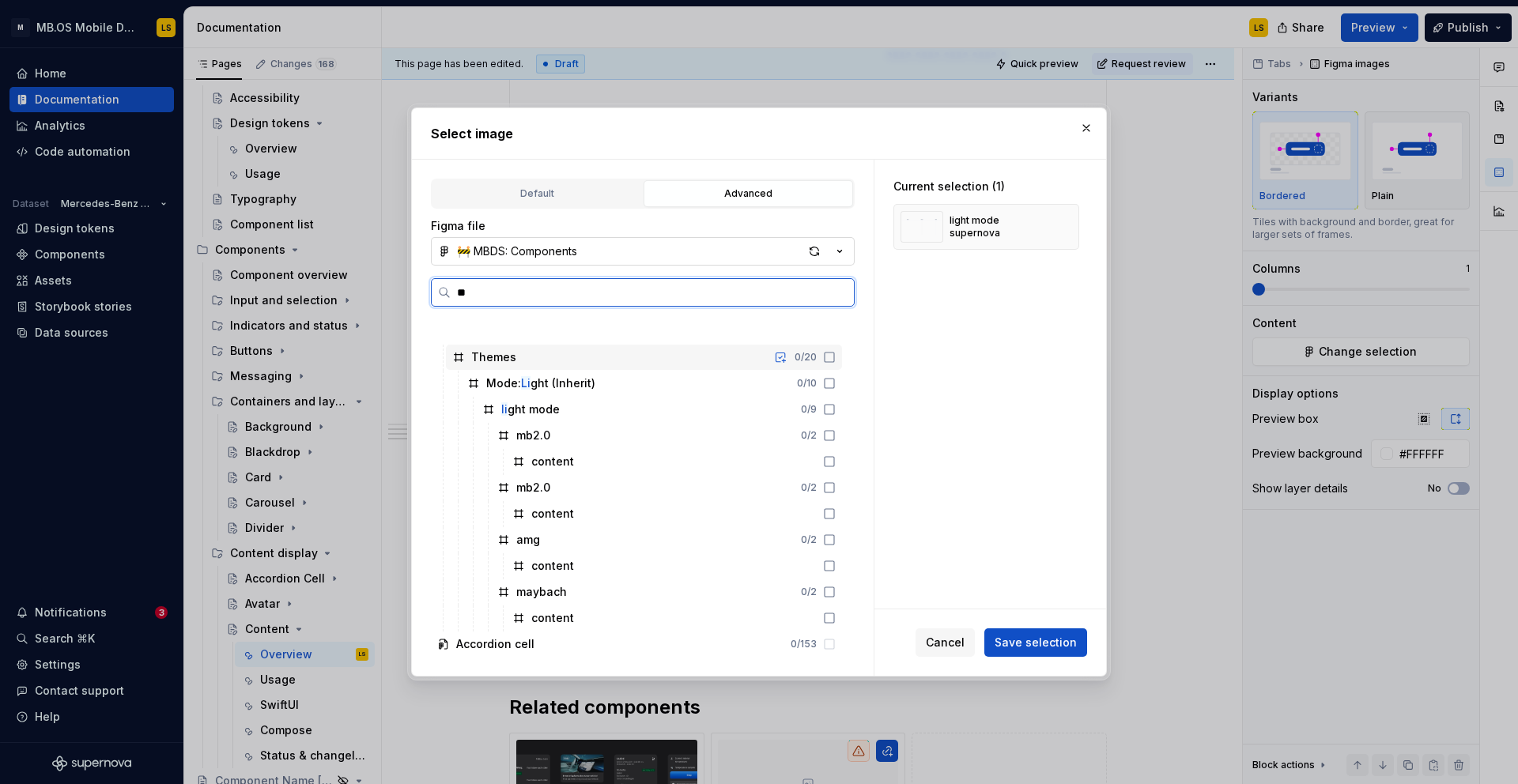
scroll to position [0, 0]
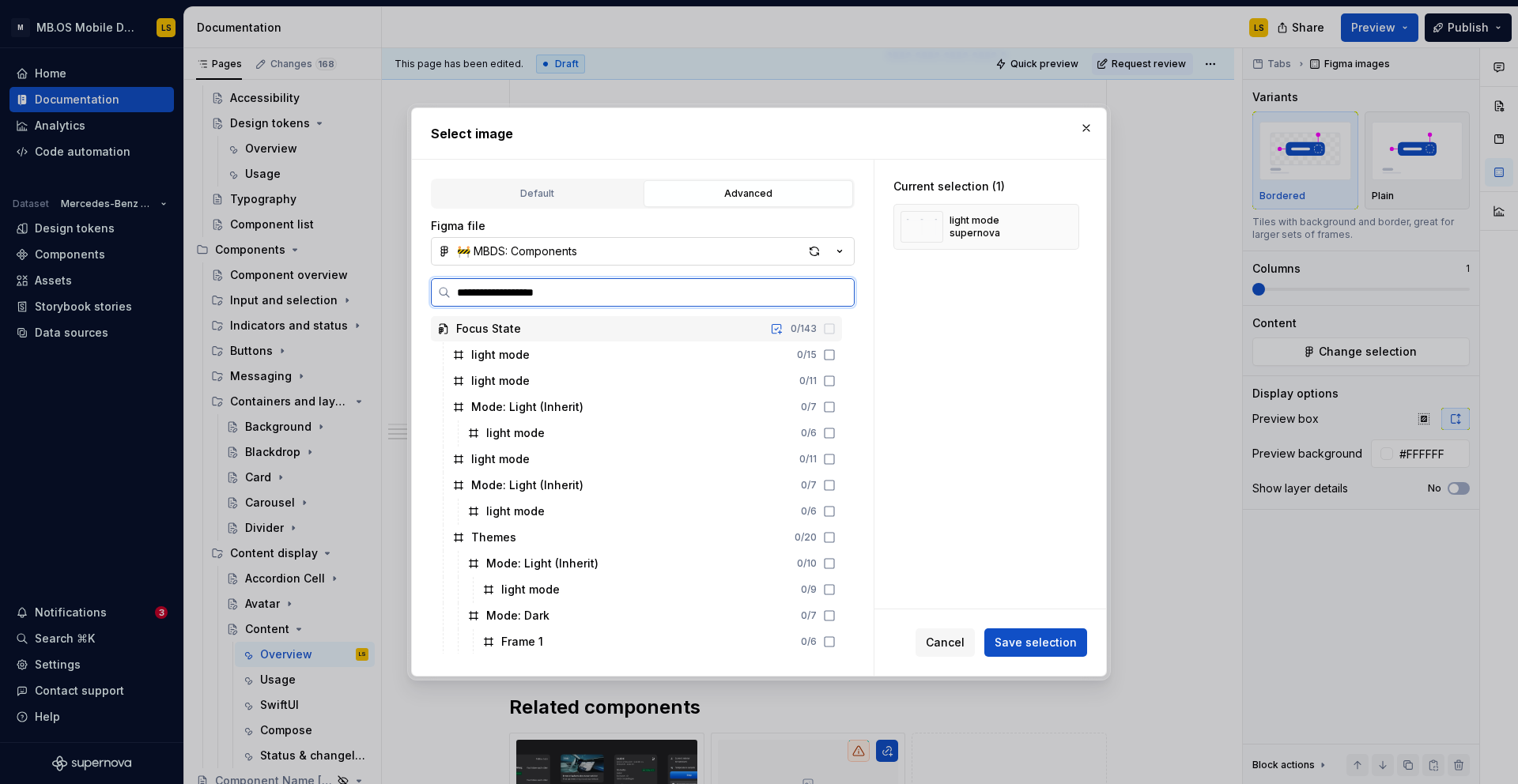
type input "**********"
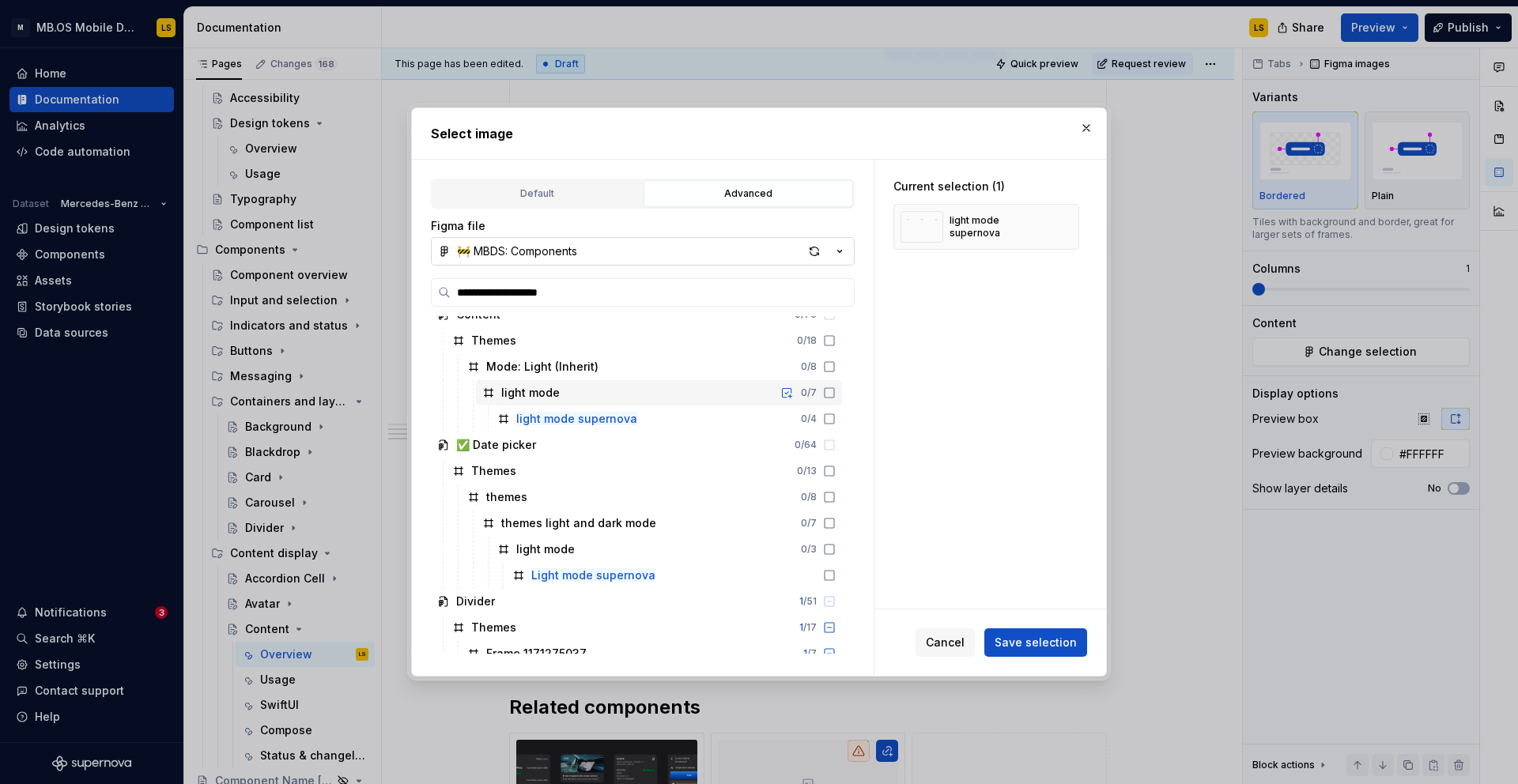
scroll to position [692, 0]
click at [835, 420] on icon at bounding box center [829, 419] width 12 height 12
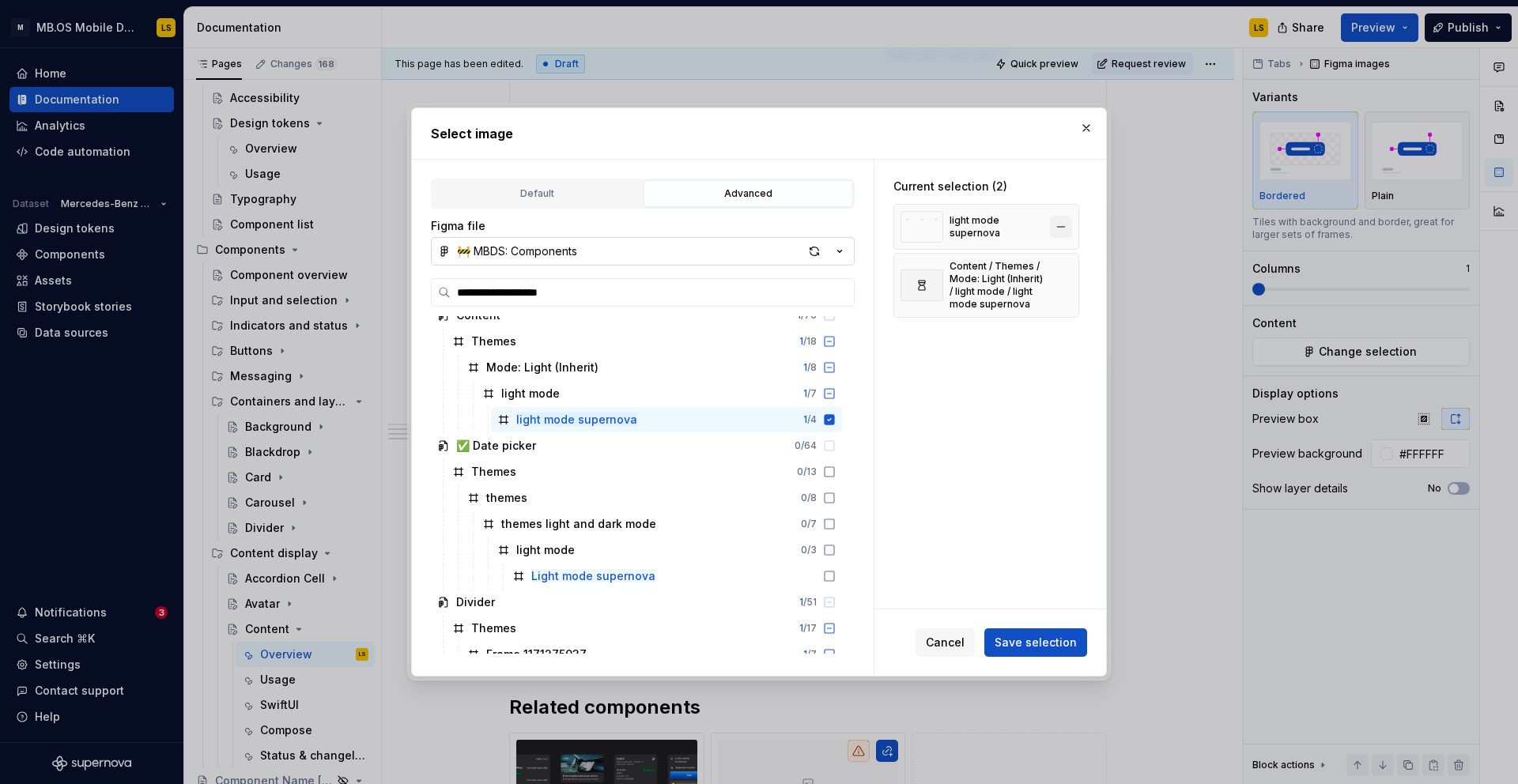
click at [1072, 228] on button "button" at bounding box center [1061, 226] width 22 height 22
click at [1040, 640] on span "Save selection" at bounding box center [1036, 642] width 83 height 16
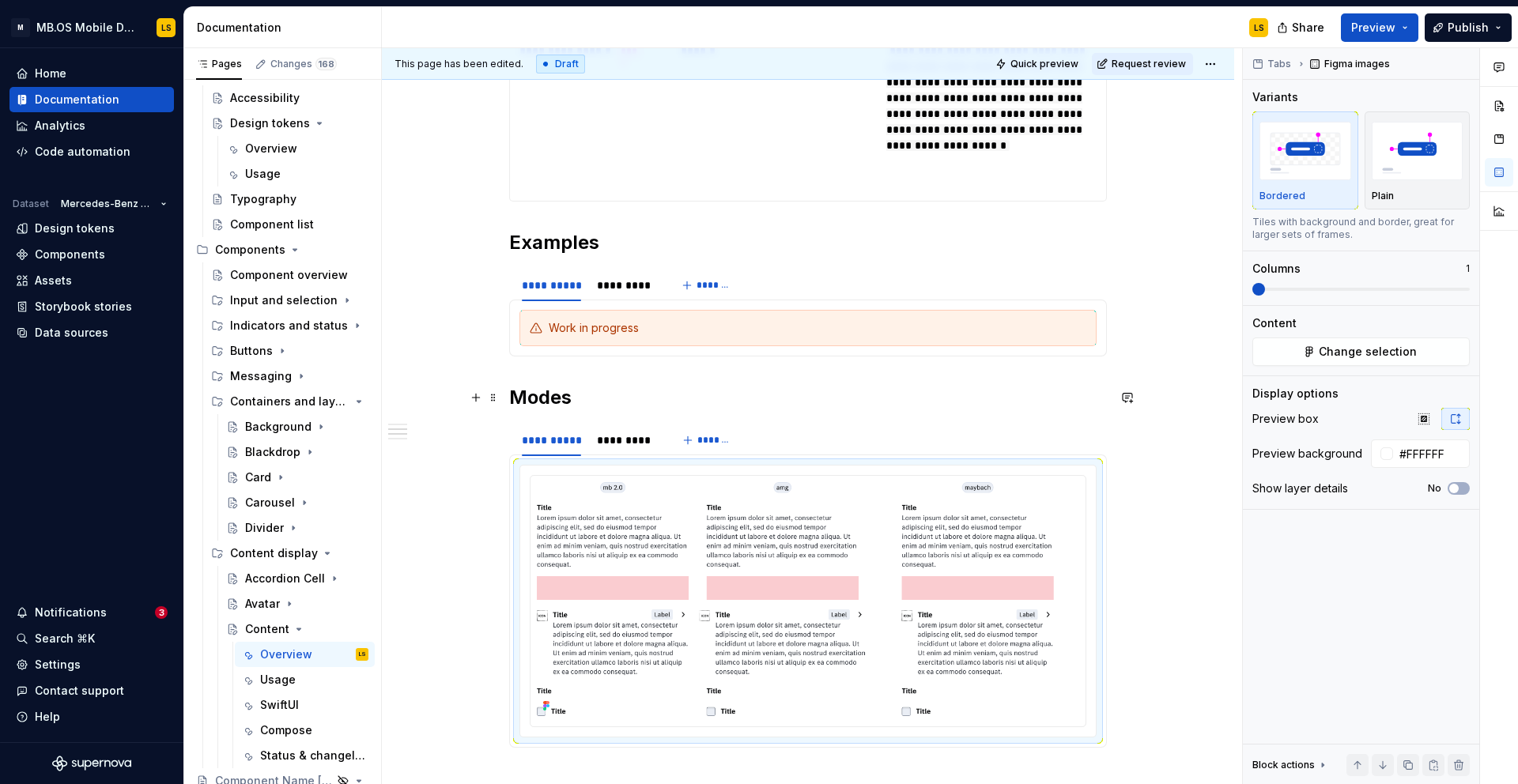
scroll to position [1704, 0]
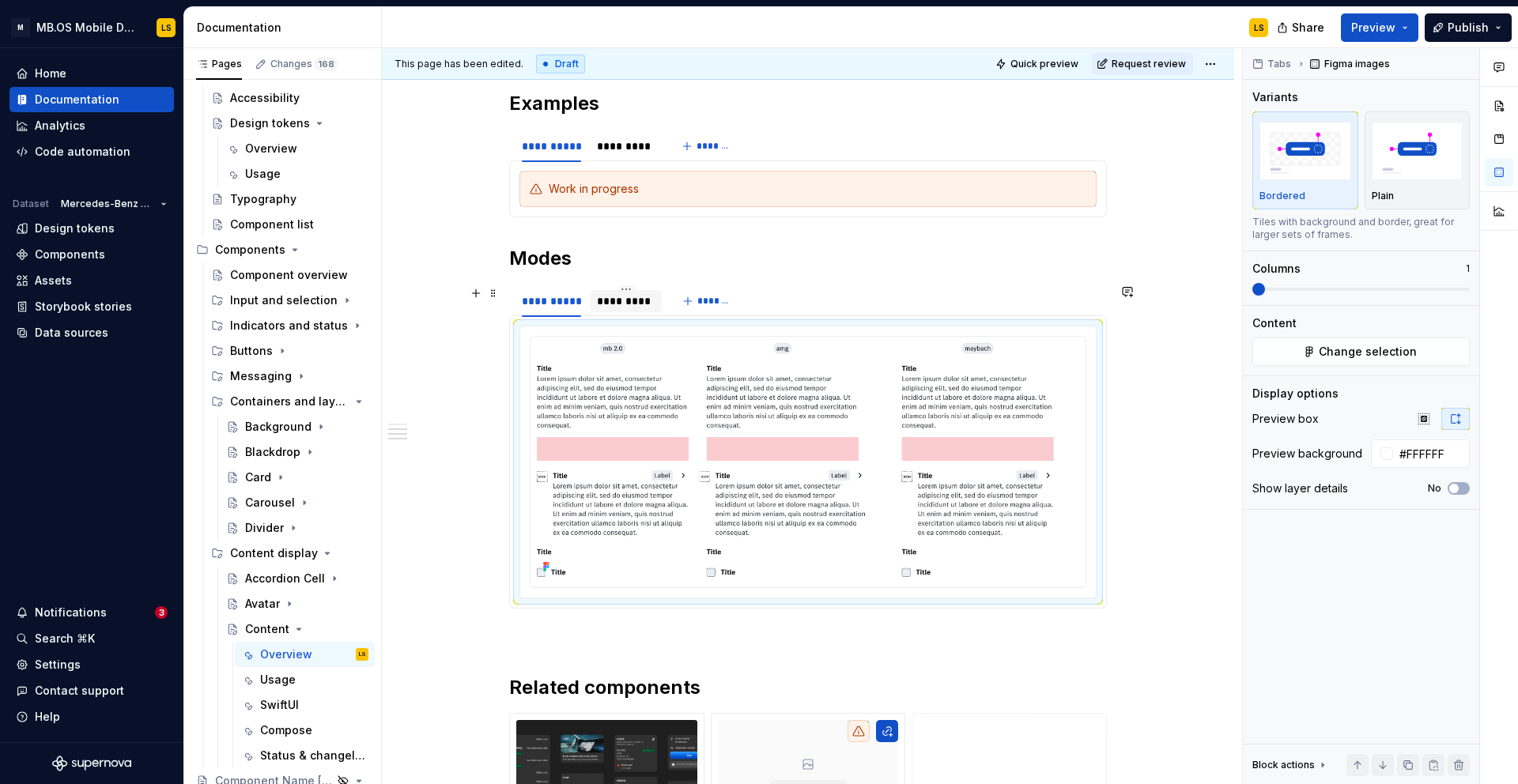
click at [617, 305] on div "*********" at bounding box center [626, 300] width 58 height 16
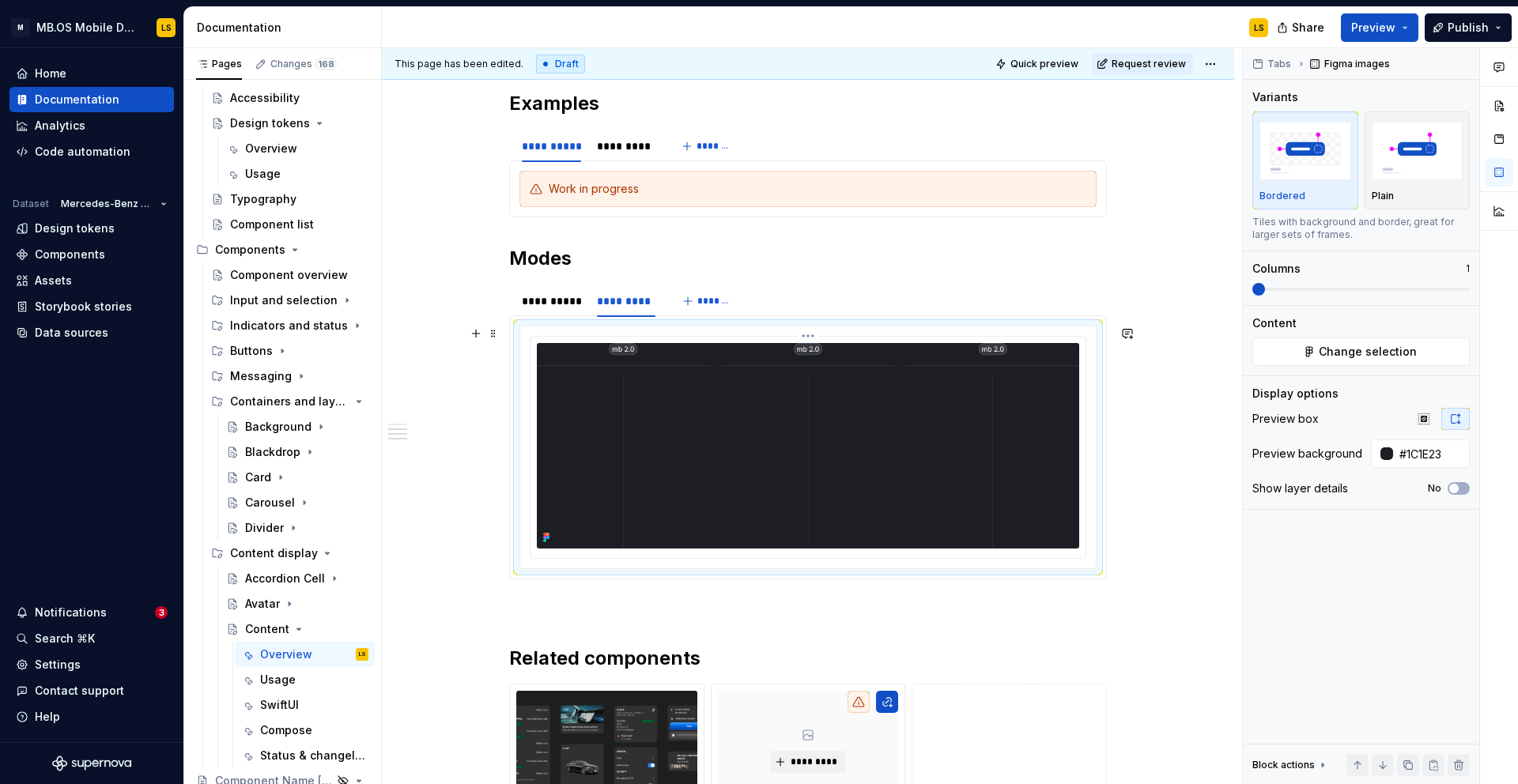
click at [702, 423] on img at bounding box center [807, 446] width 542 height 205
click at [1355, 346] on span "Change selection" at bounding box center [1367, 352] width 98 height 16
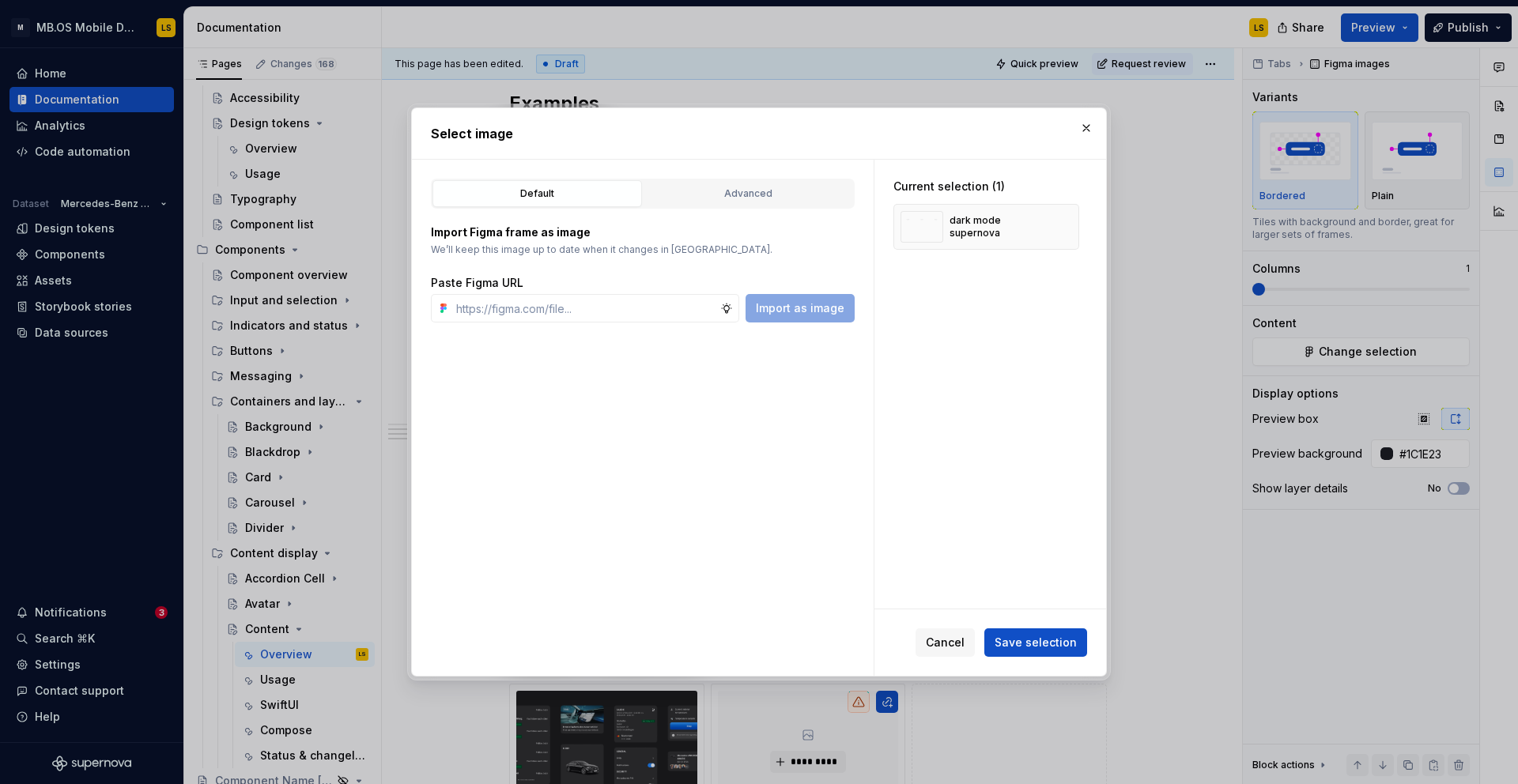
type textarea "*"
click at [743, 195] on div "Advanced" at bounding box center [748, 193] width 198 height 16
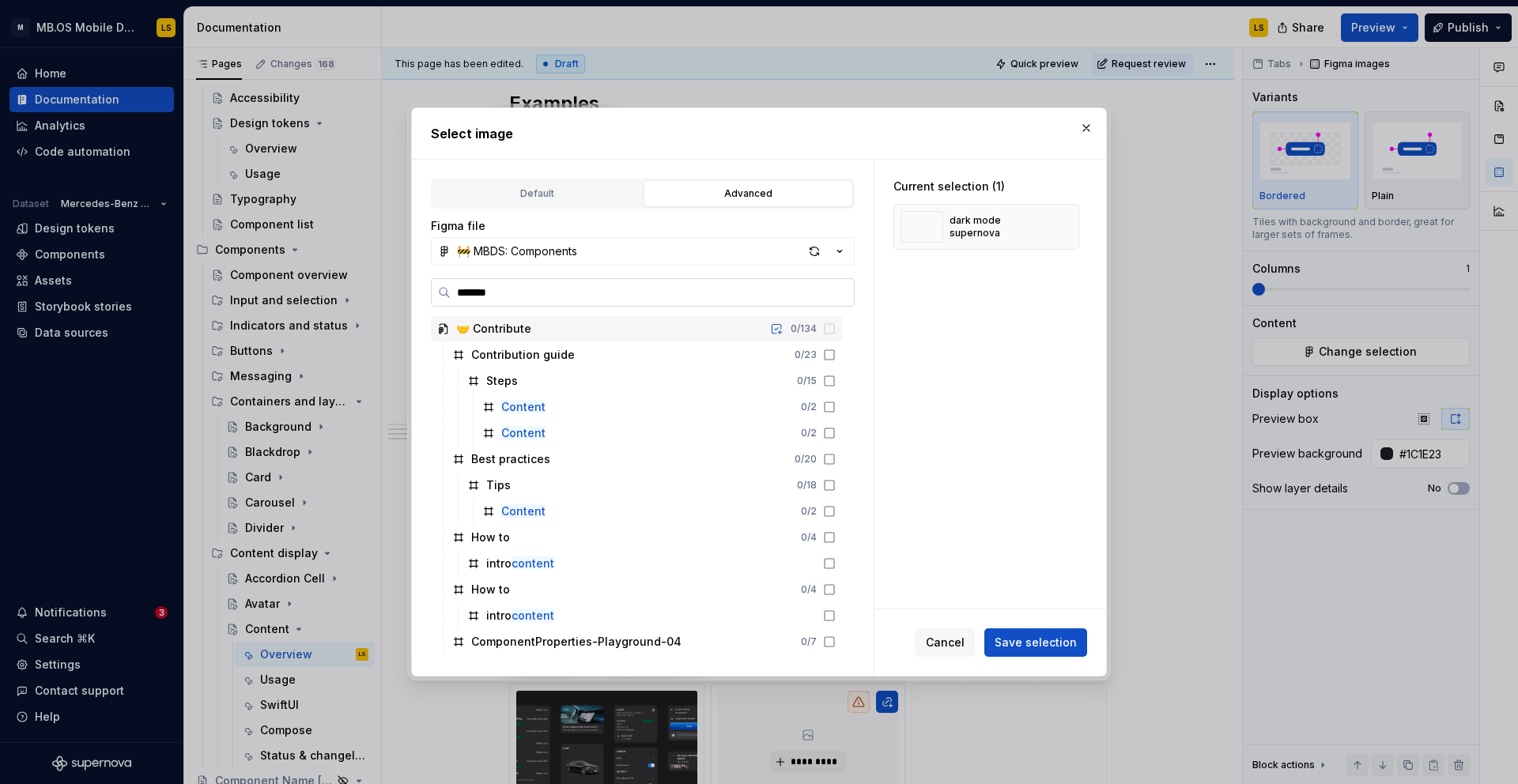
click at [593, 301] on label "*******" at bounding box center [642, 292] width 423 height 28
click at [593, 300] on input "*******" at bounding box center [652, 292] width 403 height 16
click at [593, 301] on label "*******" at bounding box center [642, 292] width 423 height 28
click at [593, 300] on input "*******" at bounding box center [652, 292] width 403 height 16
click at [593, 301] on label "*******" at bounding box center [642, 292] width 423 height 28
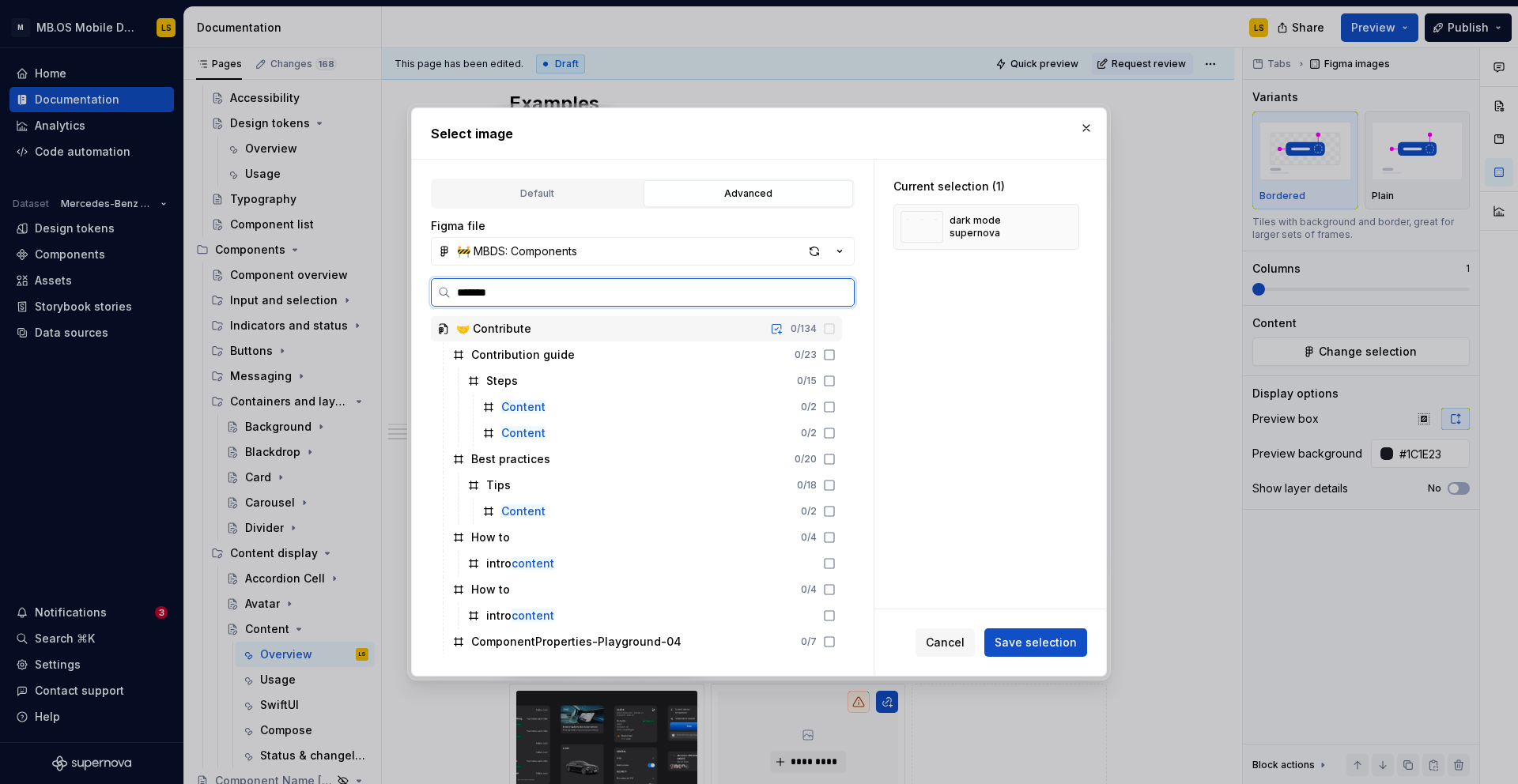
click at [593, 300] on input "*******" at bounding box center [652, 292] width 403 height 16
click at [471, 299] on input "*******" at bounding box center [652, 292] width 403 height 16
type input "**********"
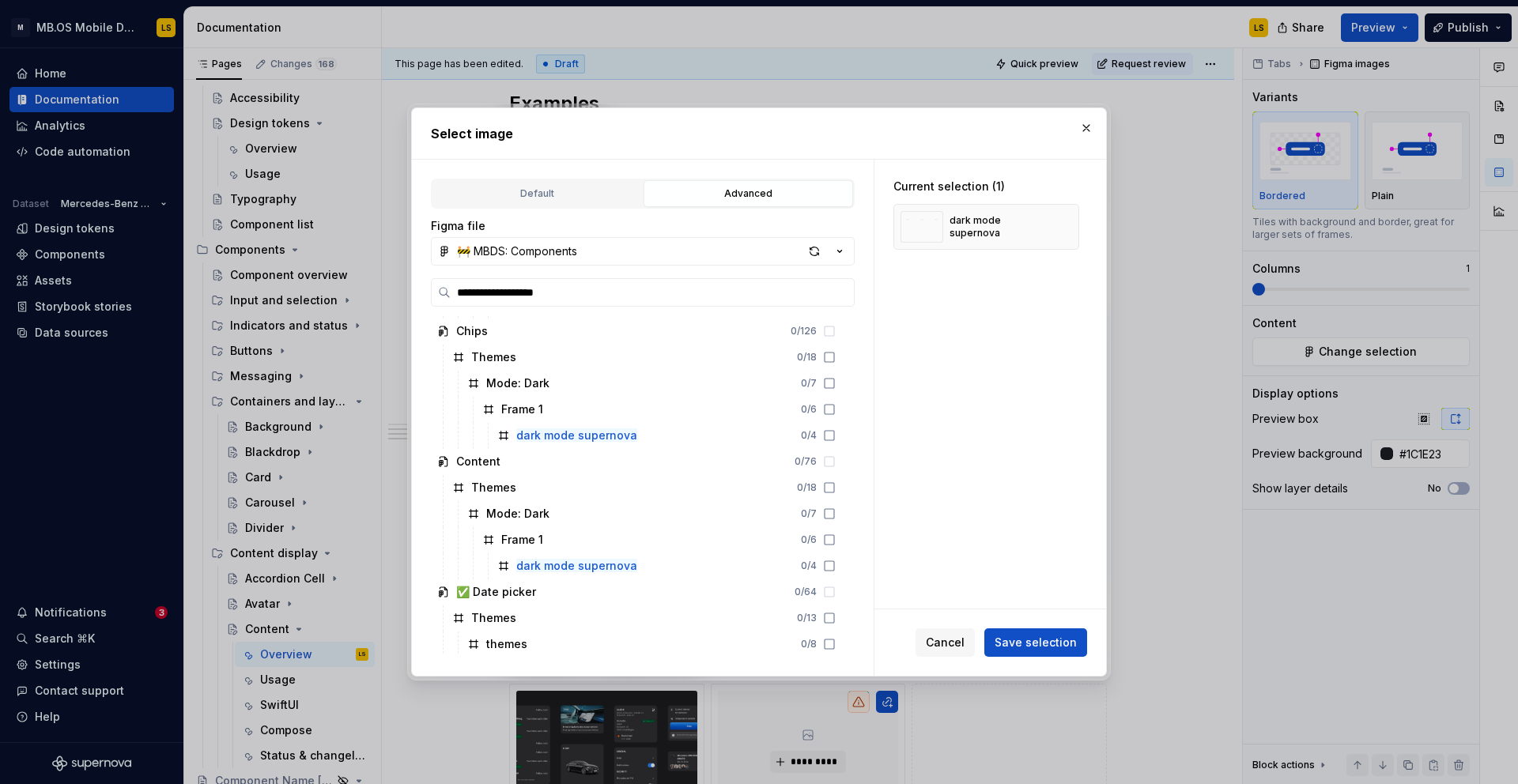
scroll to position [421, 0]
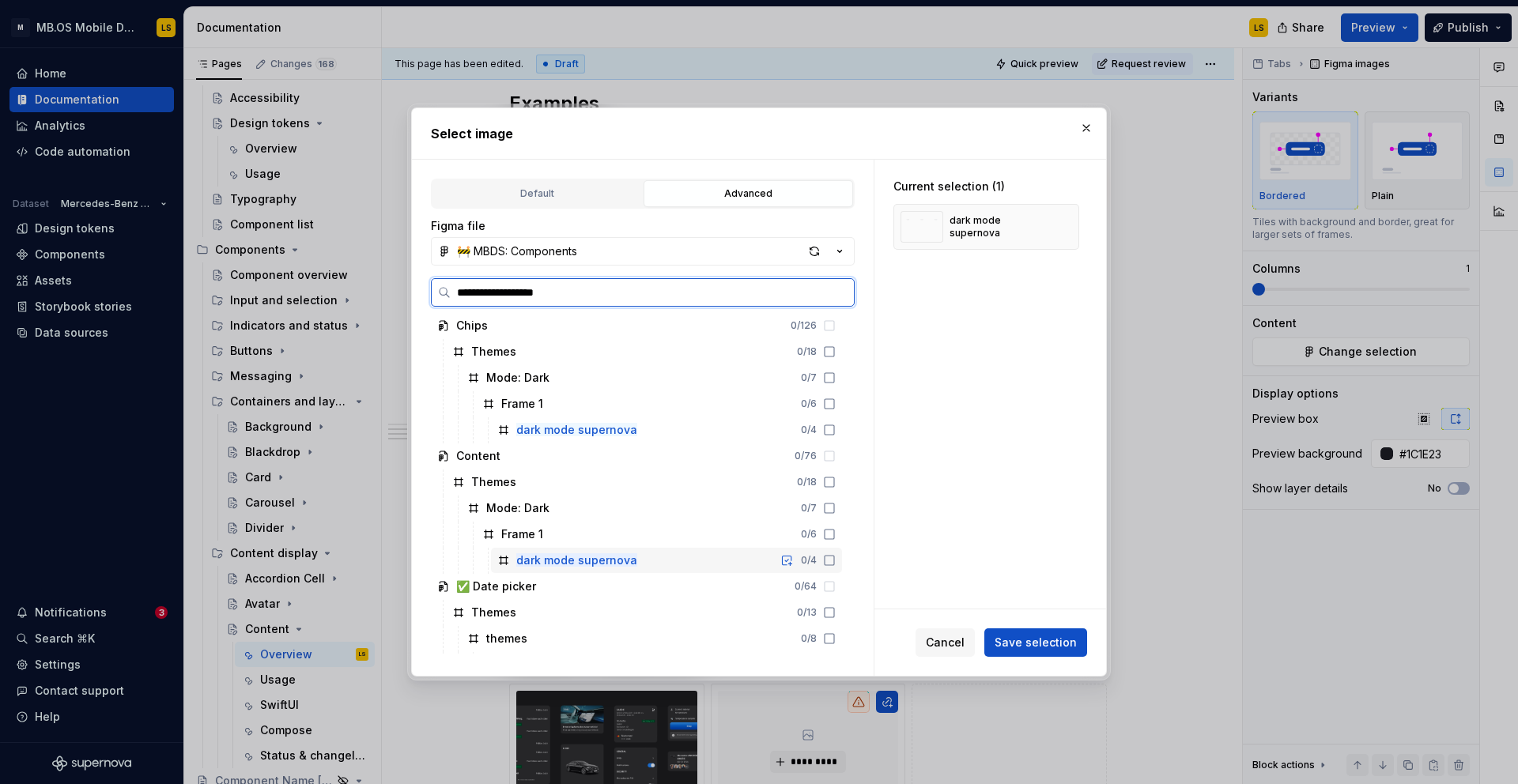
click at [835, 564] on icon at bounding box center [829, 560] width 12 height 12
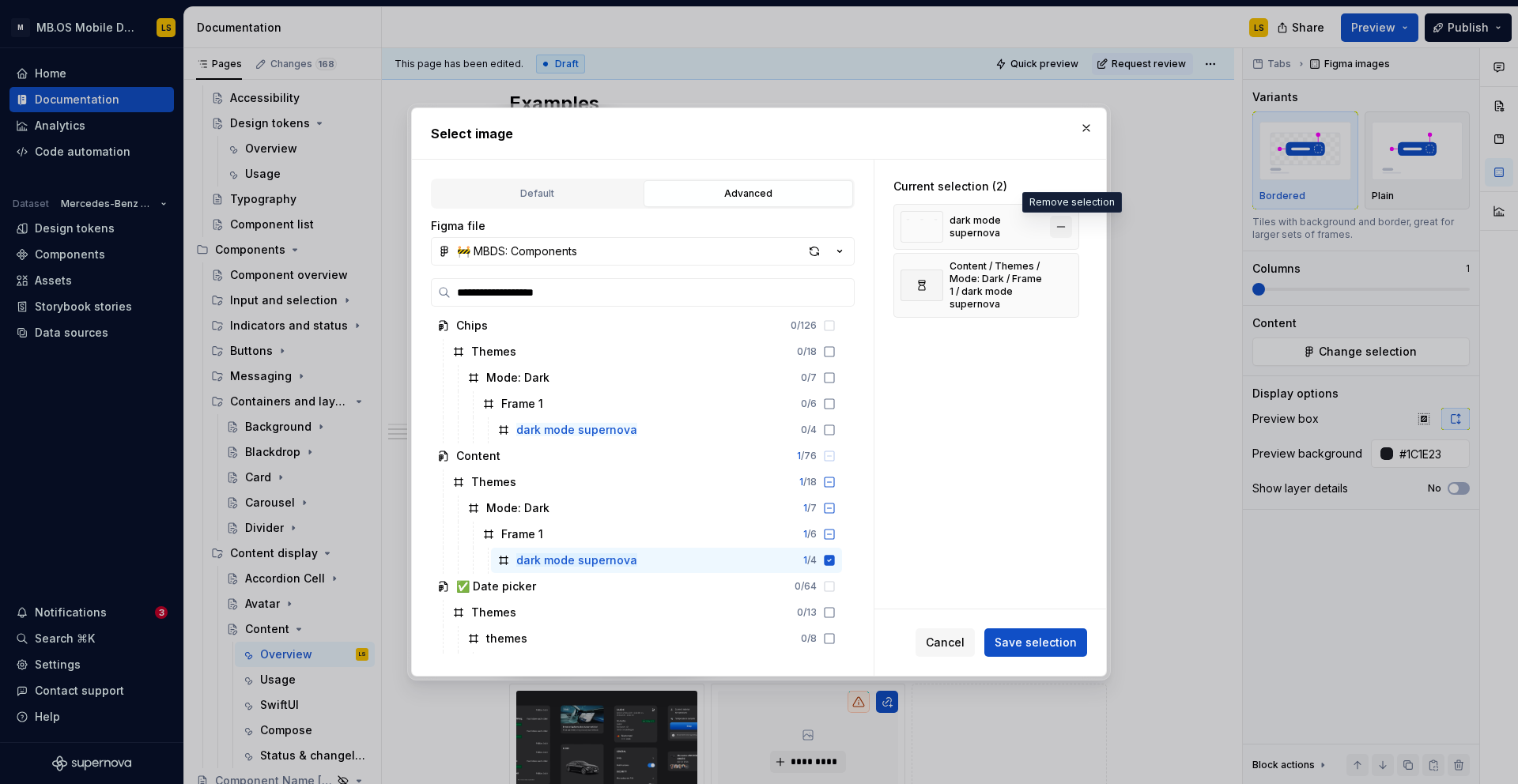
click at [1071, 224] on button "button" at bounding box center [1061, 226] width 22 height 22
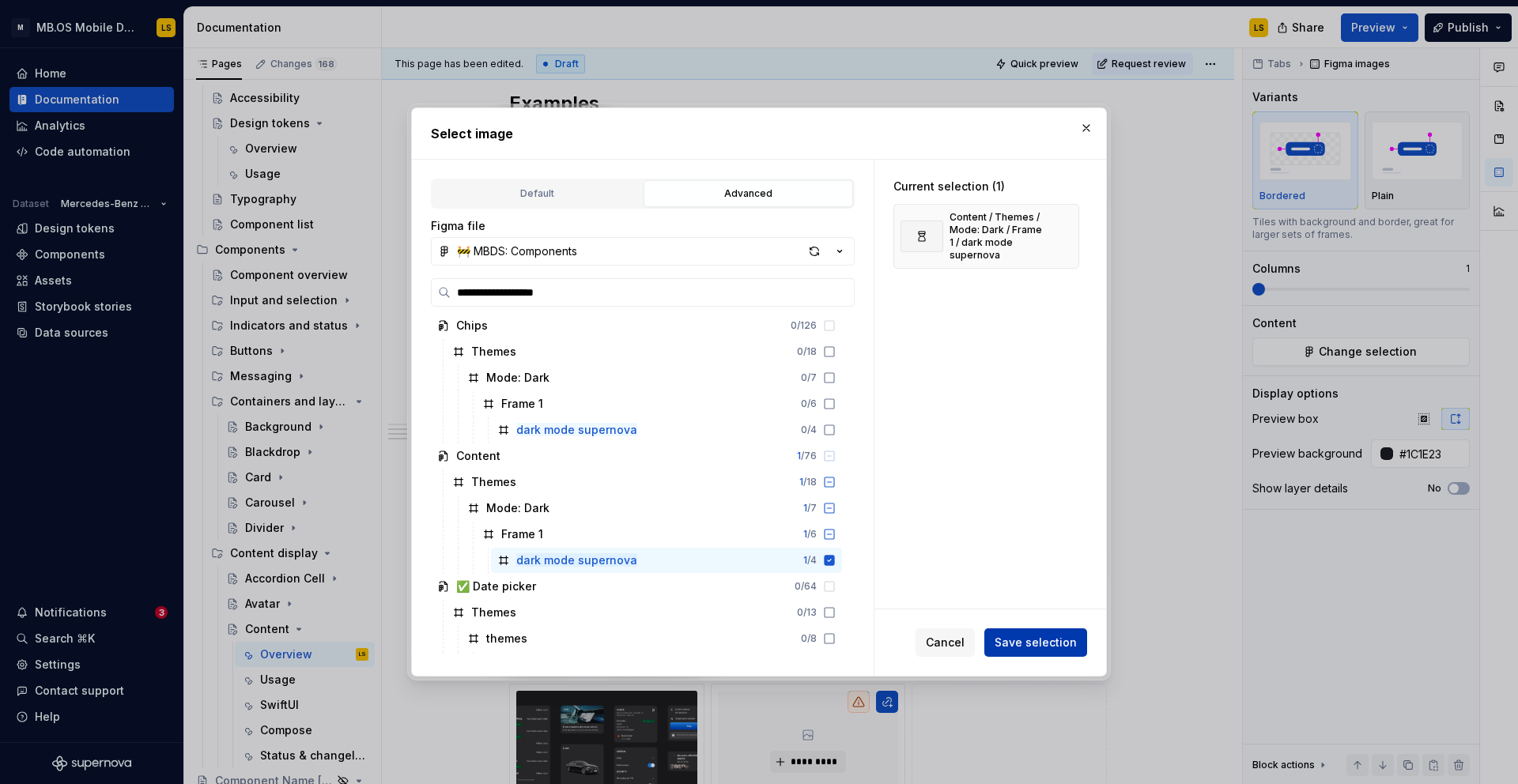
click at [1029, 637] on span "Save selection" at bounding box center [1036, 642] width 83 height 16
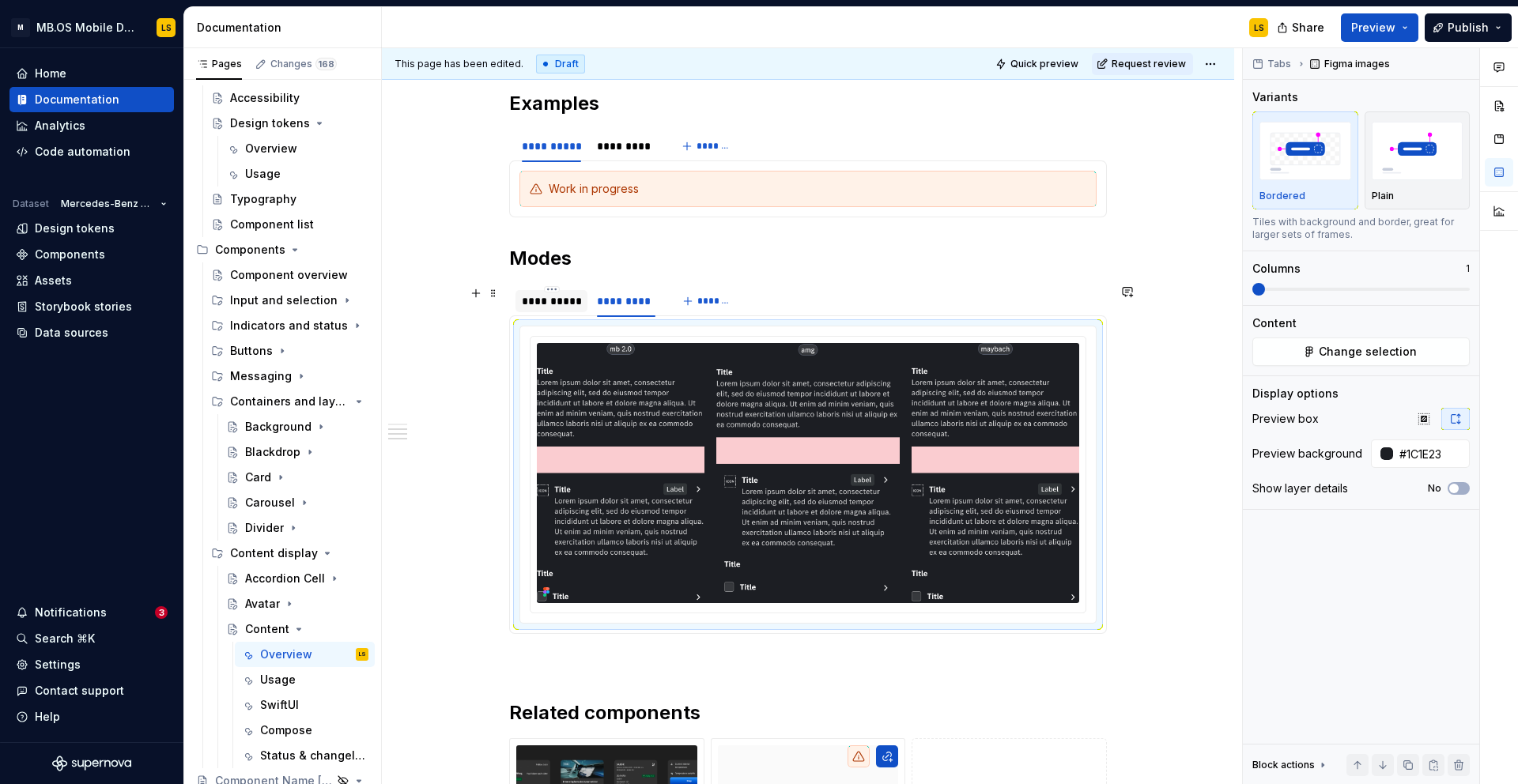
click at [563, 294] on div "**********" at bounding box center [551, 300] width 59 height 16
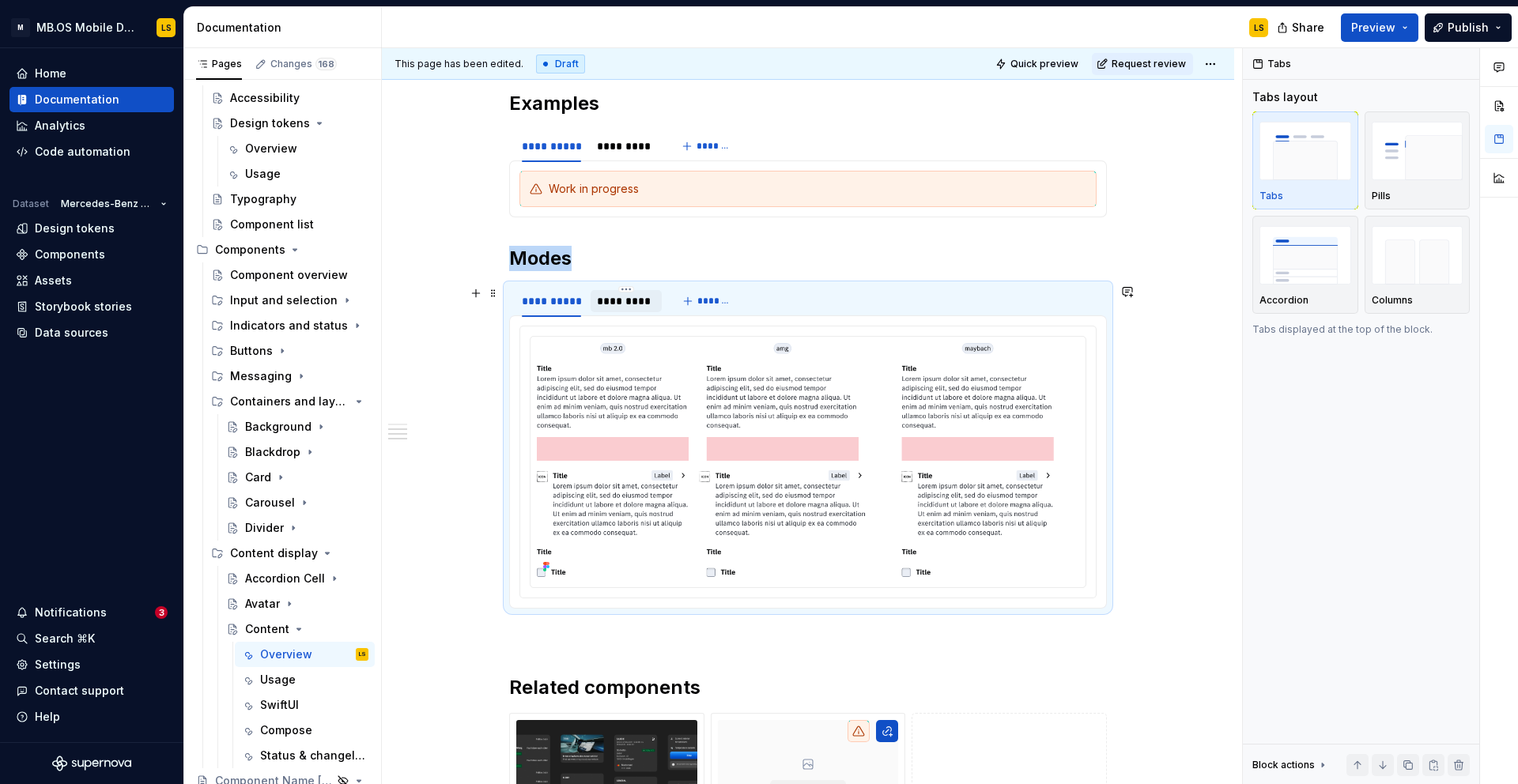
click at [636, 299] on div "*********" at bounding box center [626, 300] width 58 height 16
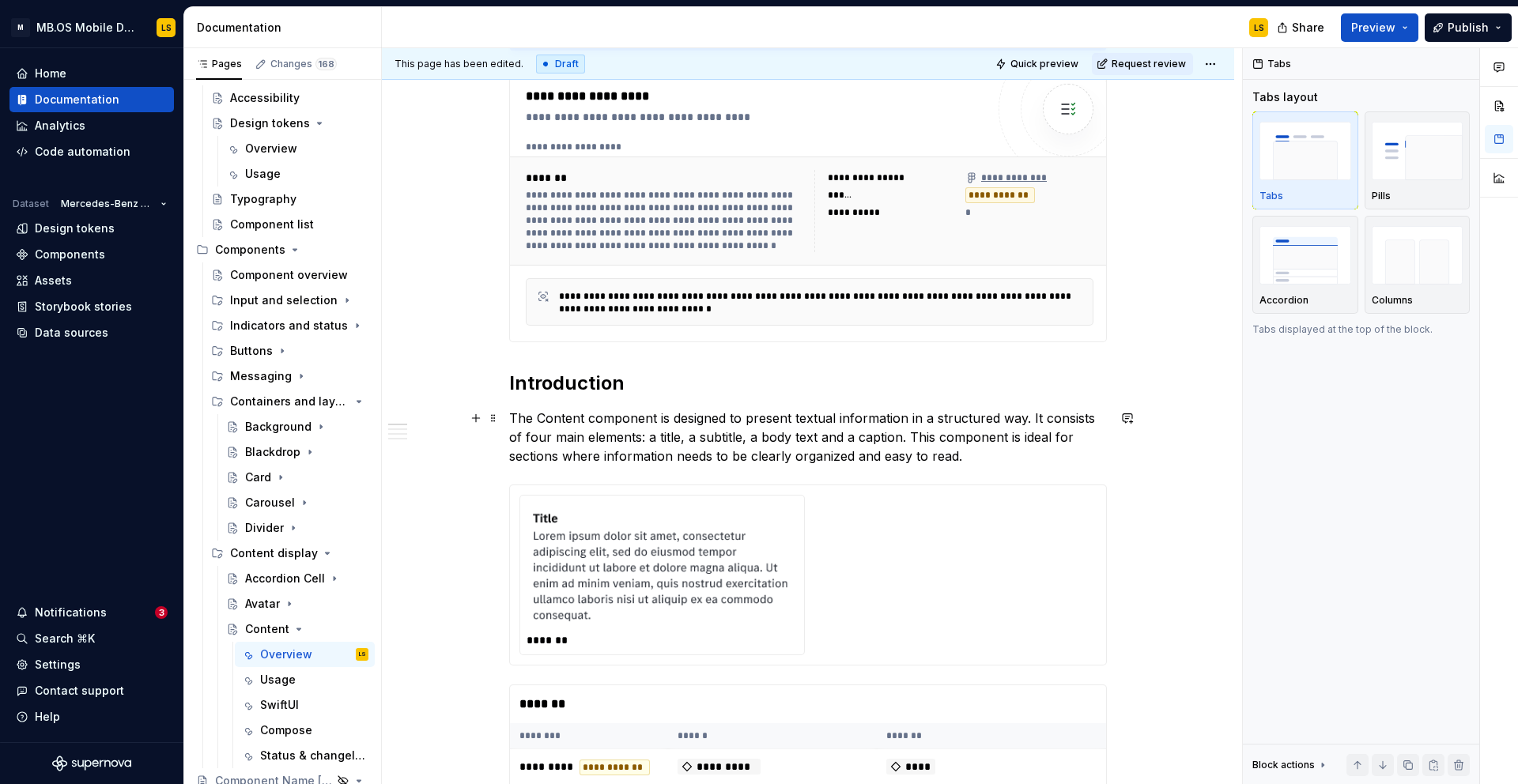
scroll to position [0, 0]
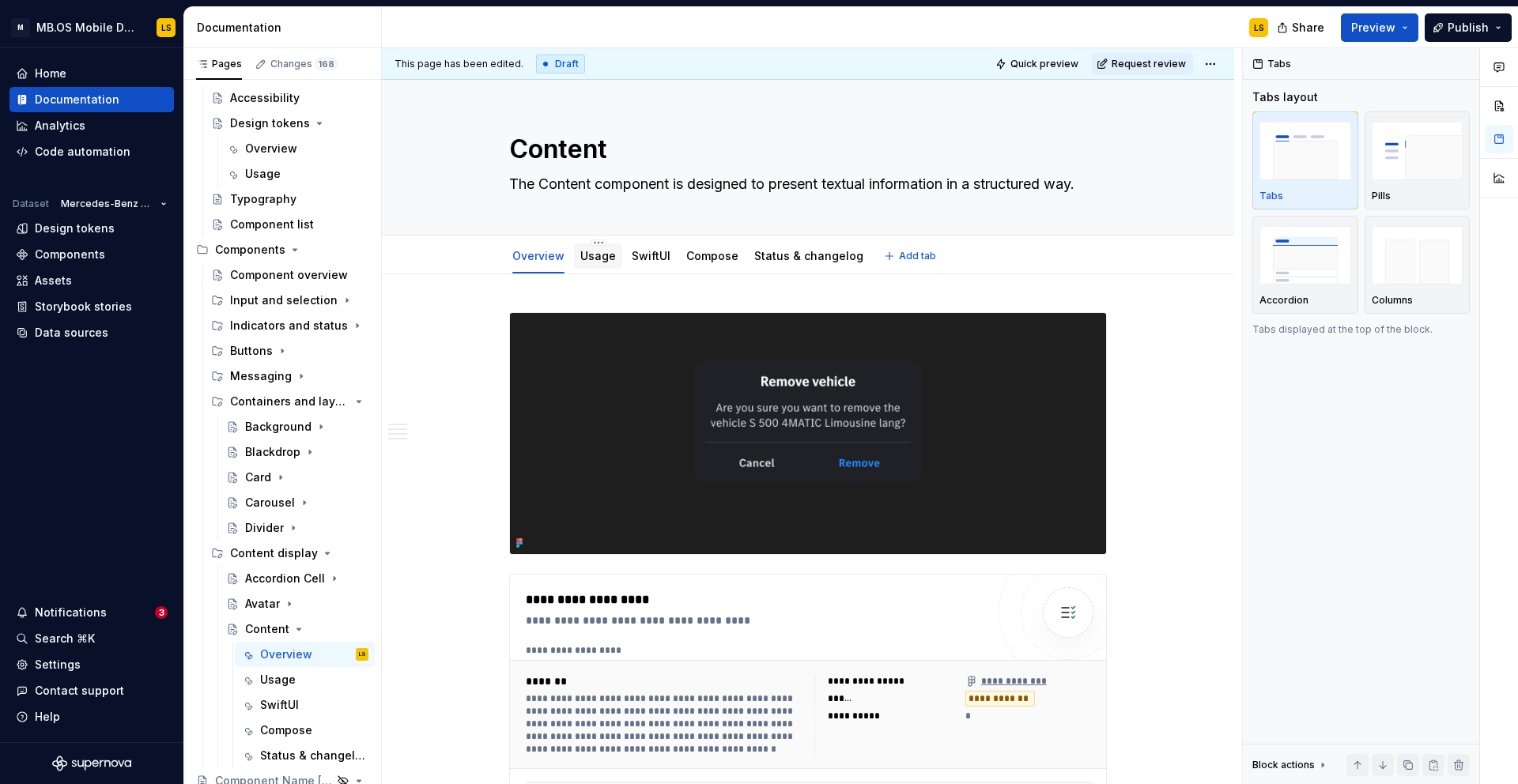
click at [593, 258] on link "Usage" at bounding box center [598, 256] width 35 height 13
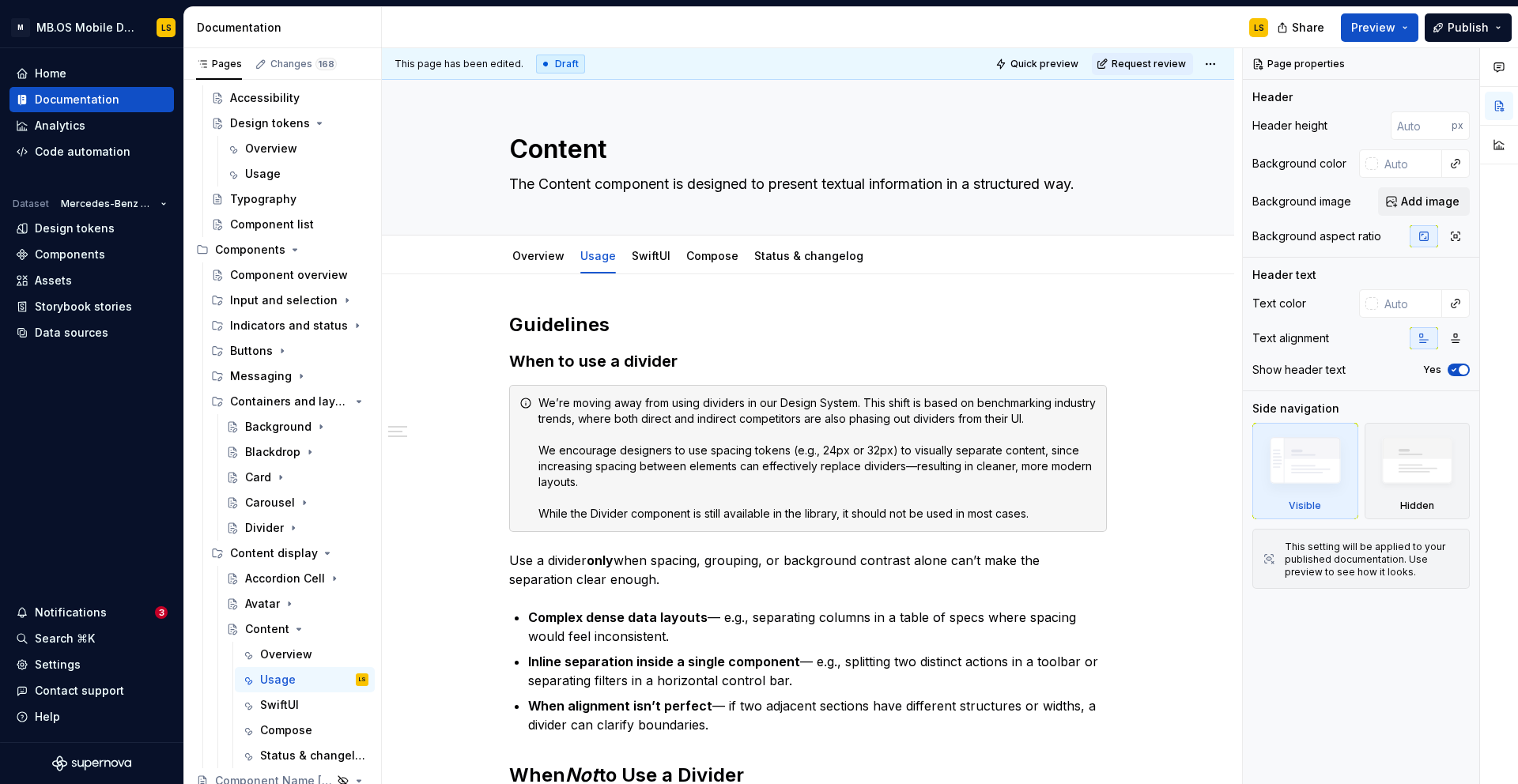
type textarea "*"
